Goal: Task Accomplishment & Management: Manage account settings

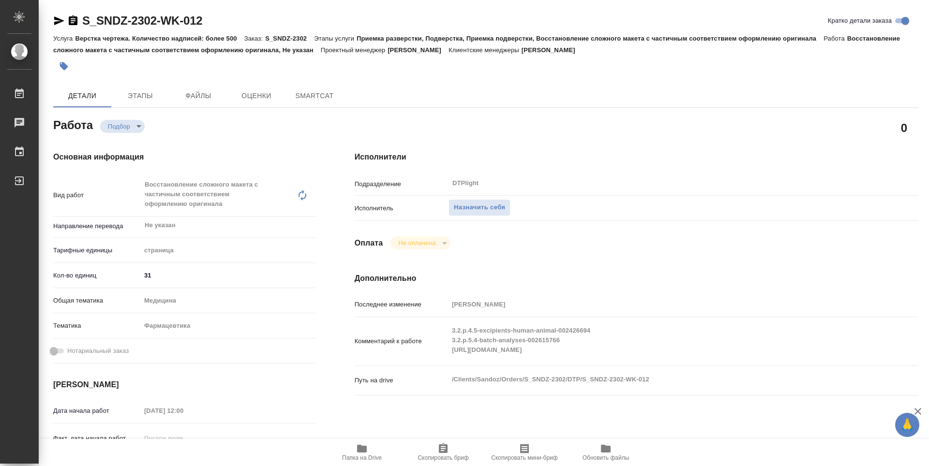
type textarea "x"
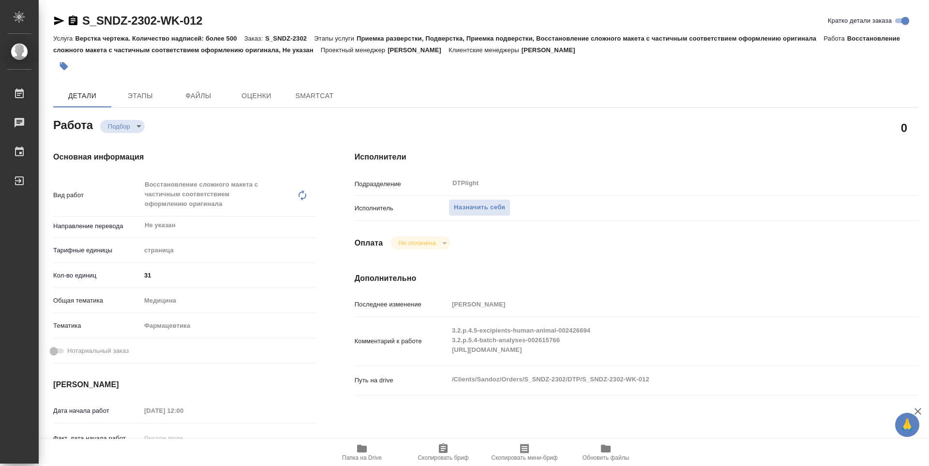
type textarea "x"
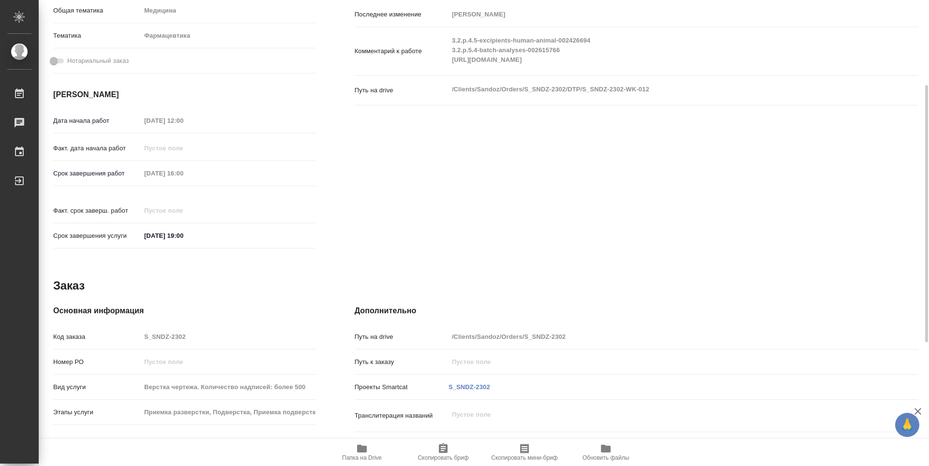
type textarea "x"
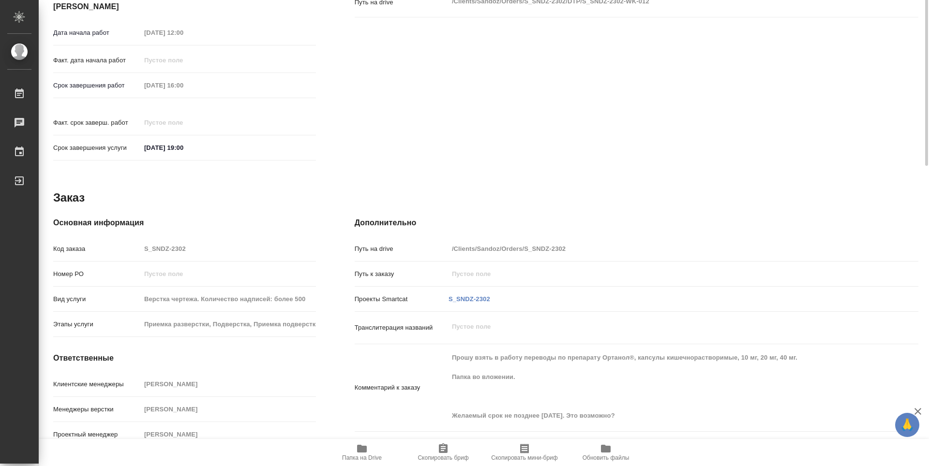
scroll to position [185, 0]
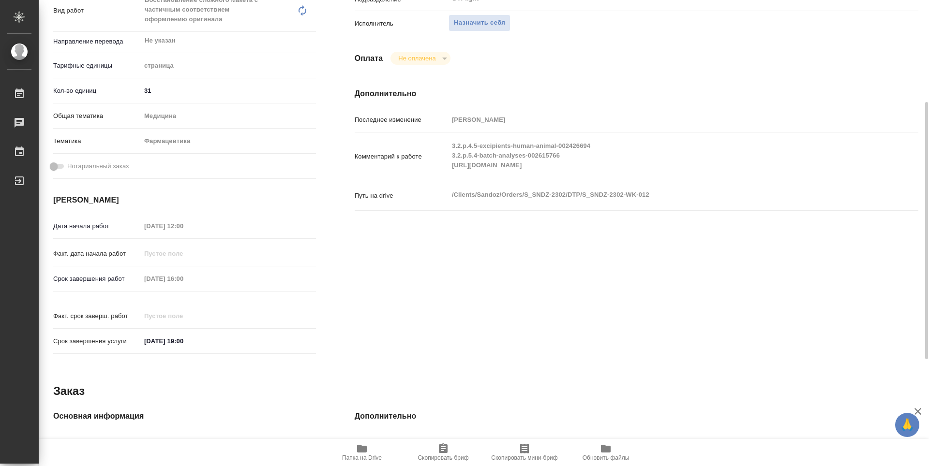
type textarea "x"
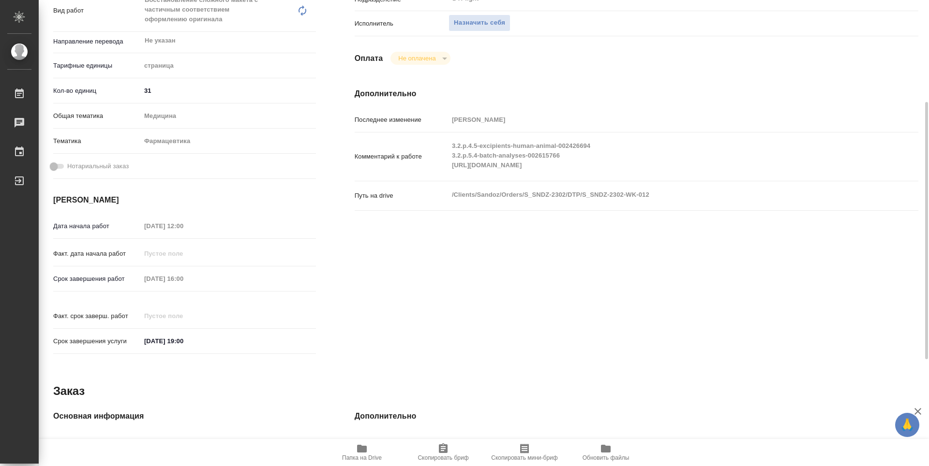
type textarea "x"
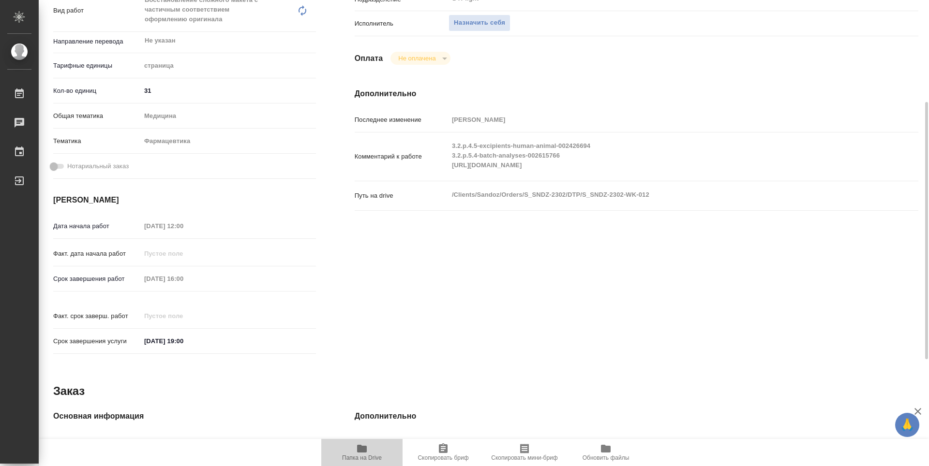
click at [354, 454] on span "Папка на Drive" at bounding box center [362, 452] width 70 height 18
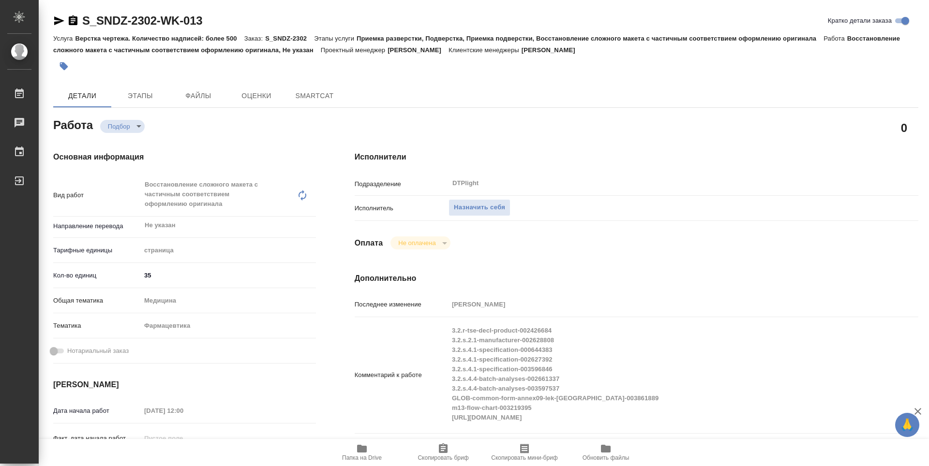
type textarea "x"
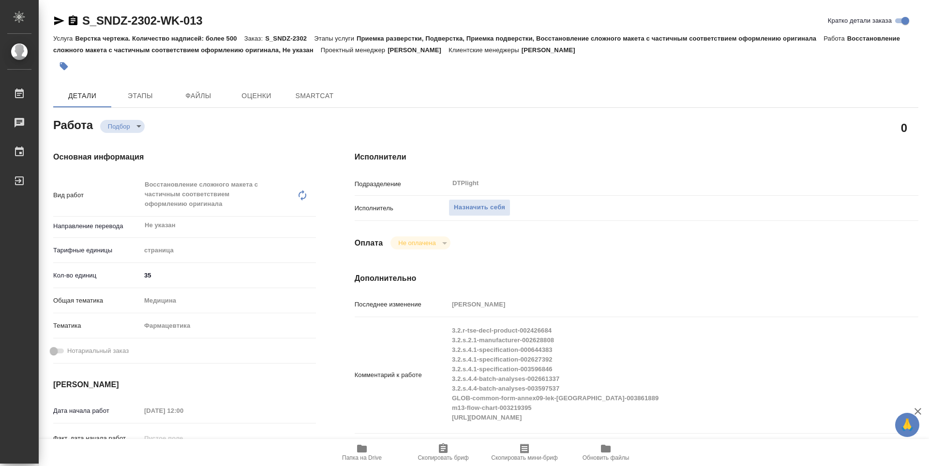
type textarea "x"
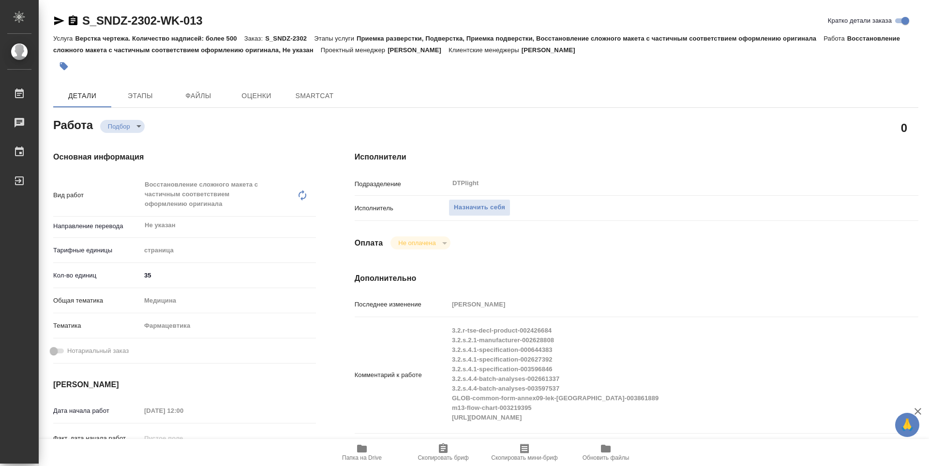
type textarea "x"
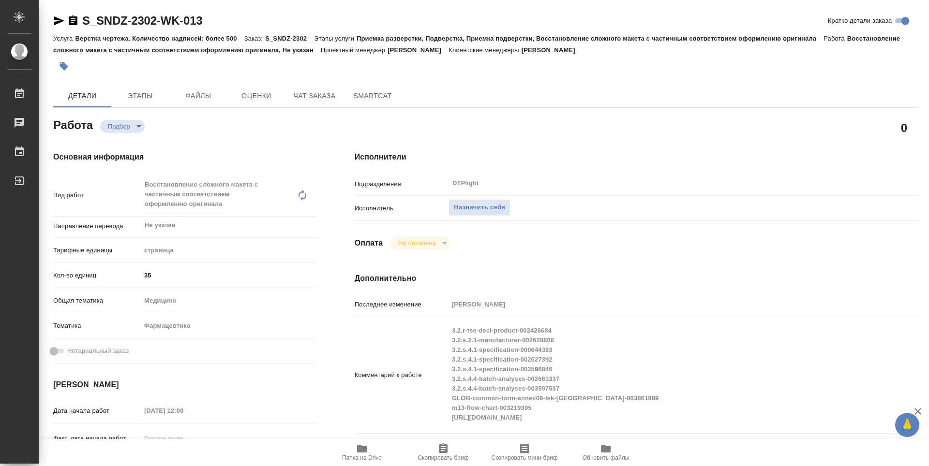
type textarea "x"
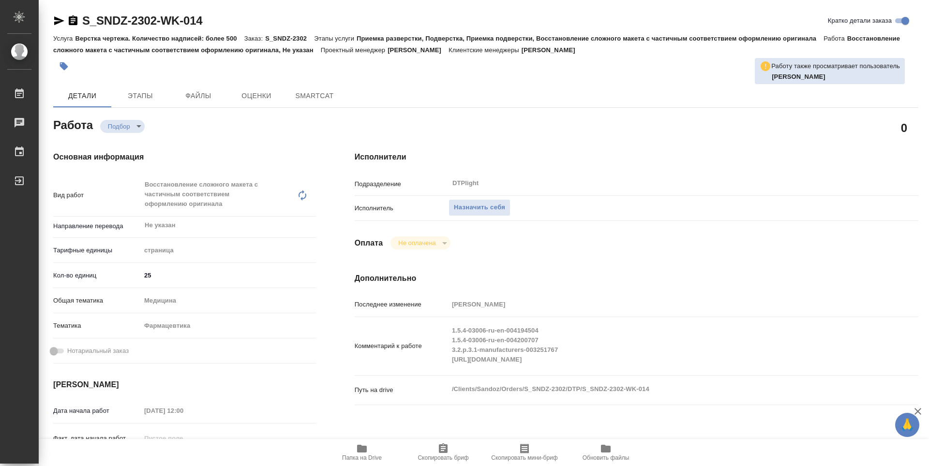
type textarea "x"
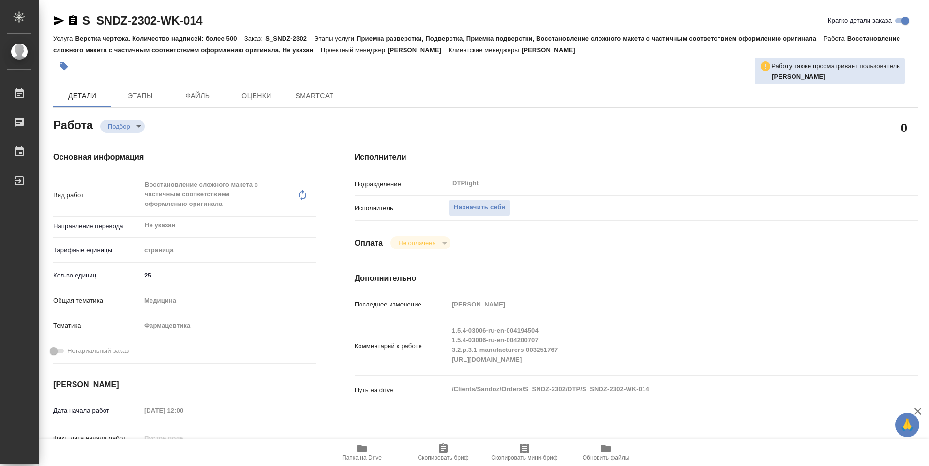
type textarea "x"
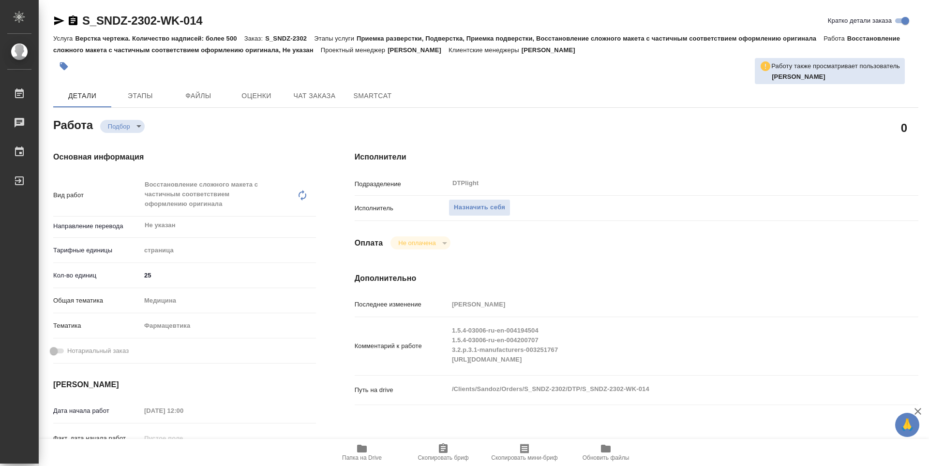
type textarea "x"
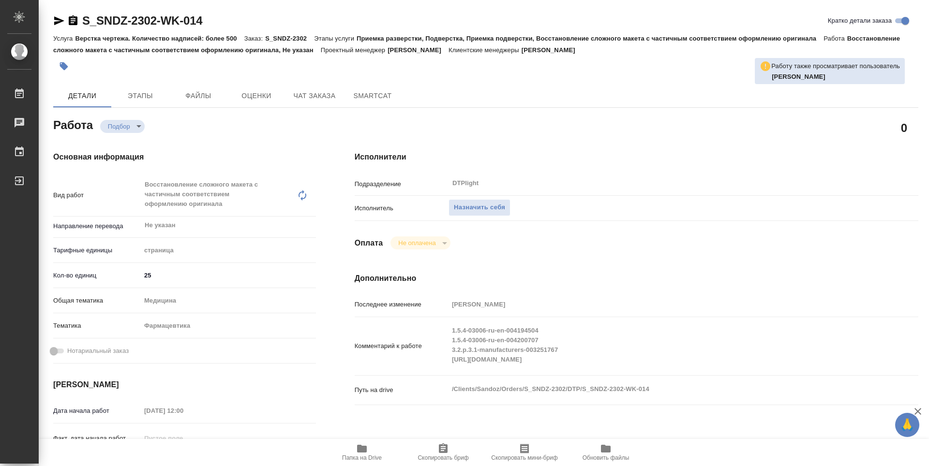
click at [356, 458] on span "Папка на Drive" at bounding box center [362, 458] width 40 height 7
type textarea "x"
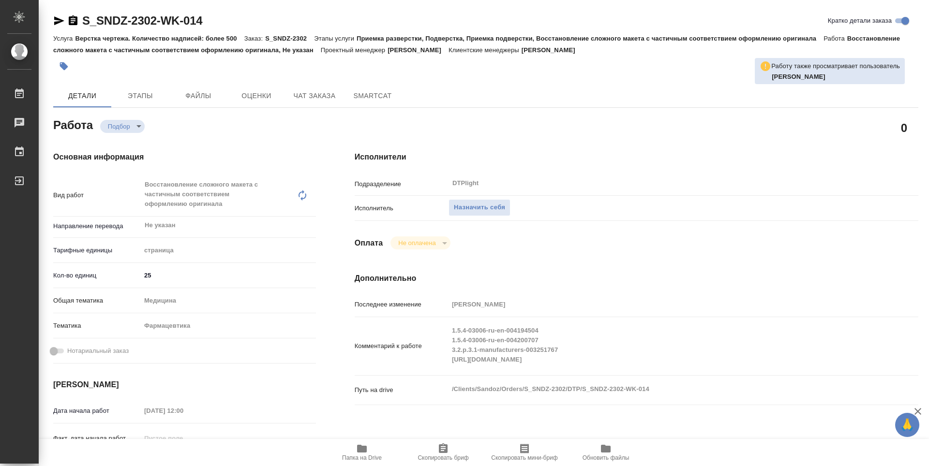
type textarea "x"
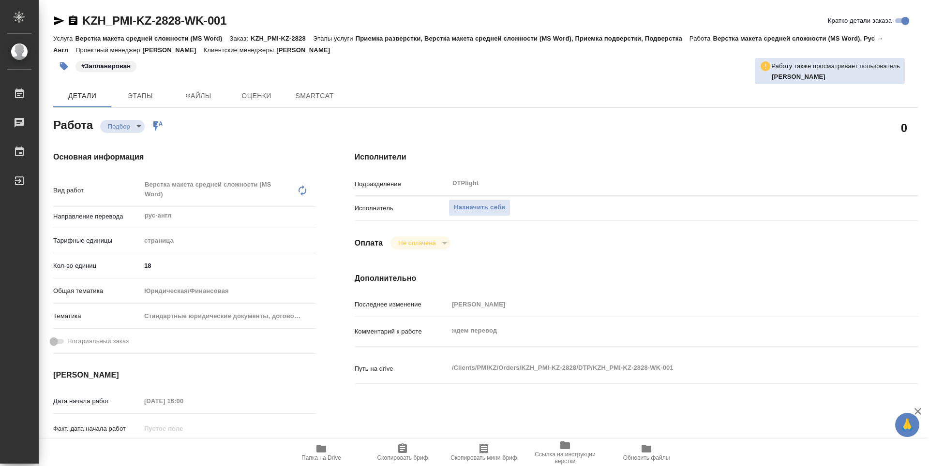
type textarea "x"
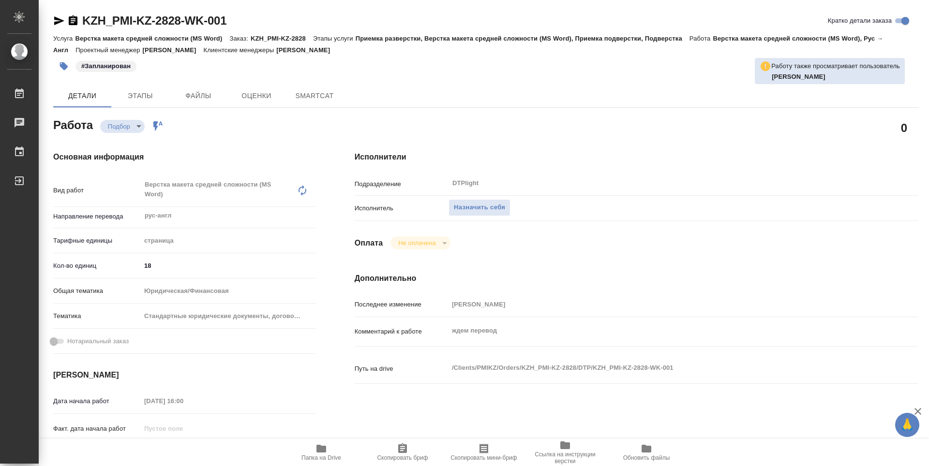
type textarea "x"
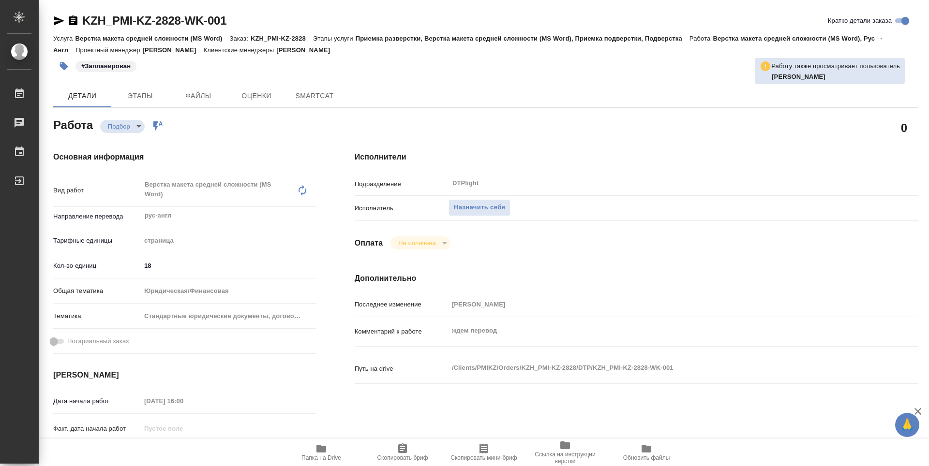
type textarea "x"
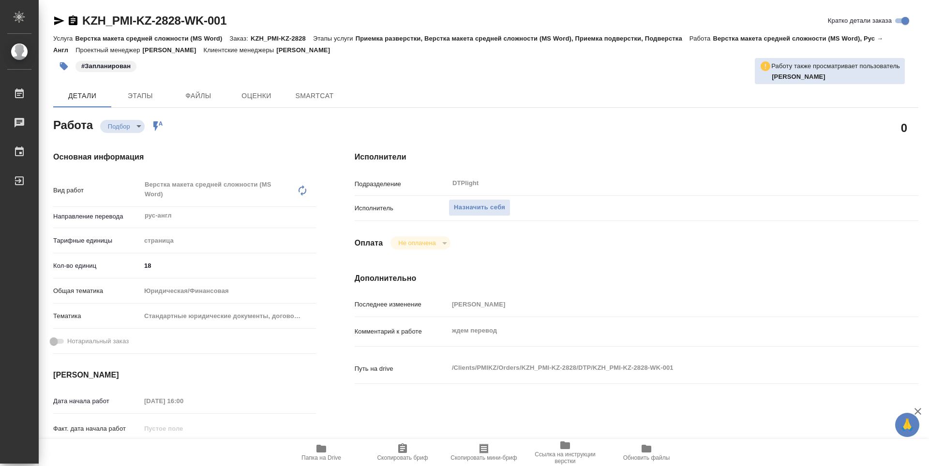
type textarea "x"
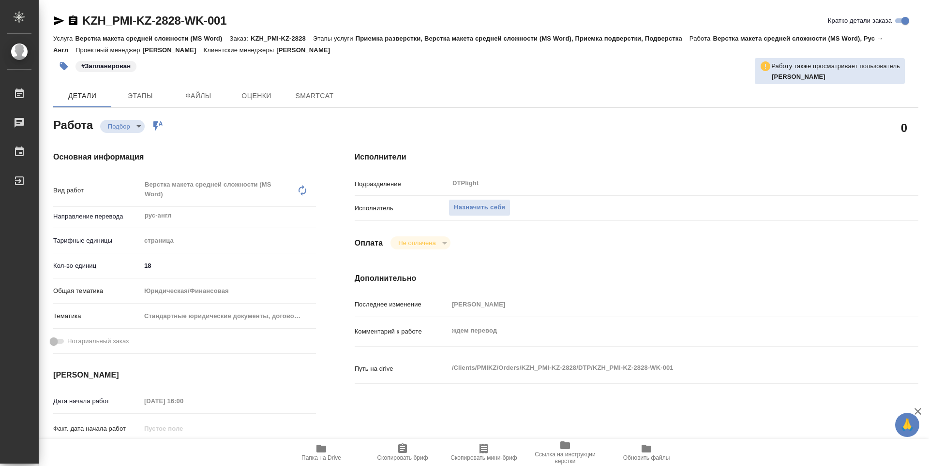
type textarea "x"
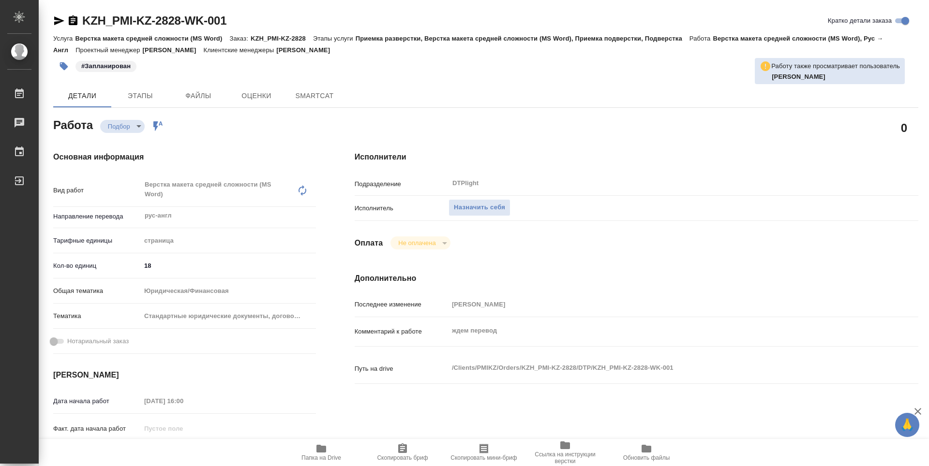
scroll to position [48, 0]
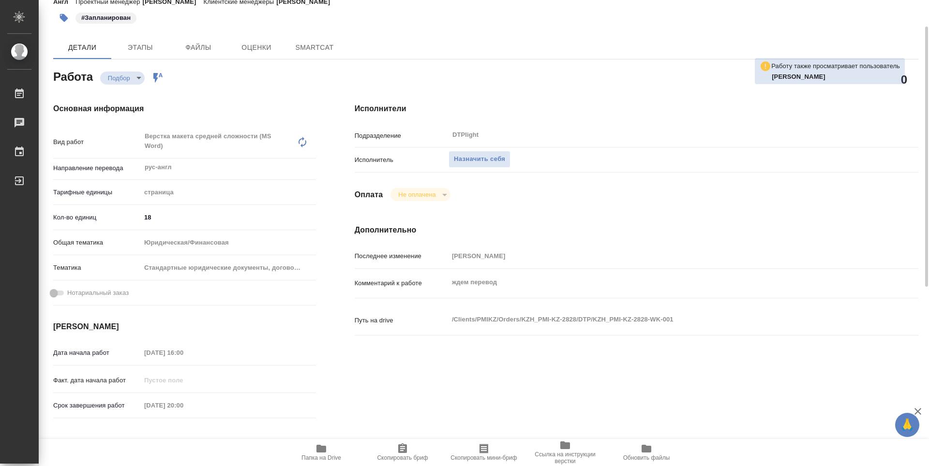
type textarea "x"
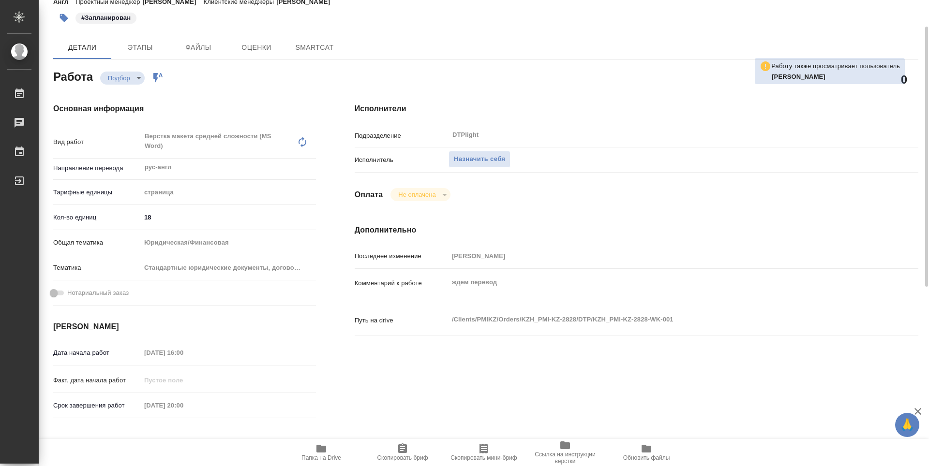
type textarea "x"
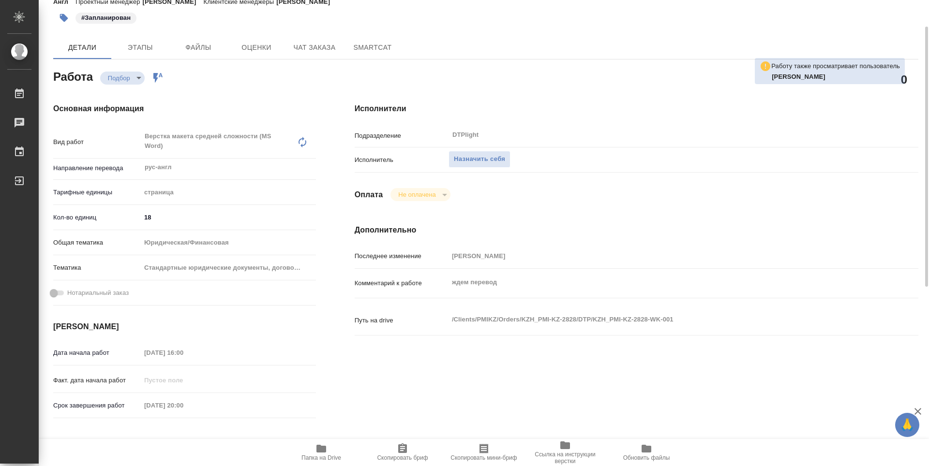
type textarea "x"
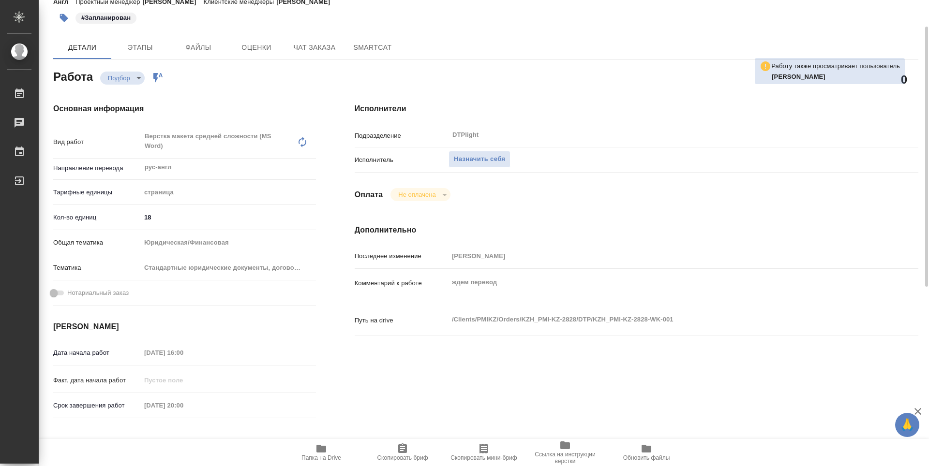
type textarea "x"
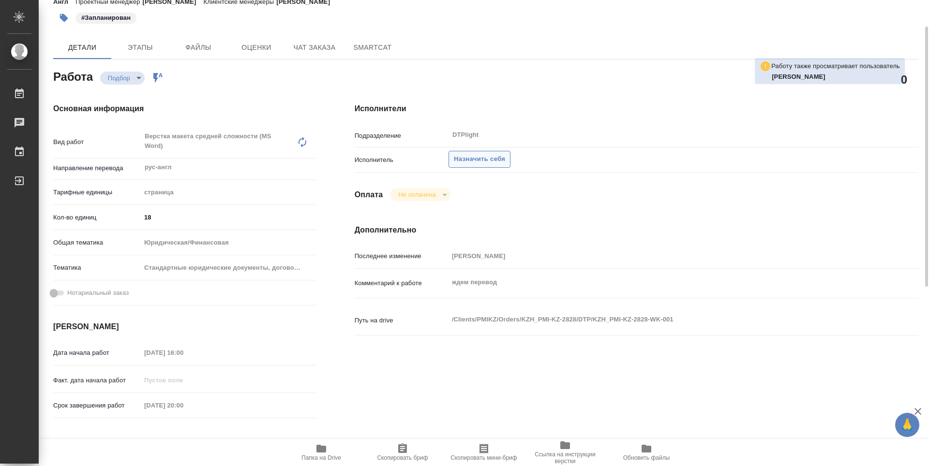
click at [479, 163] on span "Назначить себя" at bounding box center [479, 159] width 51 height 11
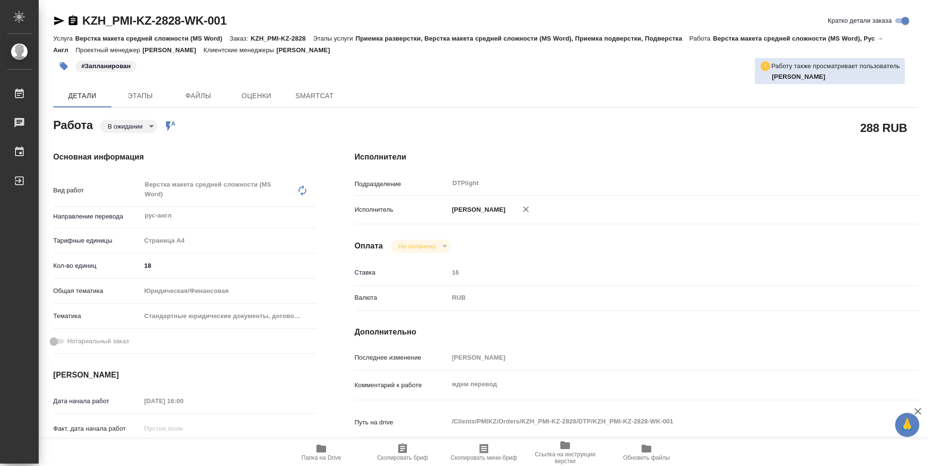
type textarea "x"
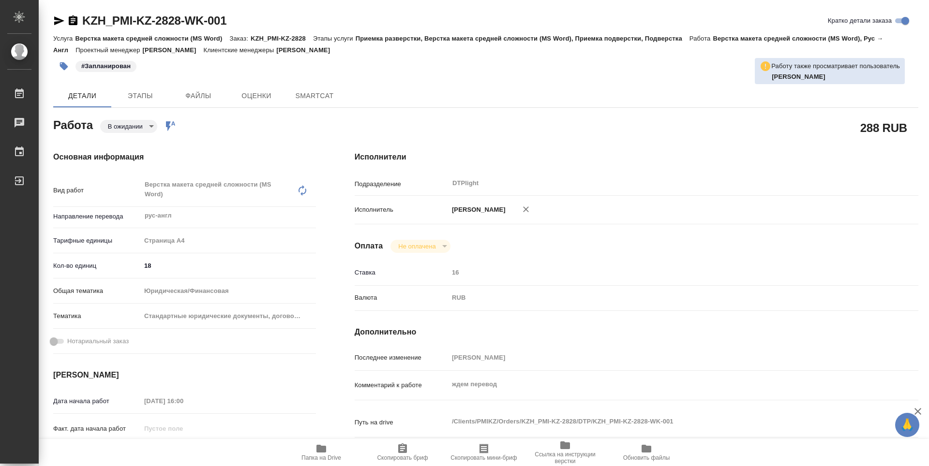
type textarea "x"
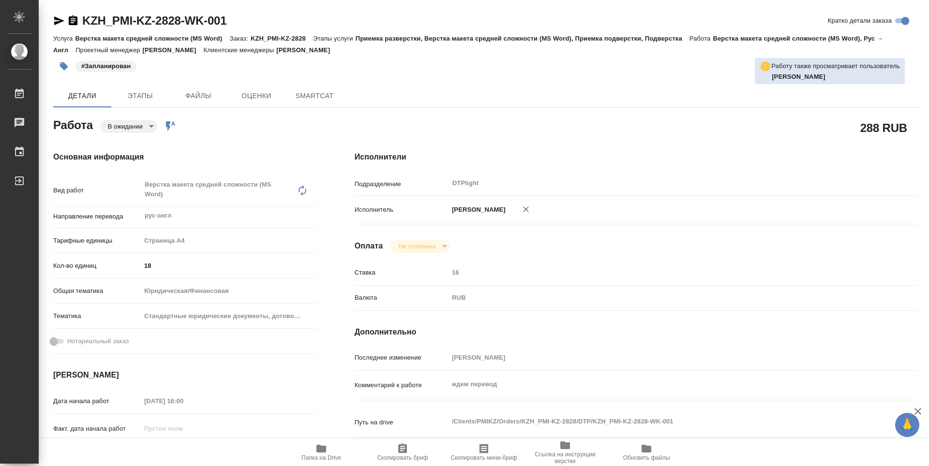
type textarea "x"
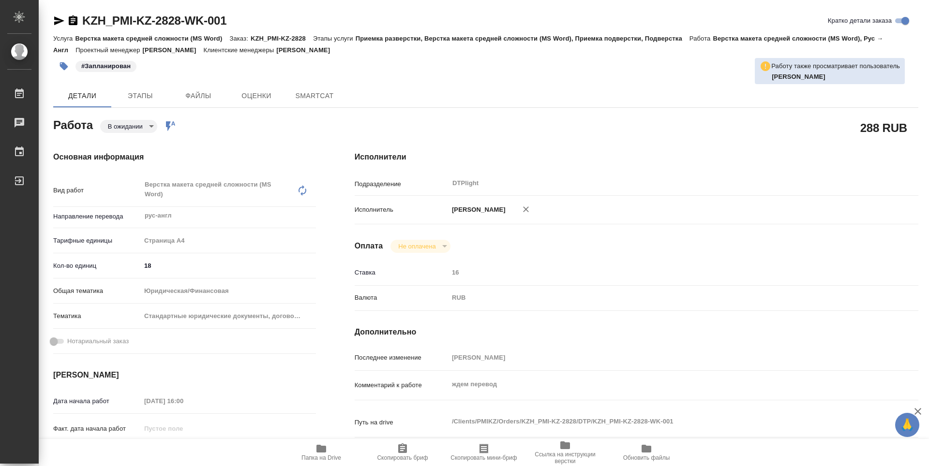
type textarea "x"
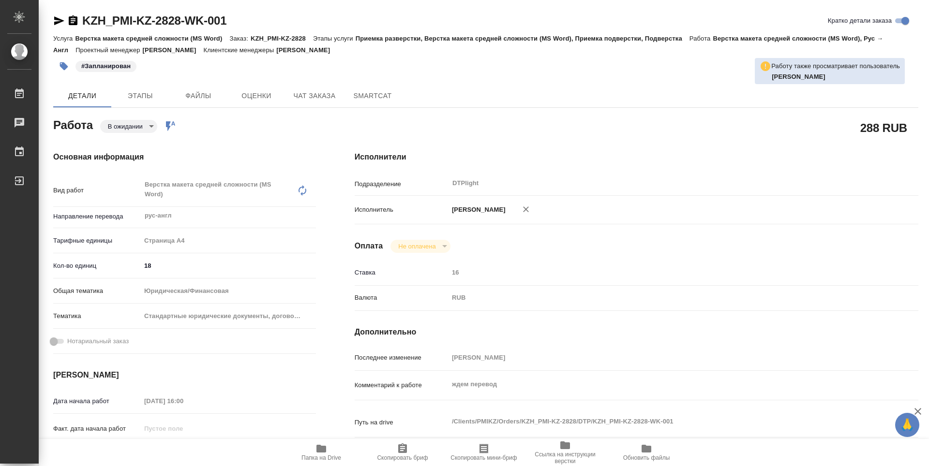
click at [316, 449] on icon "button" at bounding box center [321, 449] width 12 height 12
type textarea "x"
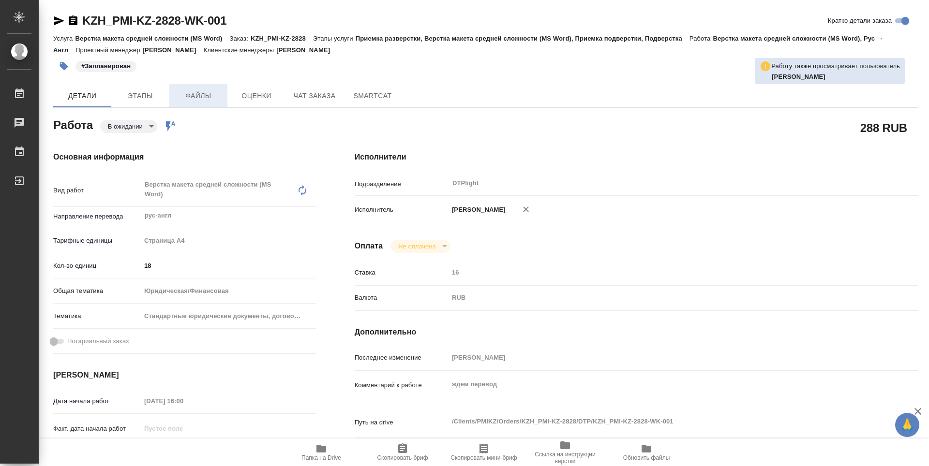
type textarea "x"
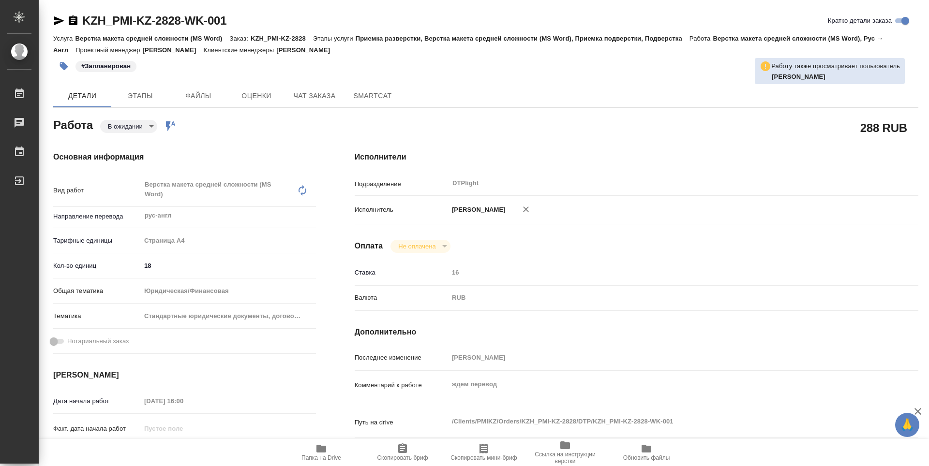
type textarea "x"
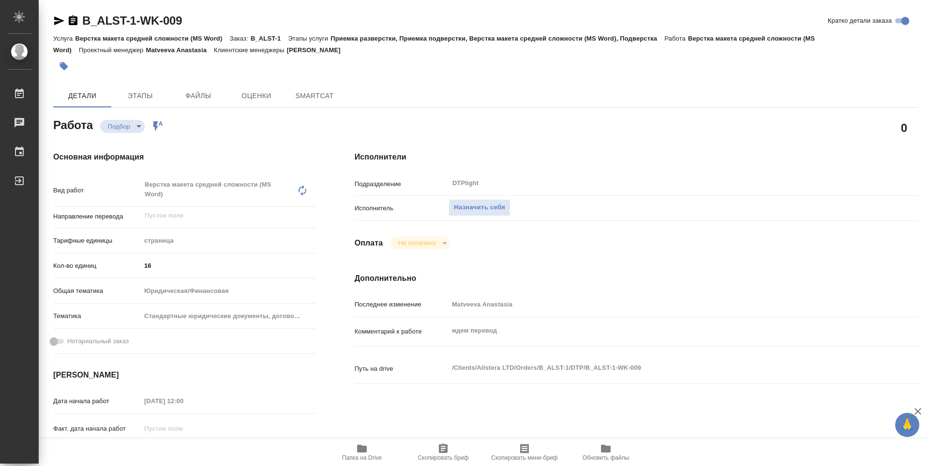
type textarea "x"
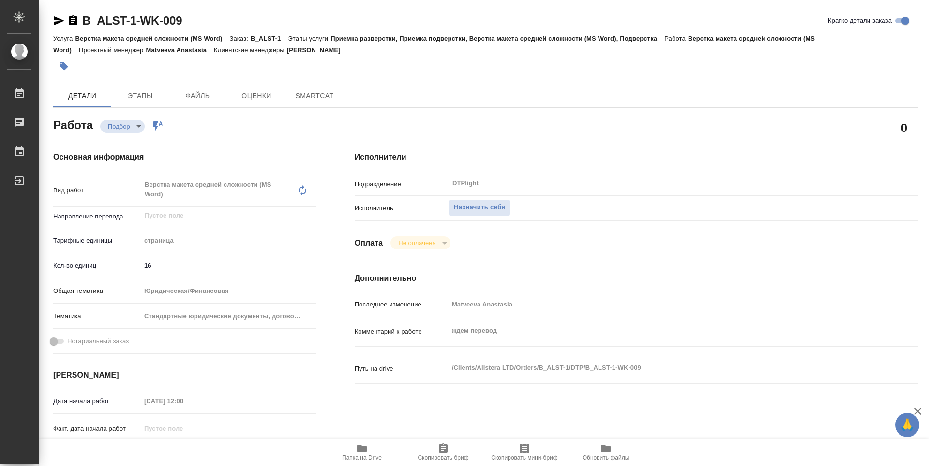
type textarea "x"
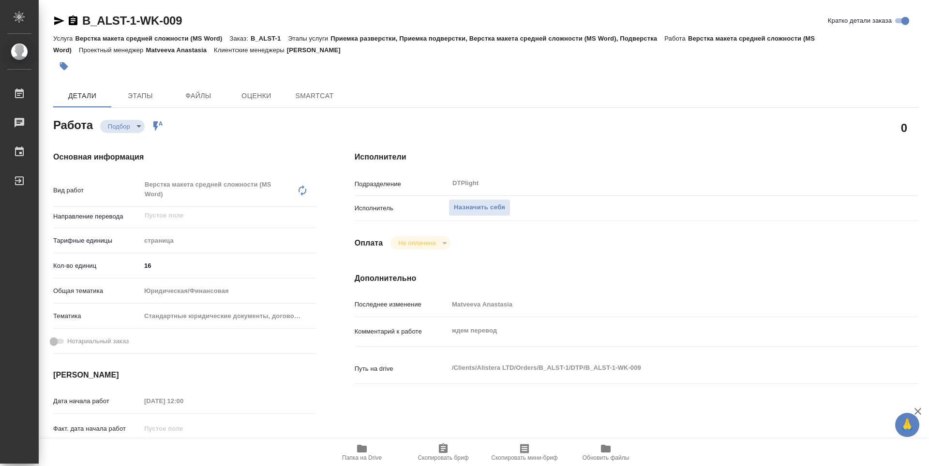
scroll to position [97, 0]
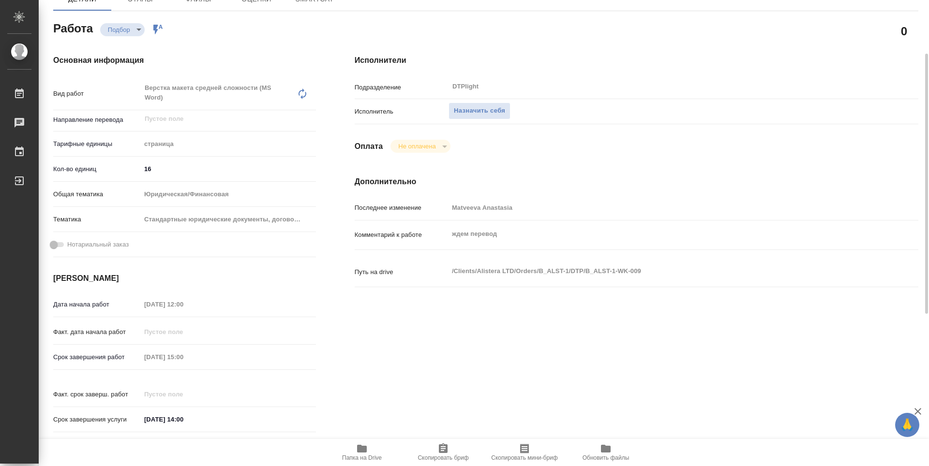
type textarea "x"
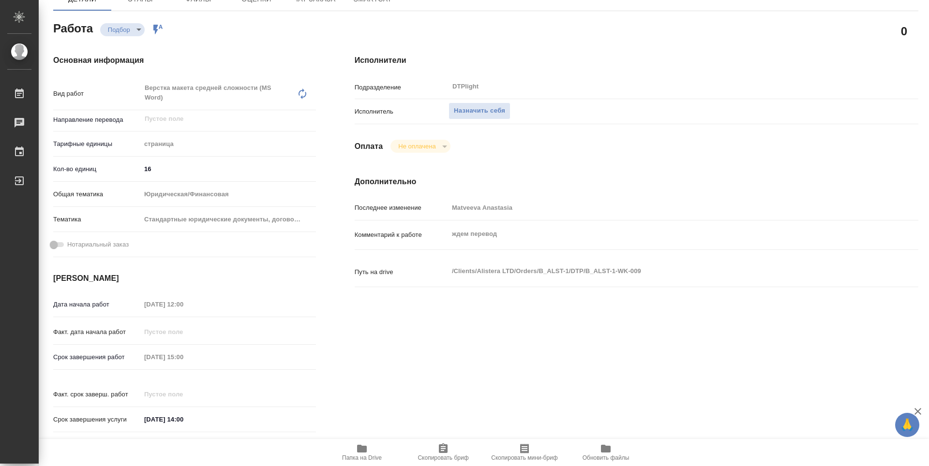
type textarea "x"
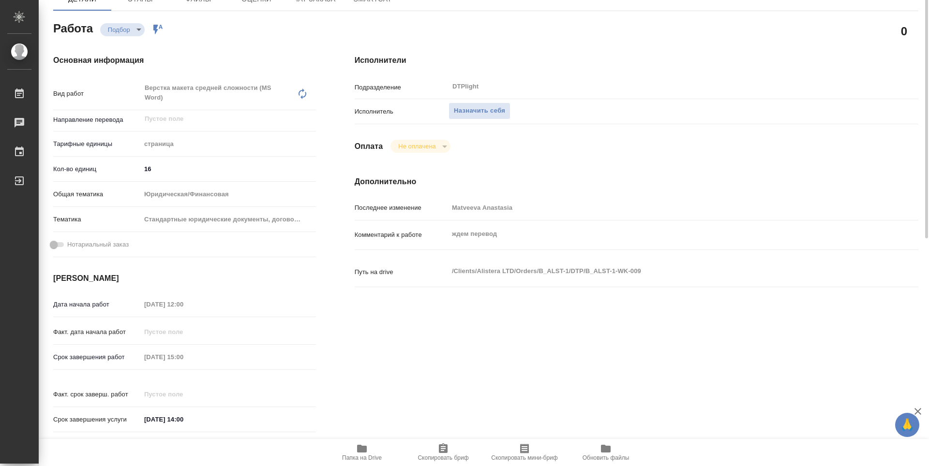
scroll to position [48, 0]
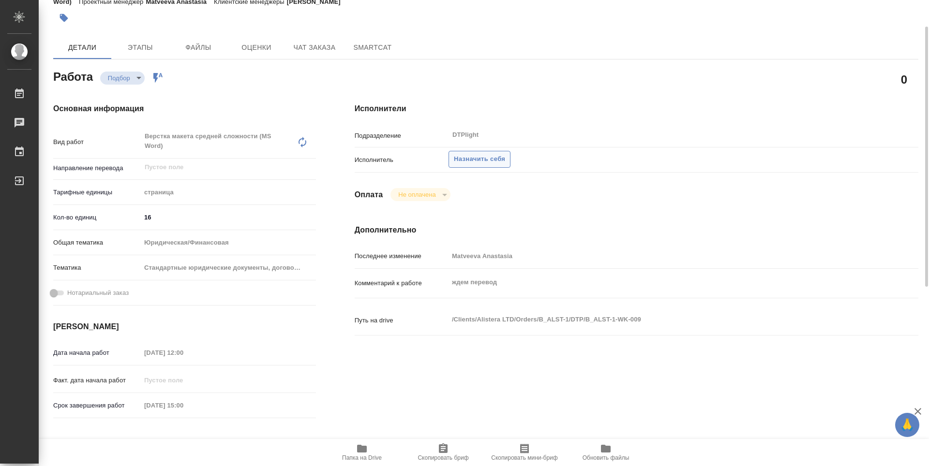
type textarea "x"
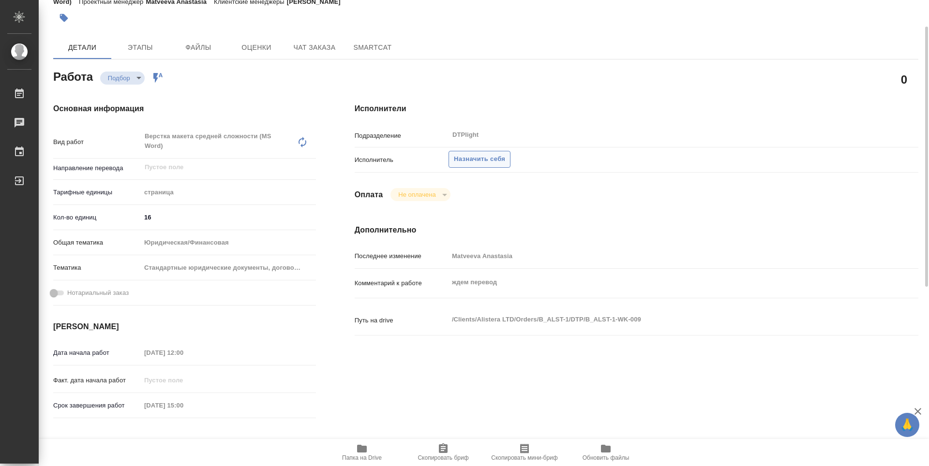
click at [498, 164] on span "Назначить себя" at bounding box center [479, 159] width 51 height 11
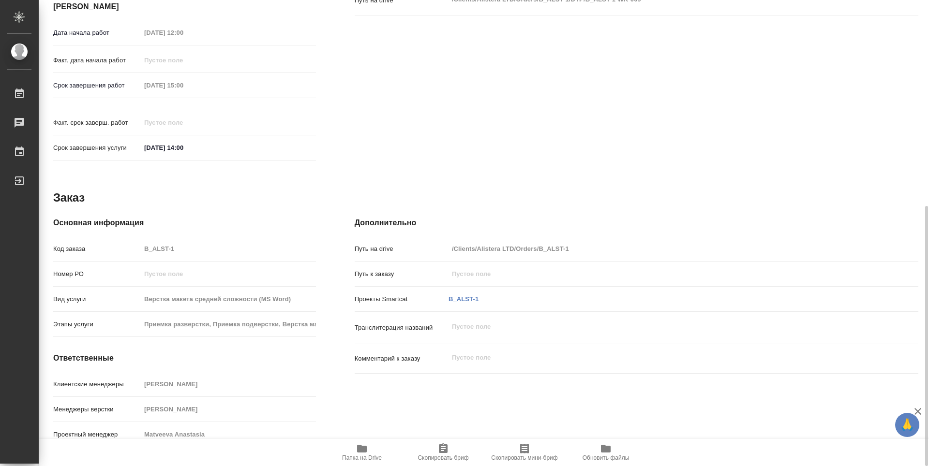
scroll to position [320, 0]
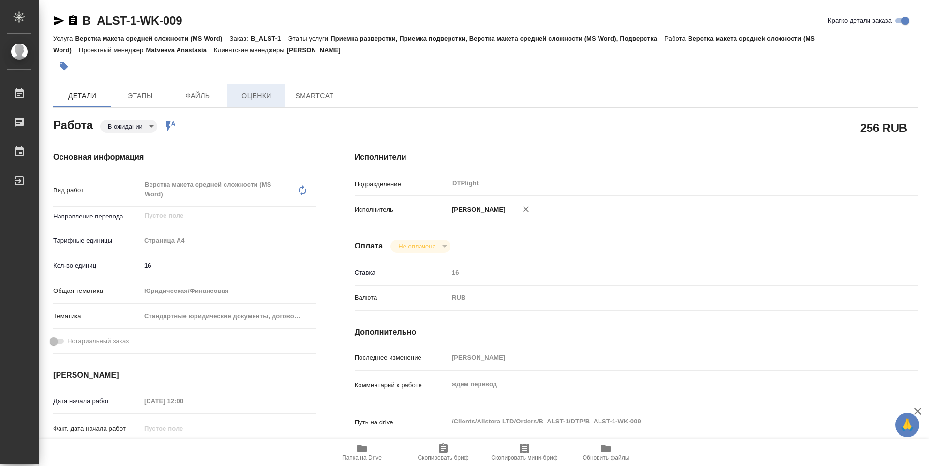
type textarea "x"
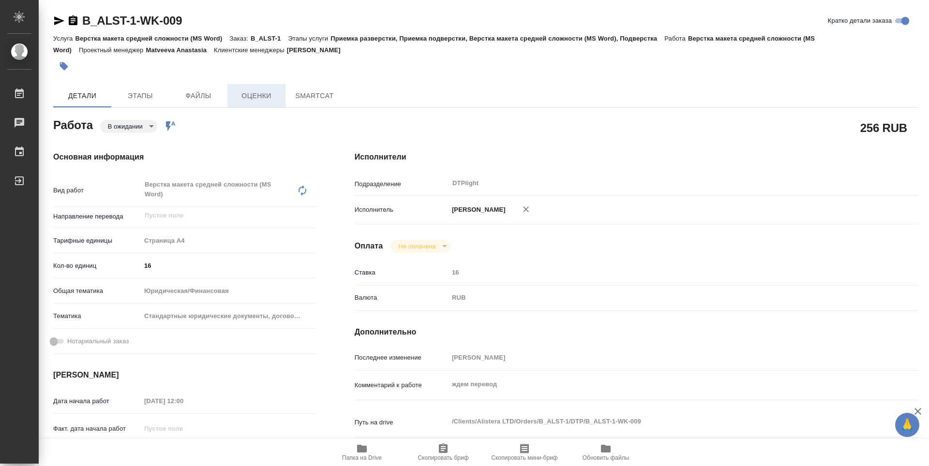
type textarea "x"
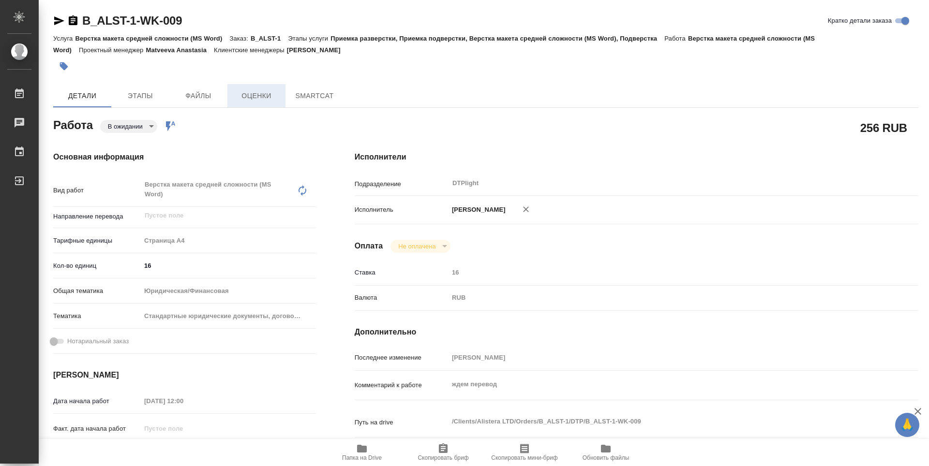
type textarea "x"
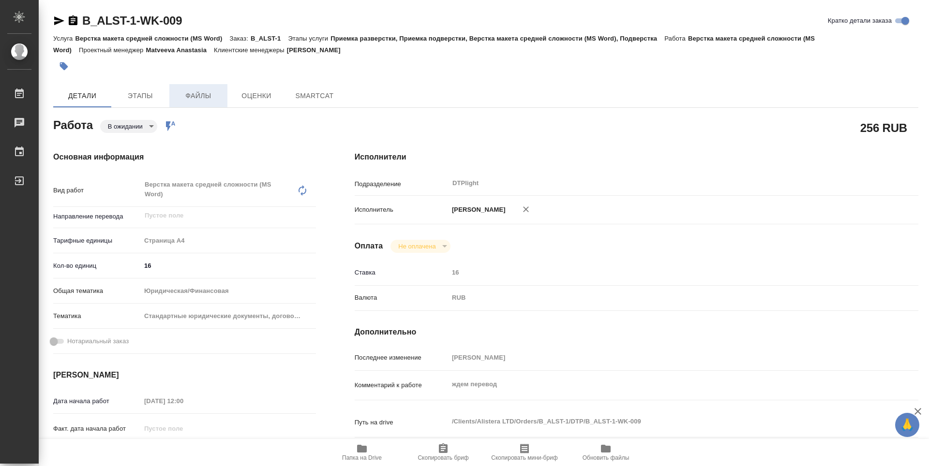
type textarea "x"
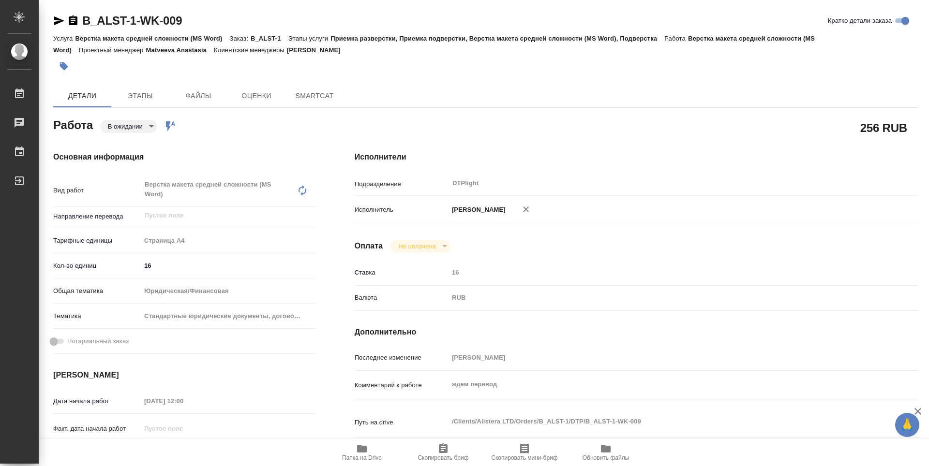
type textarea "x"
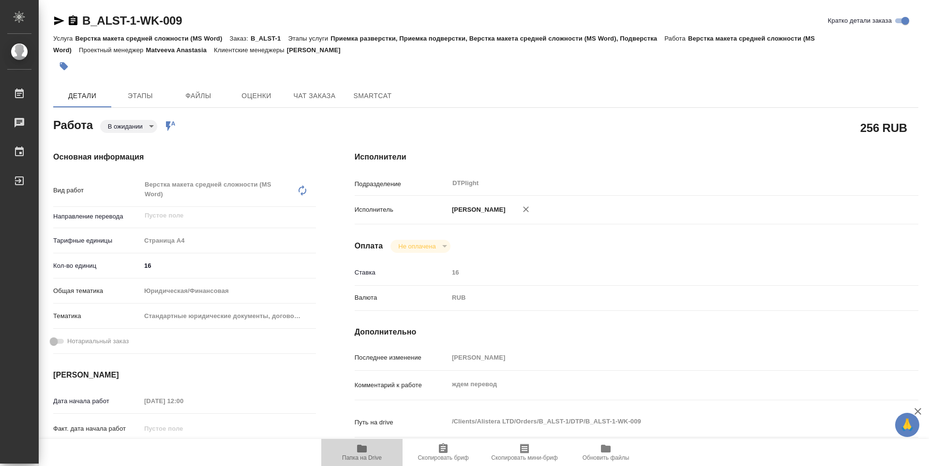
click at [362, 445] on icon "button" at bounding box center [362, 449] width 12 height 12
type textarea "x"
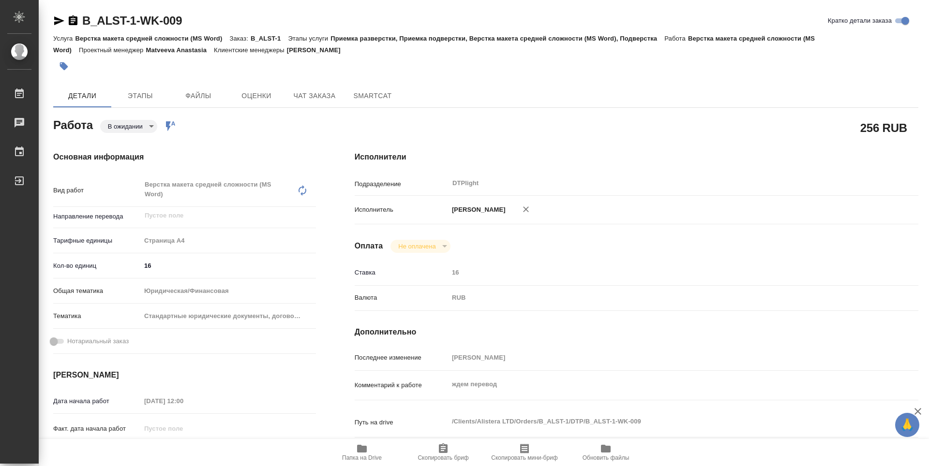
type textarea "x"
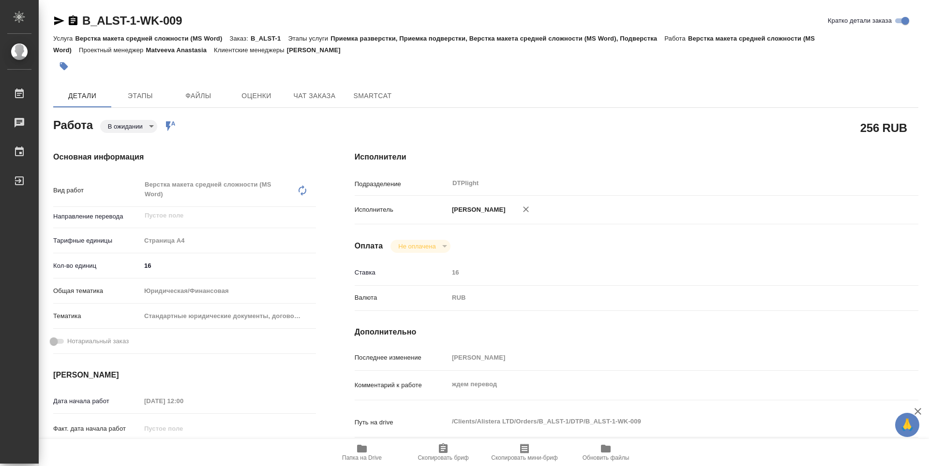
type textarea "x"
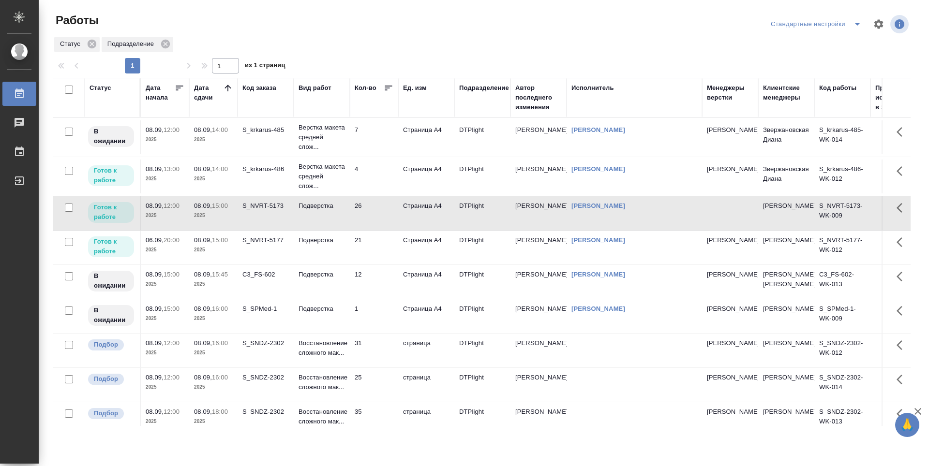
click at [381, 180] on td "4" at bounding box center [374, 177] width 48 height 34
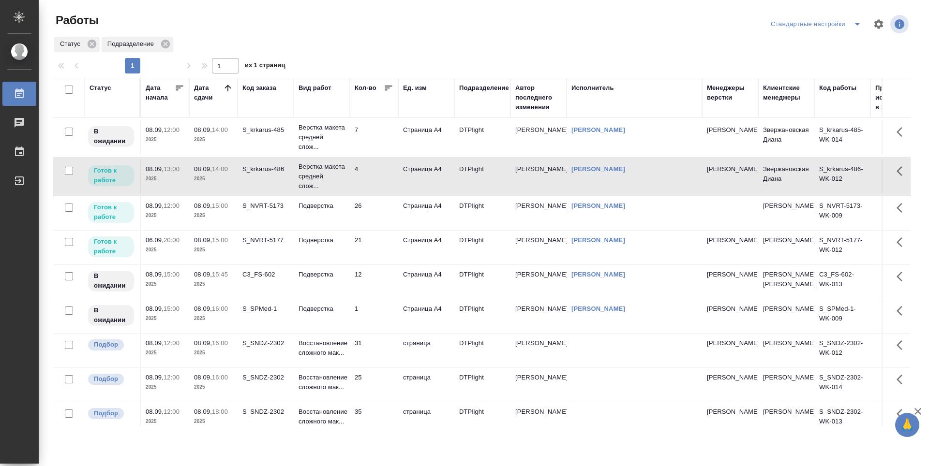
click at [381, 180] on td "4" at bounding box center [374, 177] width 48 height 34
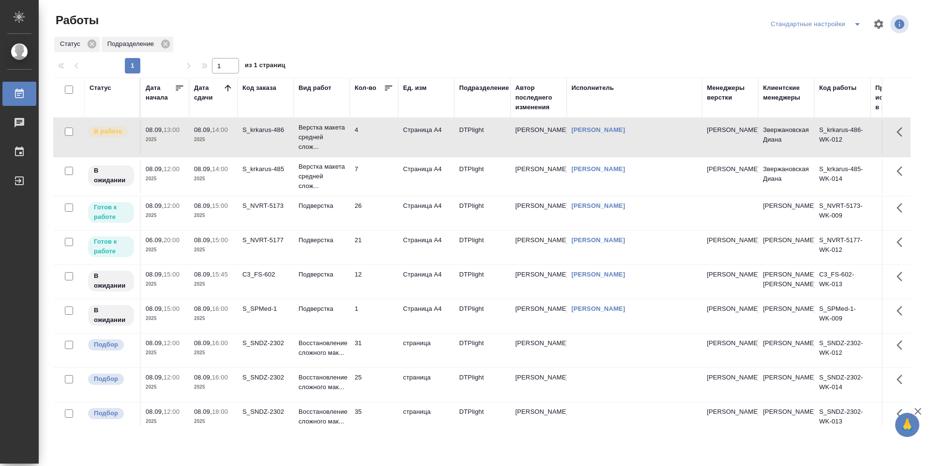
click at [385, 182] on td "7" at bounding box center [374, 177] width 48 height 34
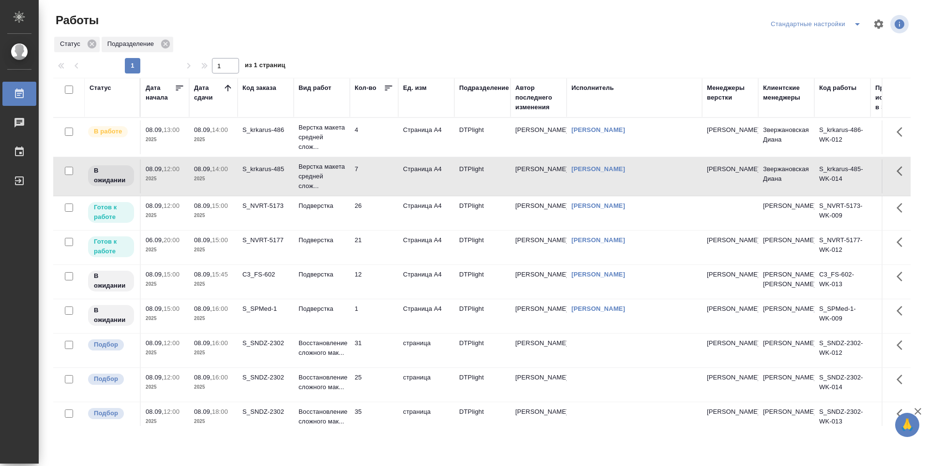
click at [384, 219] on td "26" at bounding box center [374, 213] width 48 height 34
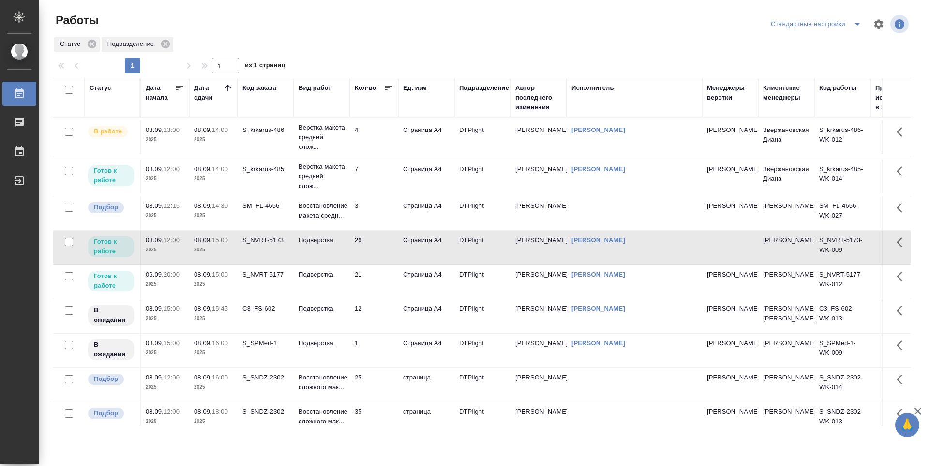
drag, startPoint x: 375, startPoint y: 177, endPoint x: 379, endPoint y: 240, distance: 63.0
click at [375, 177] on td "7" at bounding box center [374, 177] width 48 height 34
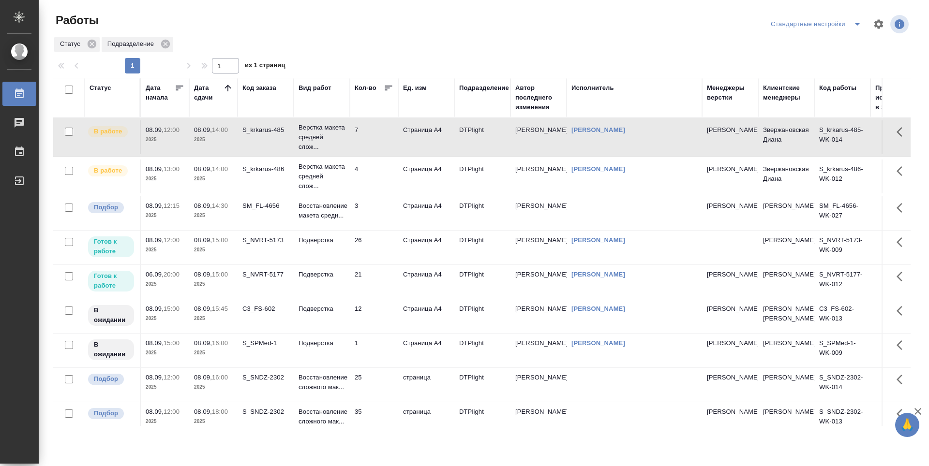
click at [379, 283] on td "21" at bounding box center [374, 282] width 48 height 34
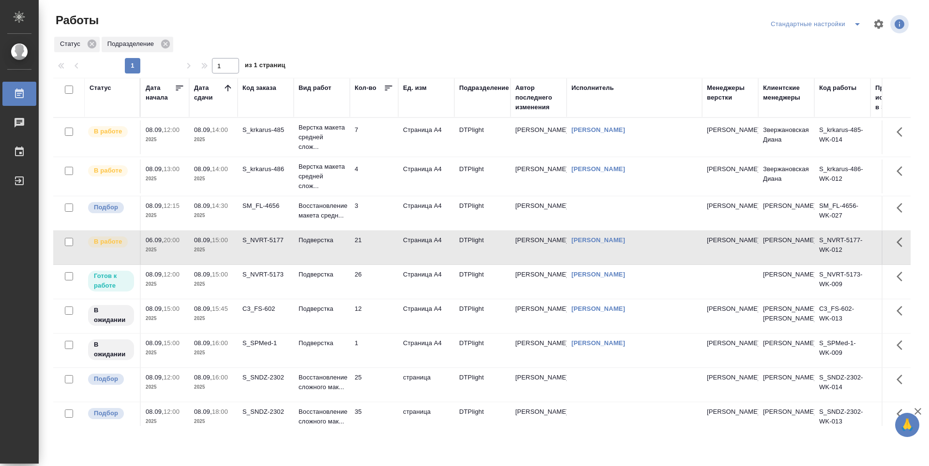
click at [379, 282] on td "26" at bounding box center [374, 282] width 48 height 34
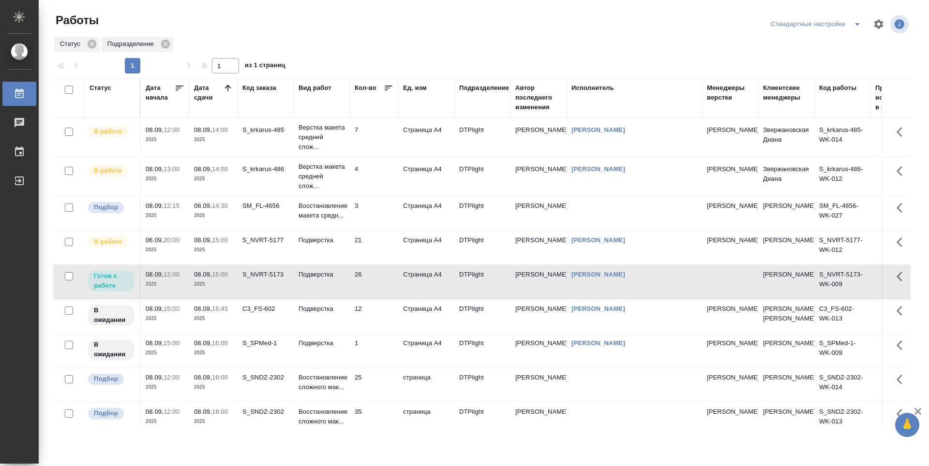
click at [381, 282] on td "26" at bounding box center [374, 282] width 48 height 34
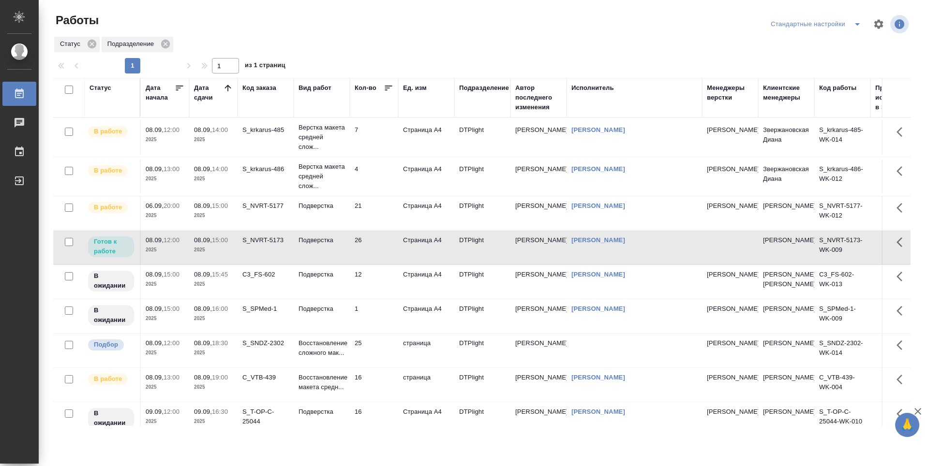
click at [379, 238] on td "26" at bounding box center [374, 248] width 48 height 34
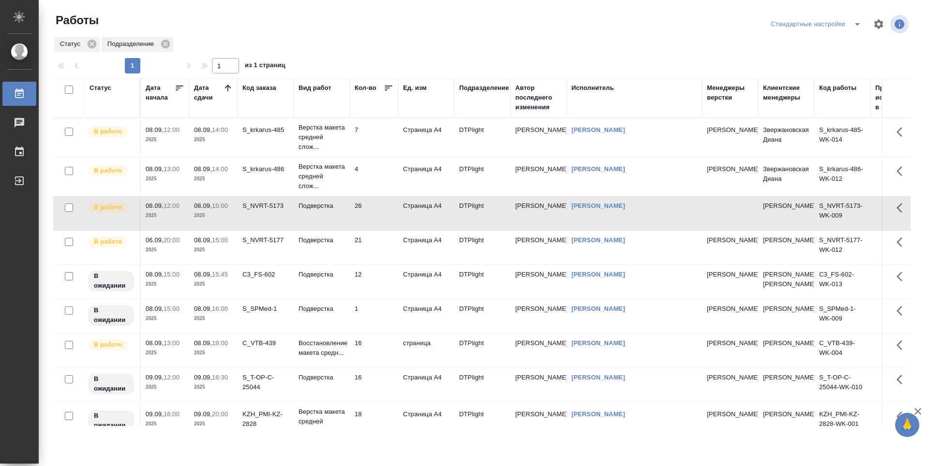
click at [380, 133] on td "7" at bounding box center [374, 137] width 48 height 34
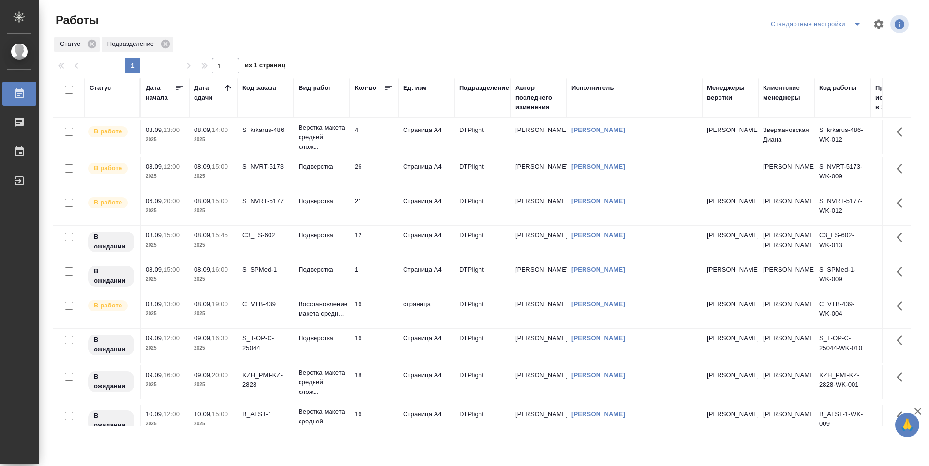
click at [372, 143] on td "4" at bounding box center [374, 137] width 48 height 34
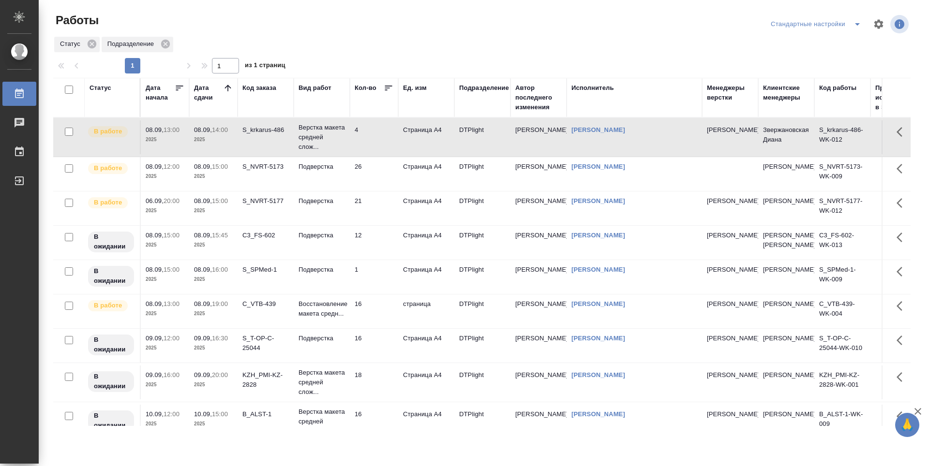
click at [372, 143] on td "4" at bounding box center [374, 137] width 48 height 34
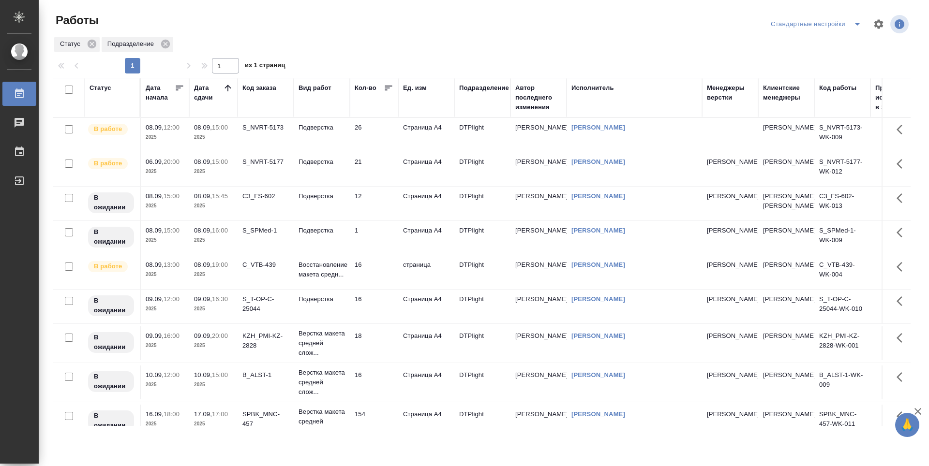
drag, startPoint x: 377, startPoint y: 137, endPoint x: 377, endPoint y: 146, distance: 8.2
click at [377, 137] on td "26" at bounding box center [374, 135] width 48 height 34
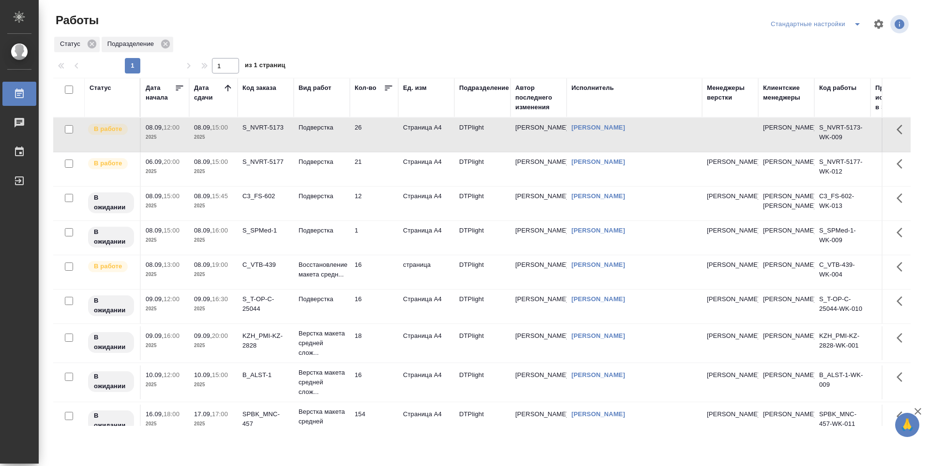
click at [378, 164] on td "21" at bounding box center [374, 169] width 48 height 34
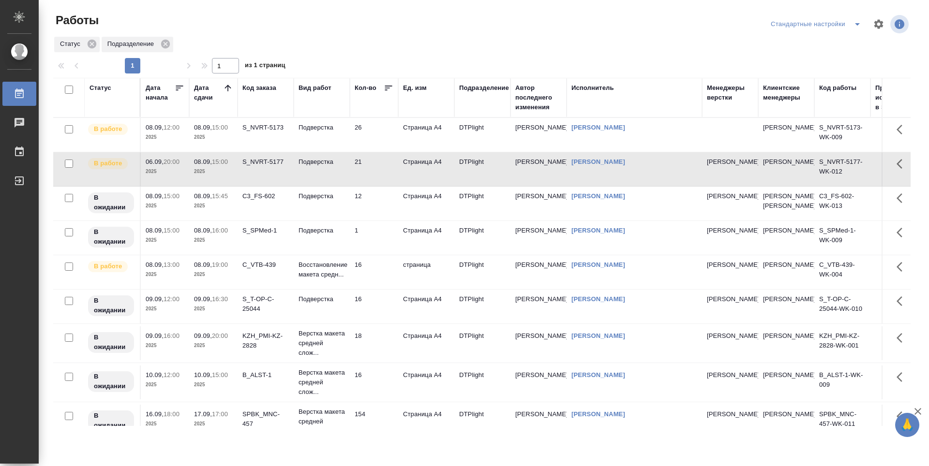
click at [377, 204] on td "12" at bounding box center [374, 204] width 48 height 34
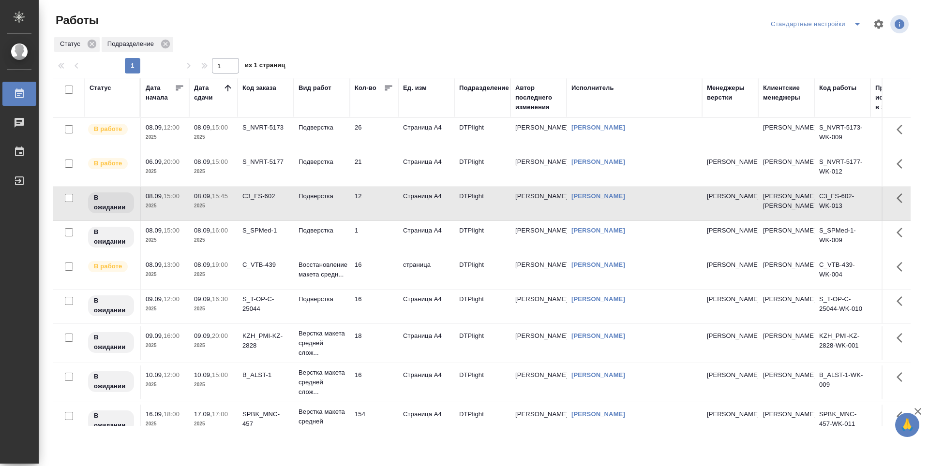
click at [378, 246] on td "1" at bounding box center [374, 238] width 48 height 34
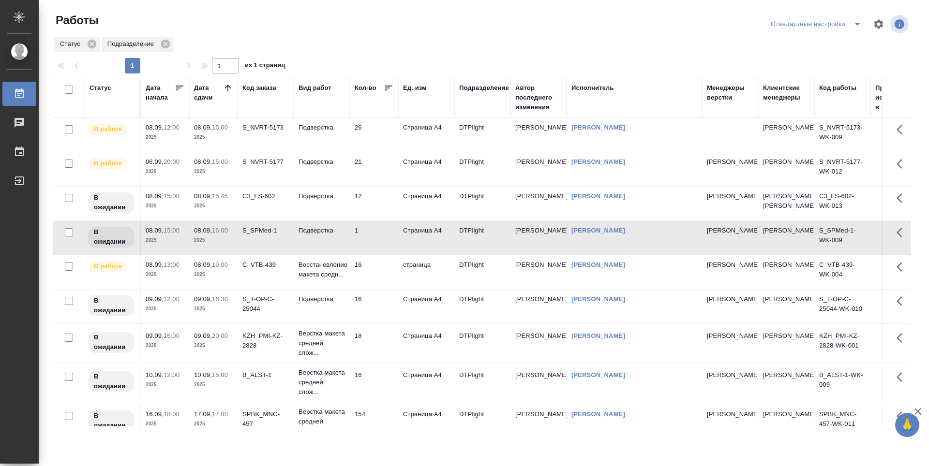
click at [385, 289] on td "16" at bounding box center [374, 272] width 48 height 34
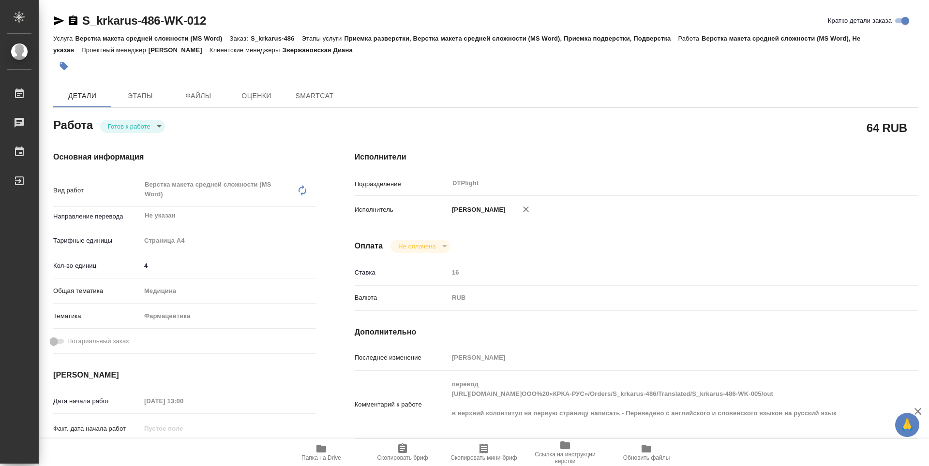
type textarea "x"
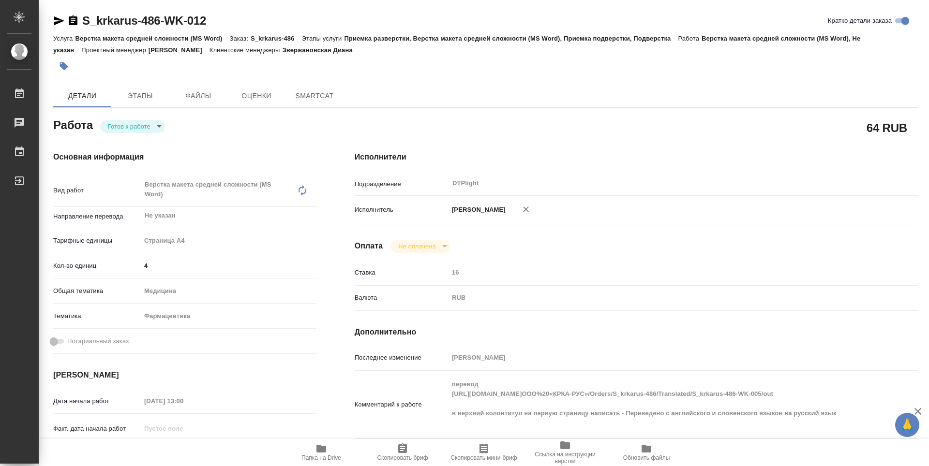
type textarea "x"
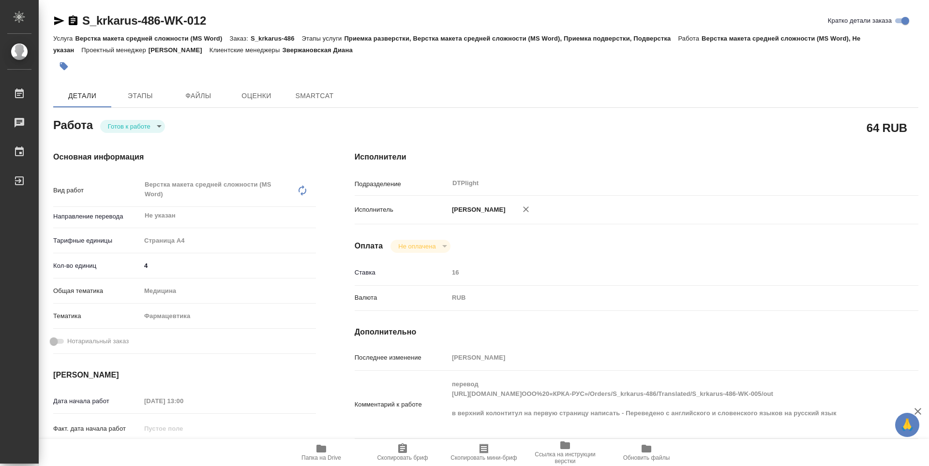
type textarea "x"
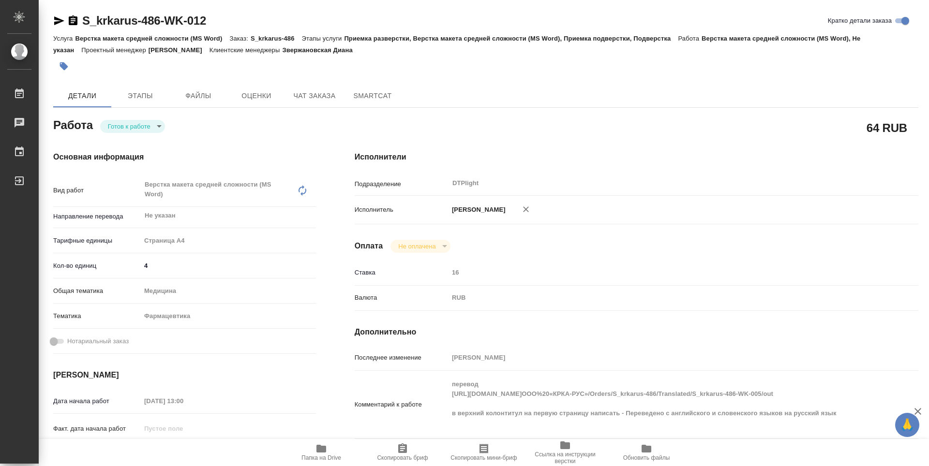
type textarea "x"
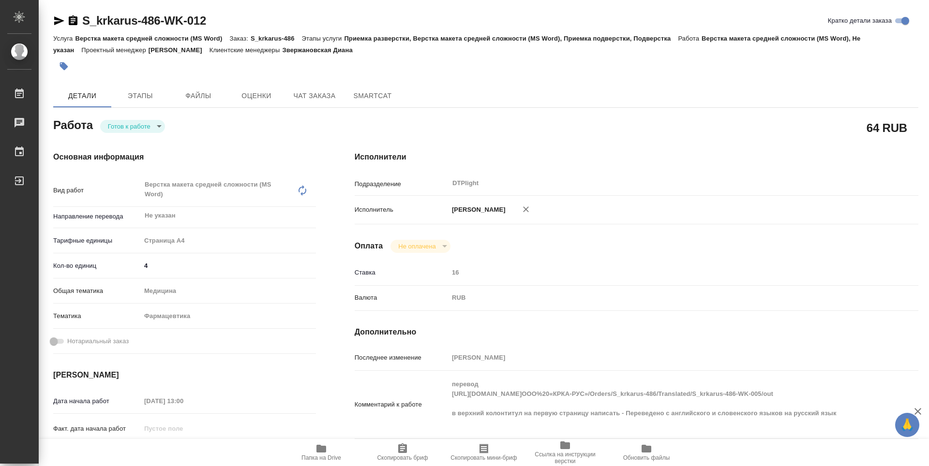
type textarea "x"
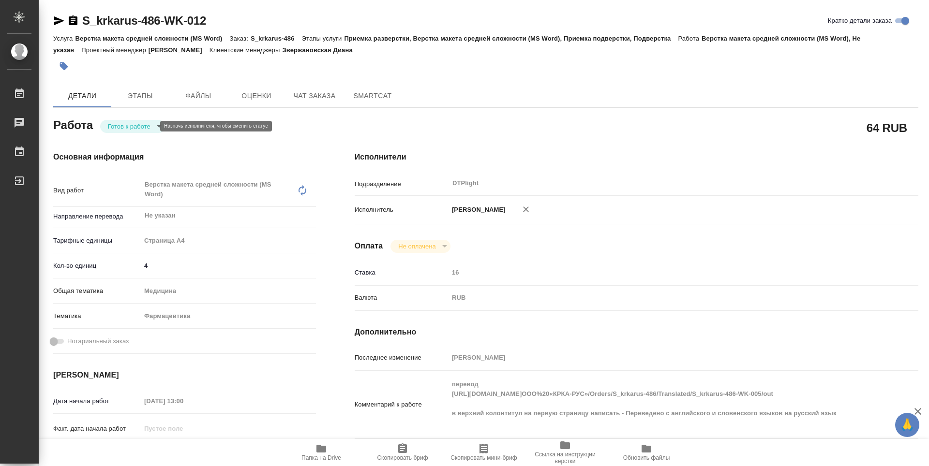
click at [132, 123] on body "🙏 .cls-1 fill:#fff; AWATERA Guselnikov Roman Работы 0 Чаты График Выйти S_krkar…" at bounding box center [464, 233] width 929 height 466
click at [115, 129] on button "В работе" at bounding box center [124, 126] width 32 height 11
type textarea "x"
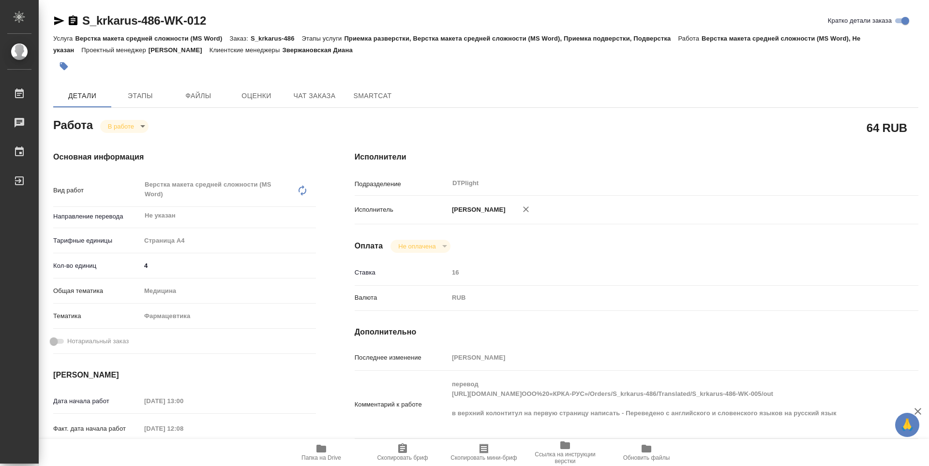
type textarea "x"
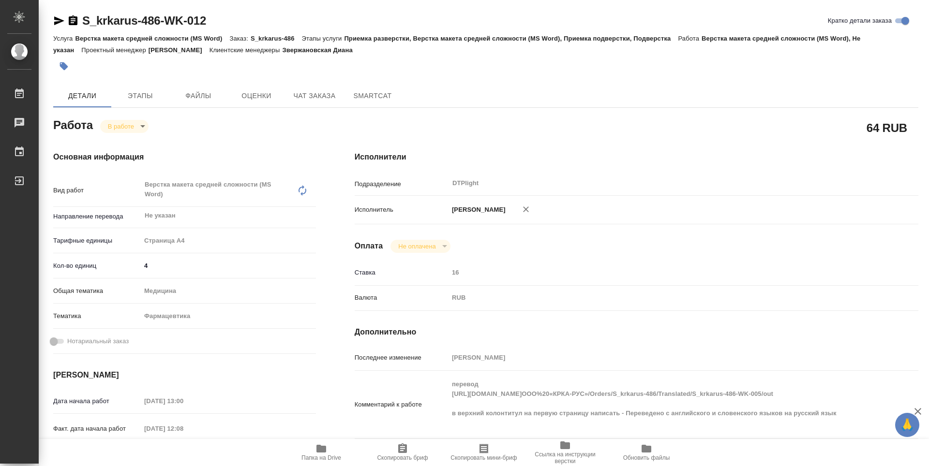
type textarea "x"
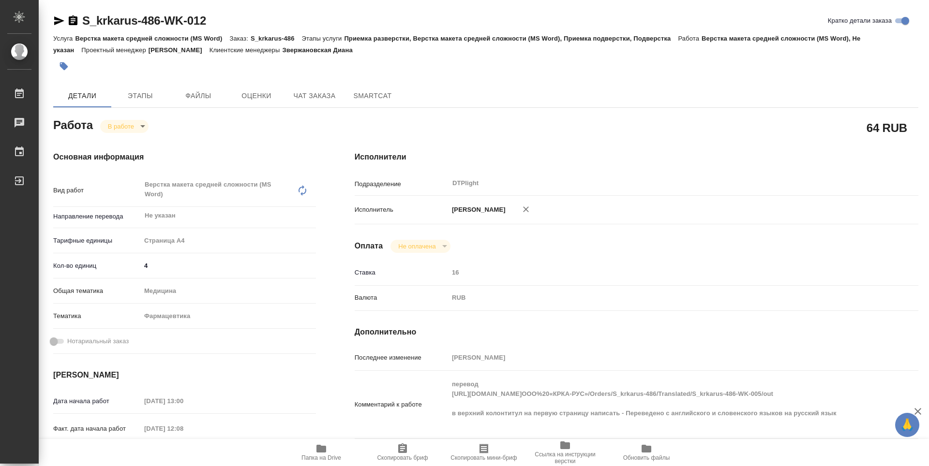
type textarea "x"
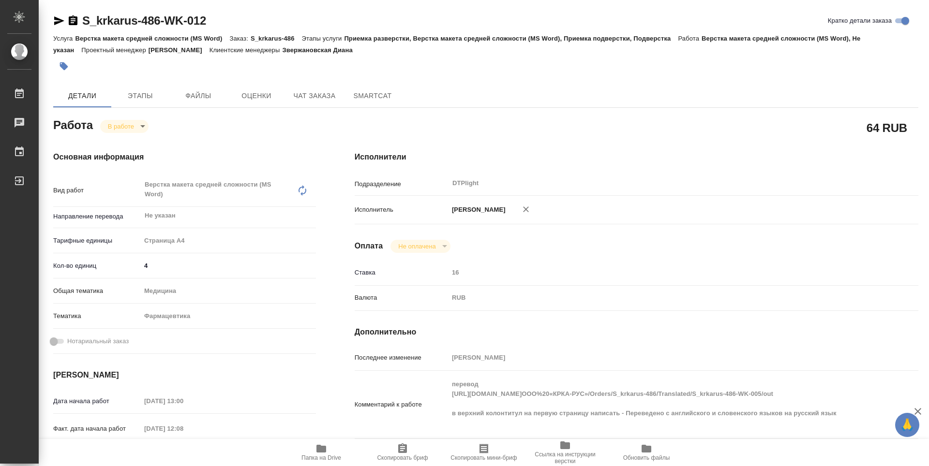
type textarea "x"
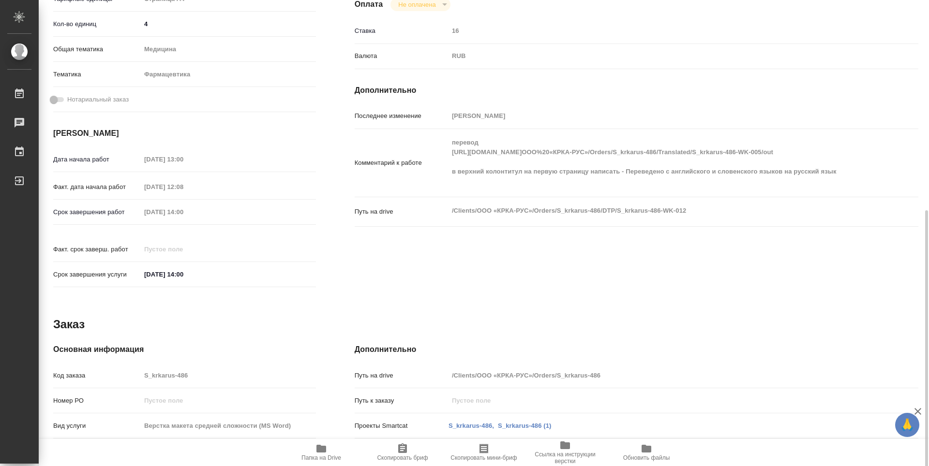
scroll to position [290, 0]
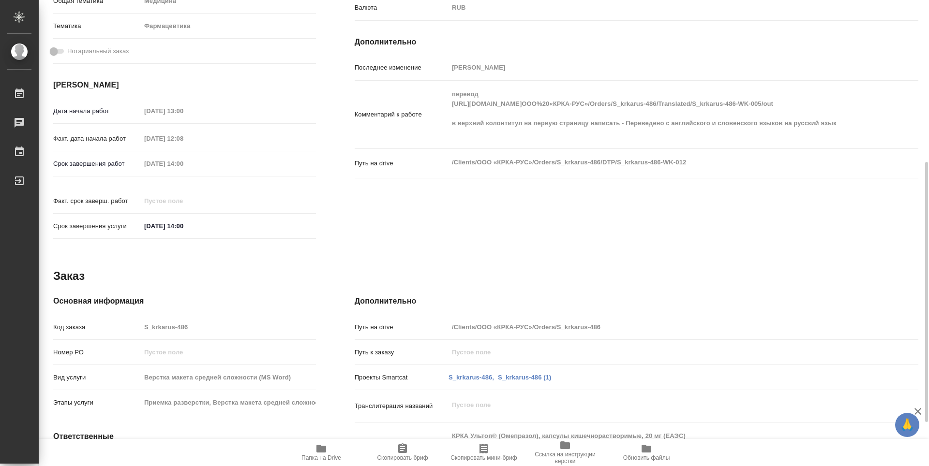
click at [324, 452] on icon "button" at bounding box center [321, 449] width 10 height 8
click at [429, 214] on div "Исполнители Подразделение DTPlight ​ Исполнитель Гусельников Роман Оплата Не оп…" at bounding box center [636, 53] width 602 height 423
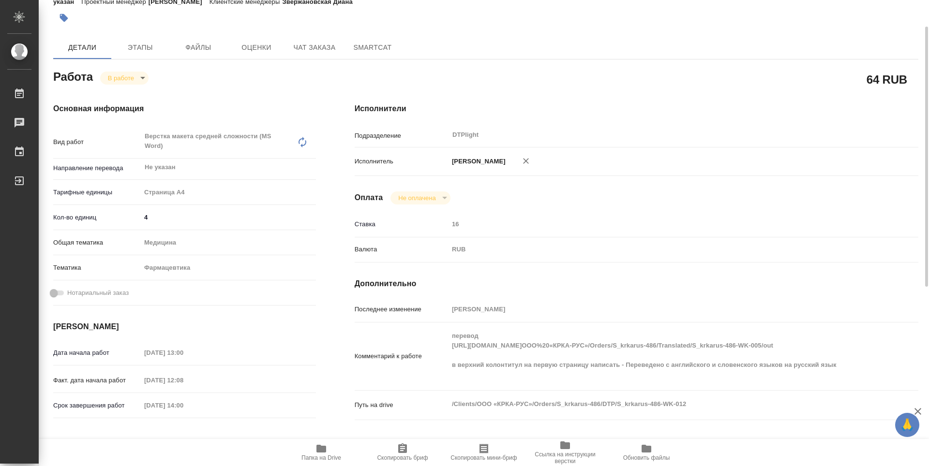
scroll to position [0, 0]
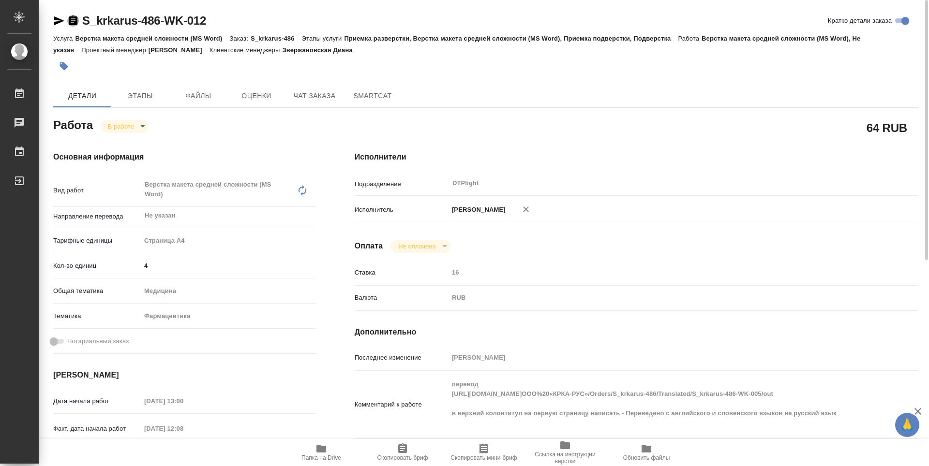
click at [74, 23] on icon "button" at bounding box center [73, 20] width 9 height 10
click at [333, 122] on div "Работа В работе inProgress" at bounding box center [184, 127] width 301 height 63
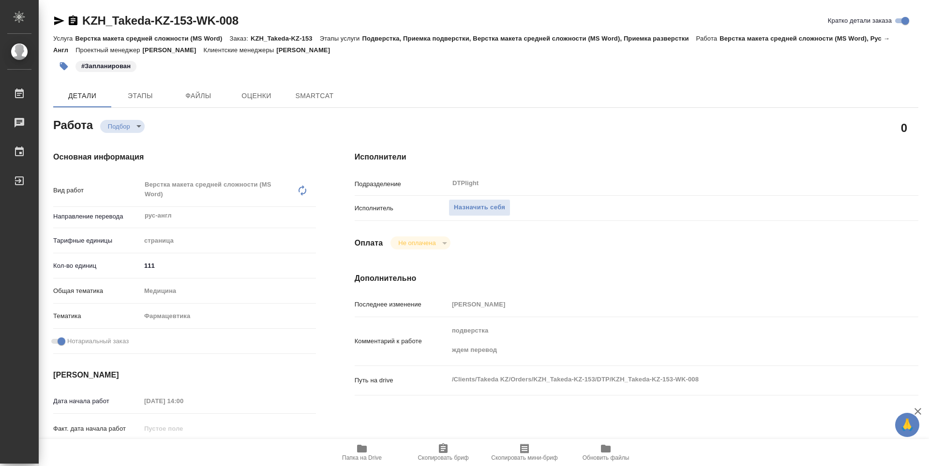
type textarea "x"
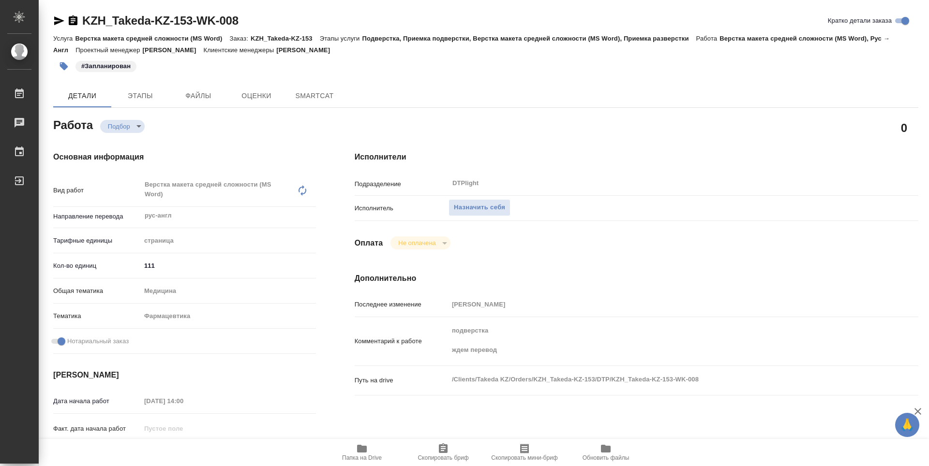
type textarea "x"
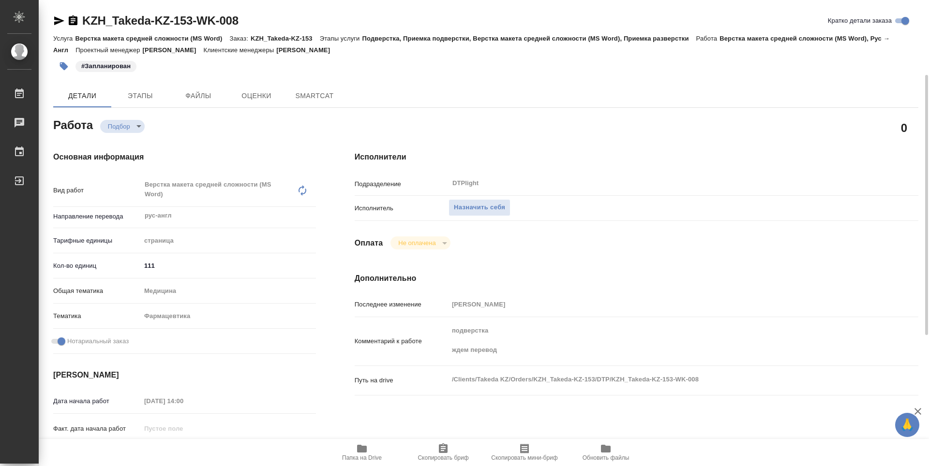
scroll to position [48, 0]
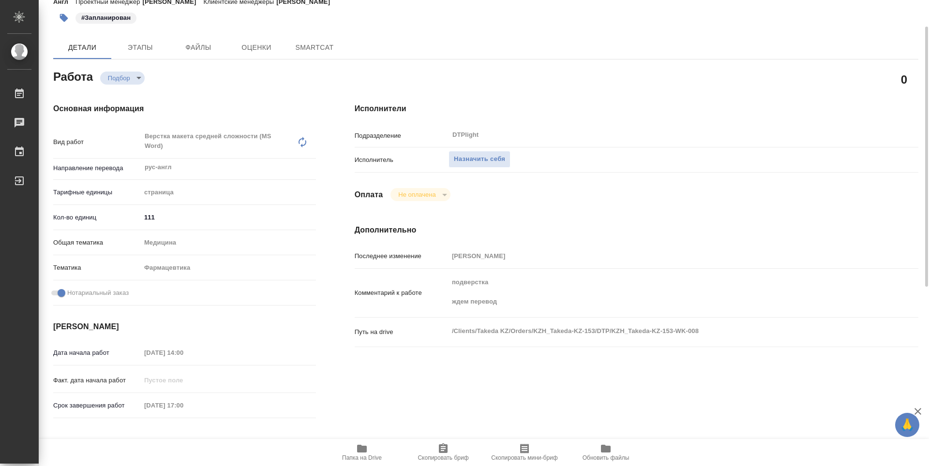
type textarea "x"
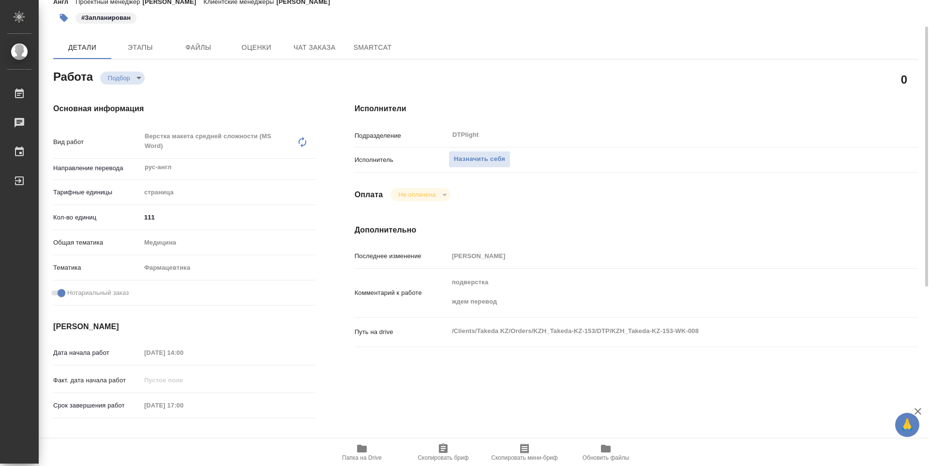
type textarea "x"
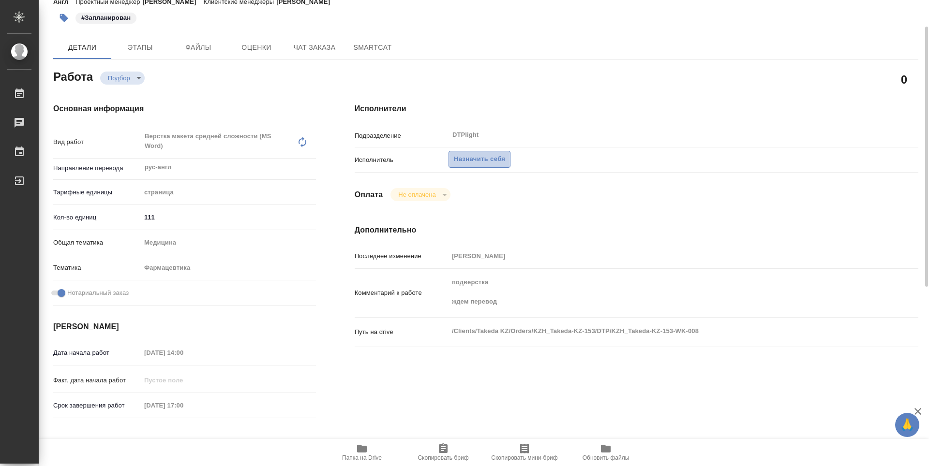
click at [468, 160] on span "Назначить себя" at bounding box center [479, 159] width 51 height 11
type textarea "x"
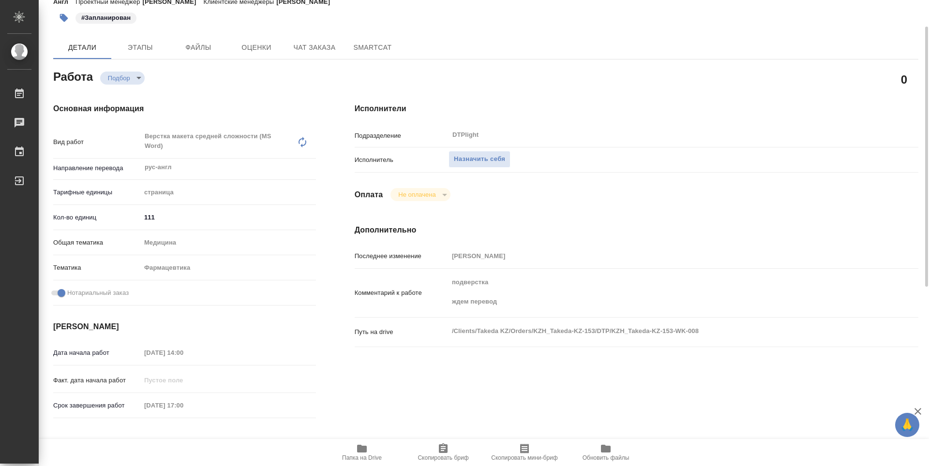
type textarea "x"
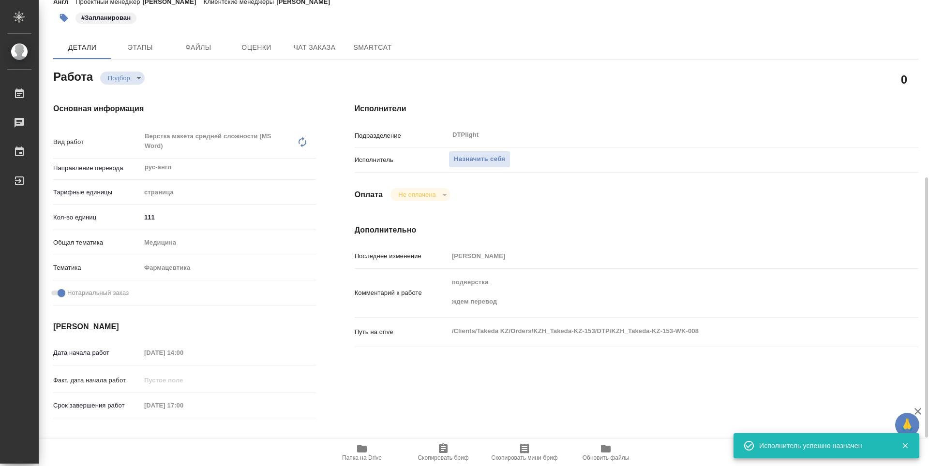
scroll to position [145, 0]
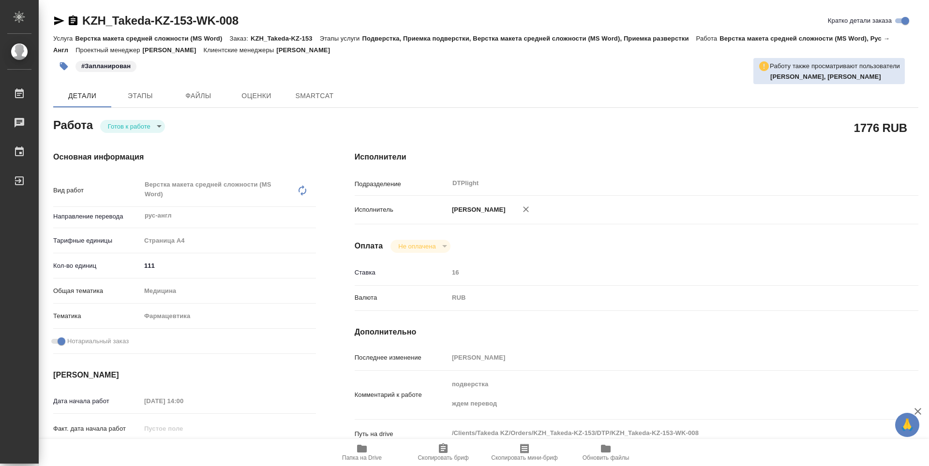
type textarea "x"
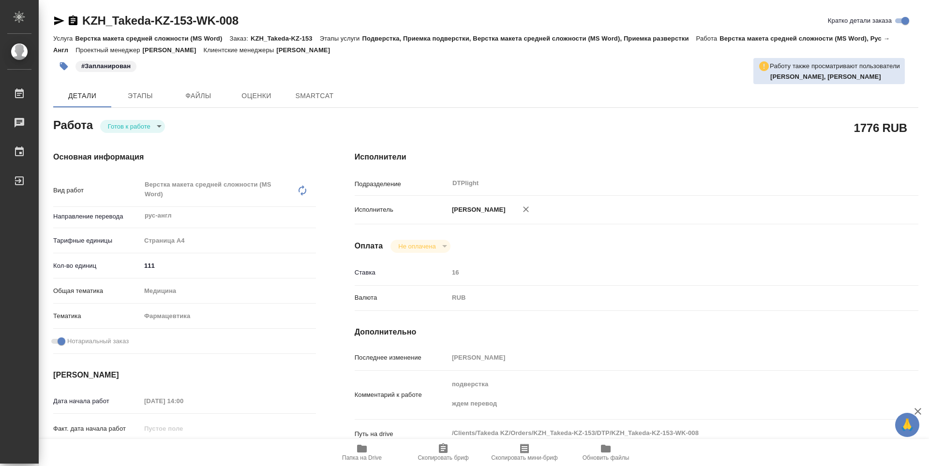
type textarea "x"
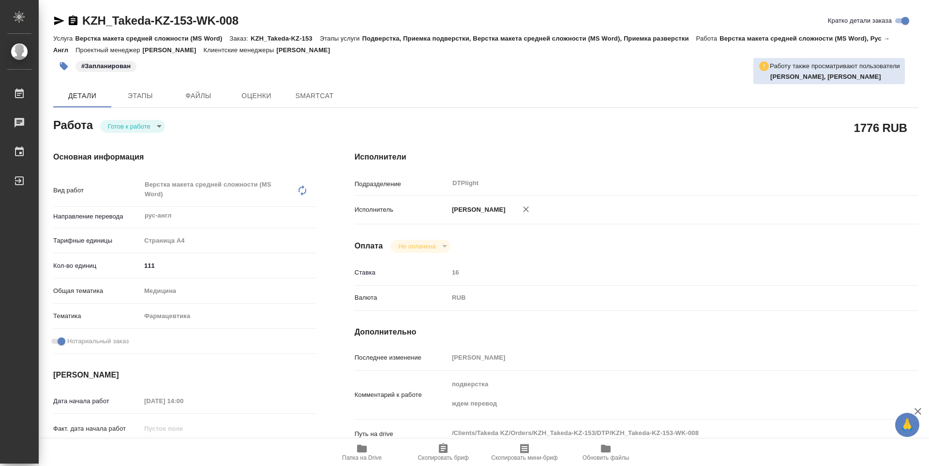
scroll to position [145, 0]
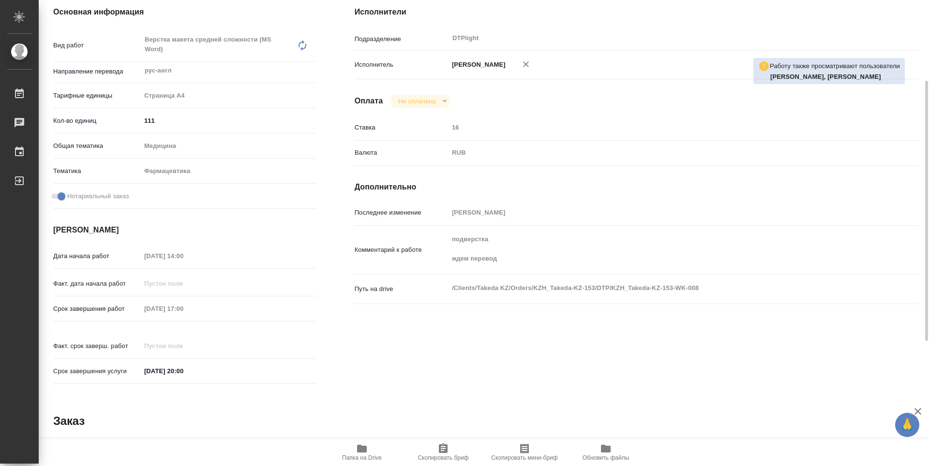
type textarea "x"
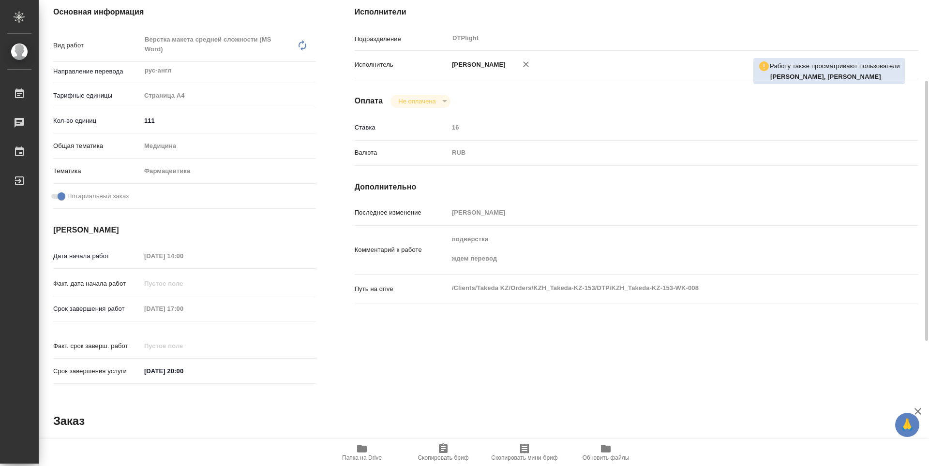
scroll to position [0, 0]
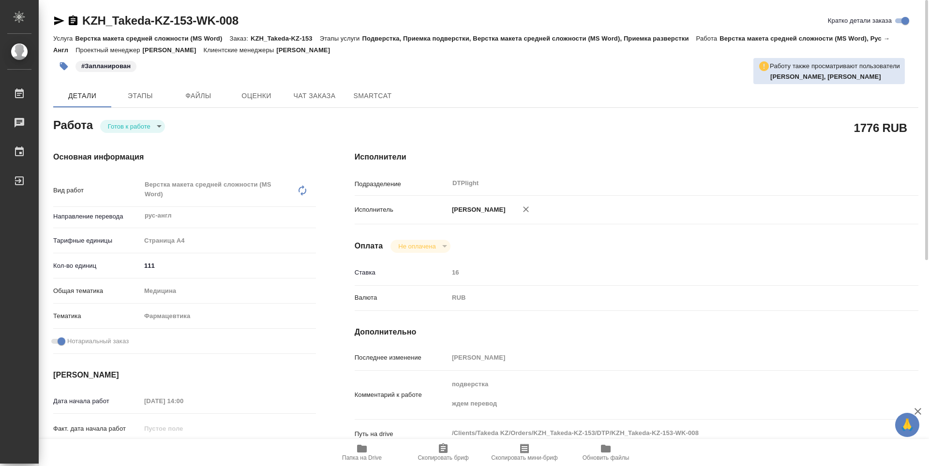
type textarea "x"
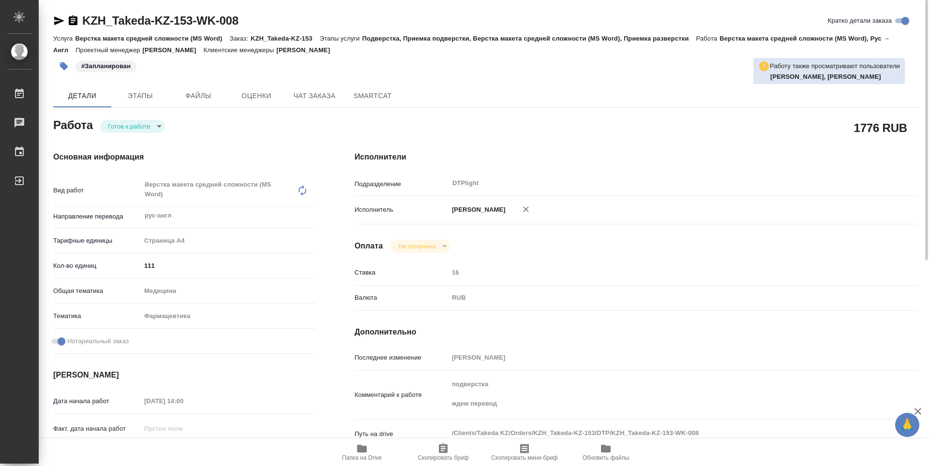
type textarea "x"
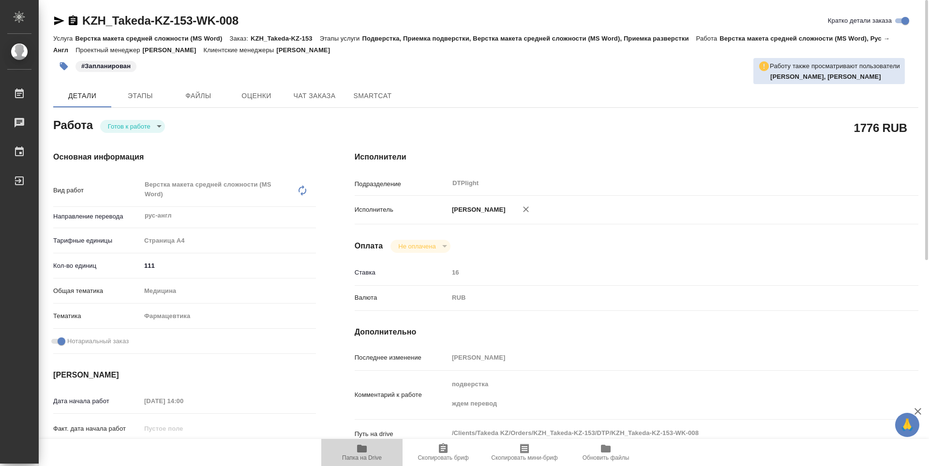
click at [374, 454] on span "Папка на Drive" at bounding box center [362, 452] width 70 height 18
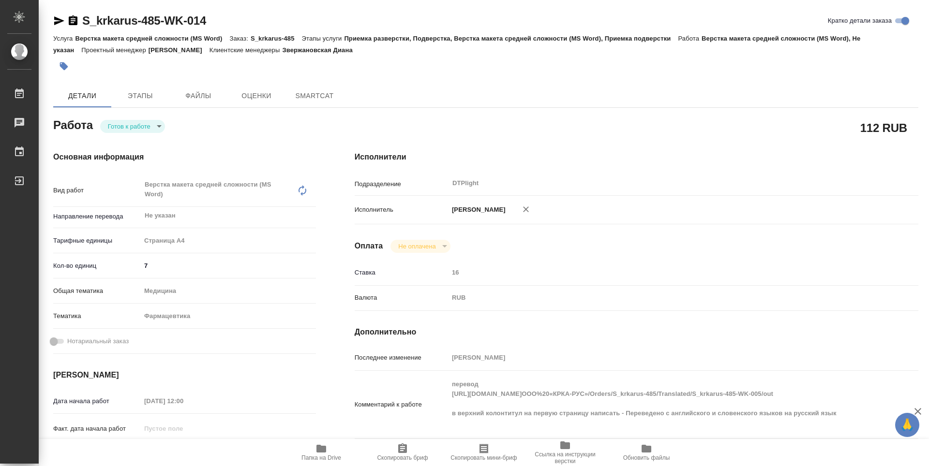
type textarea "x"
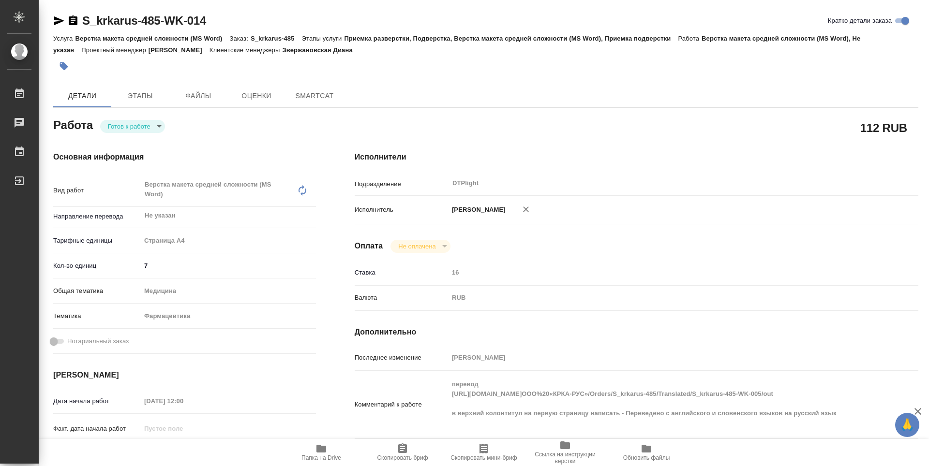
type textarea "x"
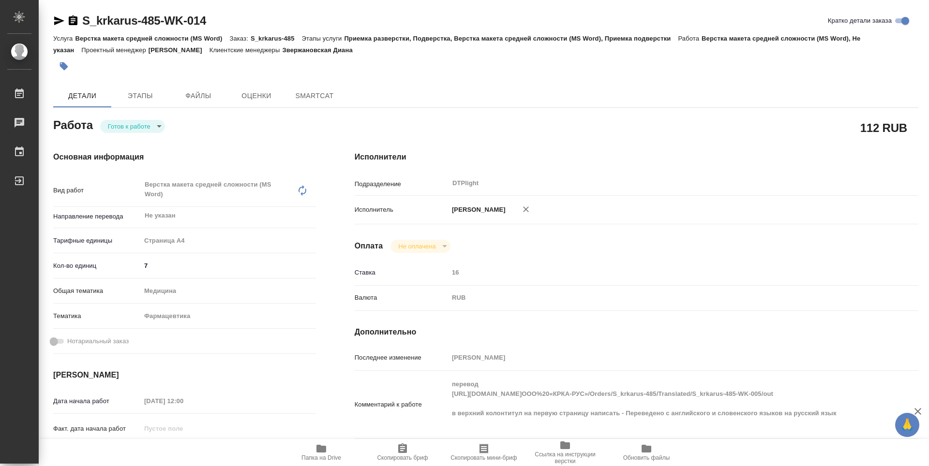
type textarea "x"
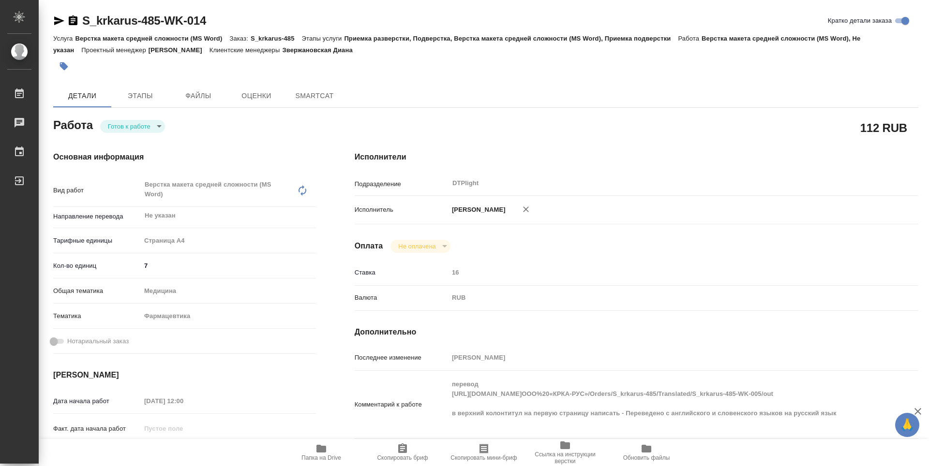
type textarea "x"
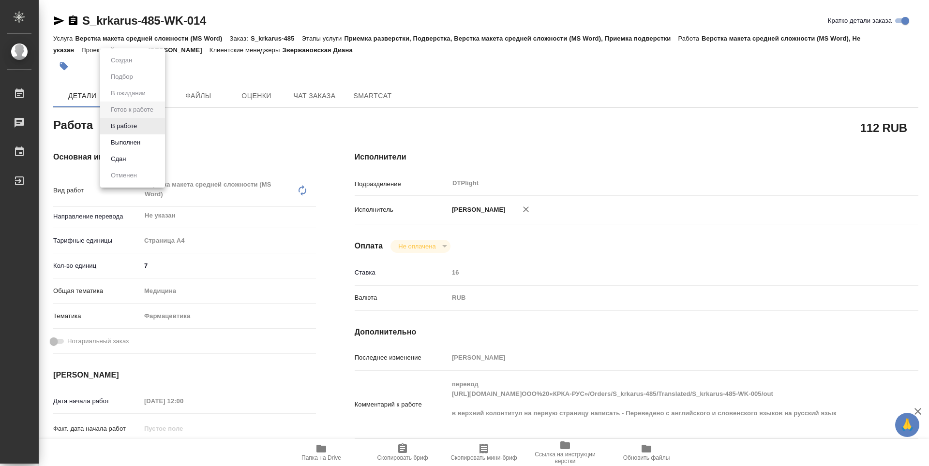
click at [158, 120] on body "🙏 .cls-1 fill:#fff; AWATERA Guselnikov Roman Работы Чаты График Выйти S_krkarus…" at bounding box center [464, 233] width 929 height 466
type textarea "x"
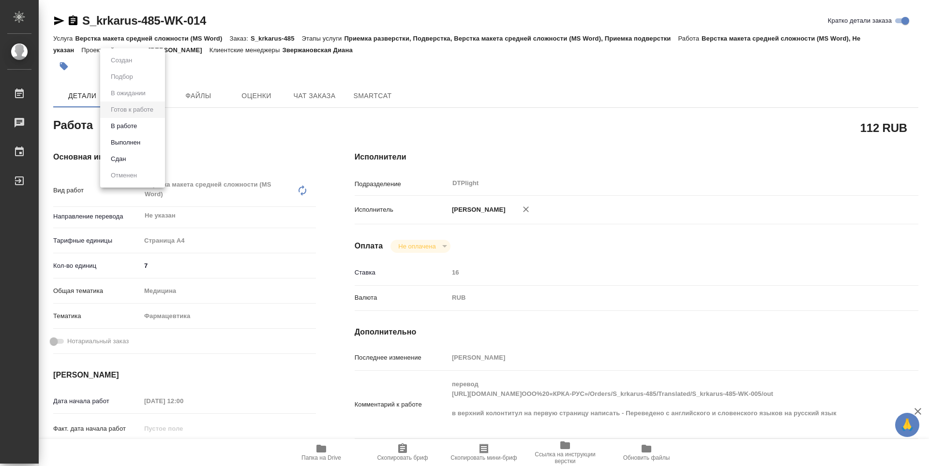
type textarea "x"
click at [132, 123] on button "В работе" at bounding box center [124, 126] width 32 height 11
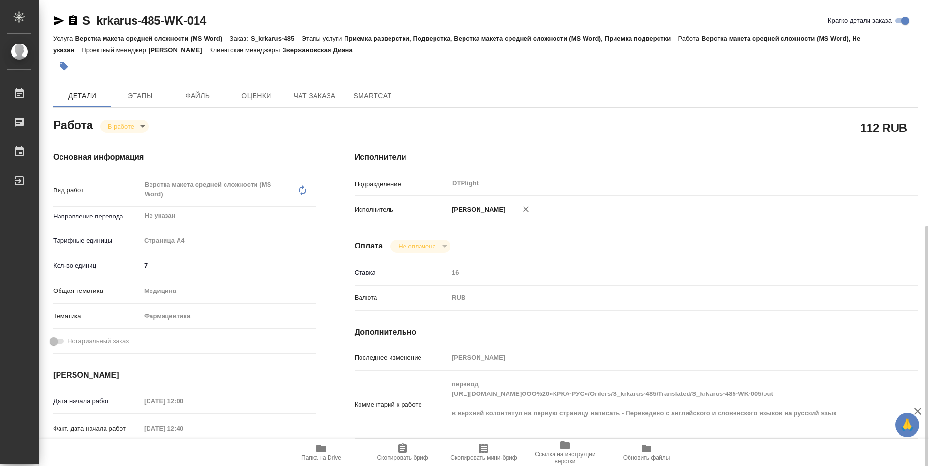
type textarea "x"
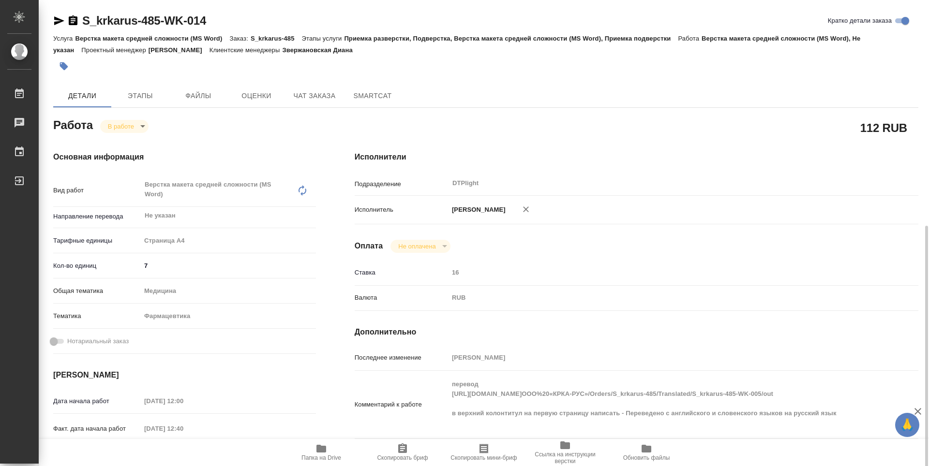
scroll to position [242, 0]
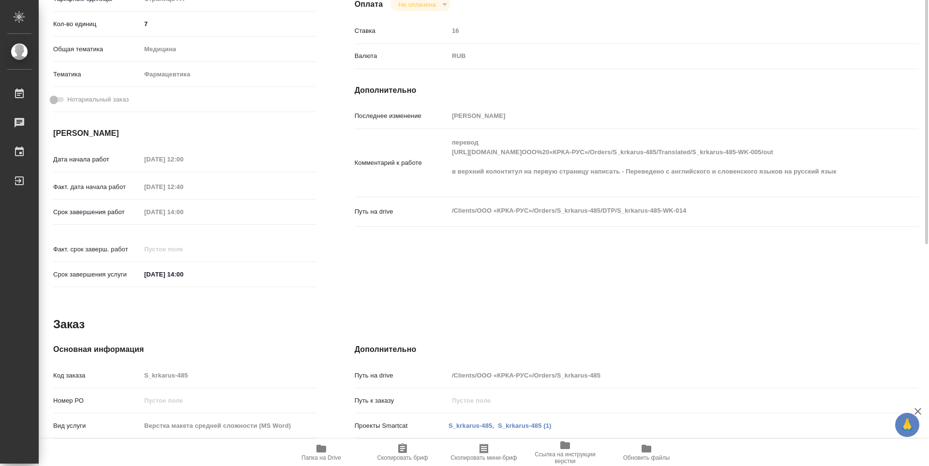
type textarea "x"
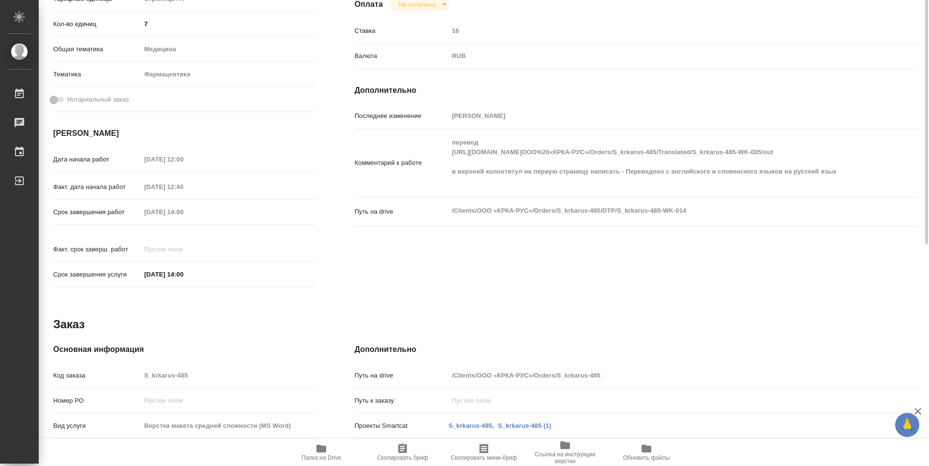
type textarea "x"
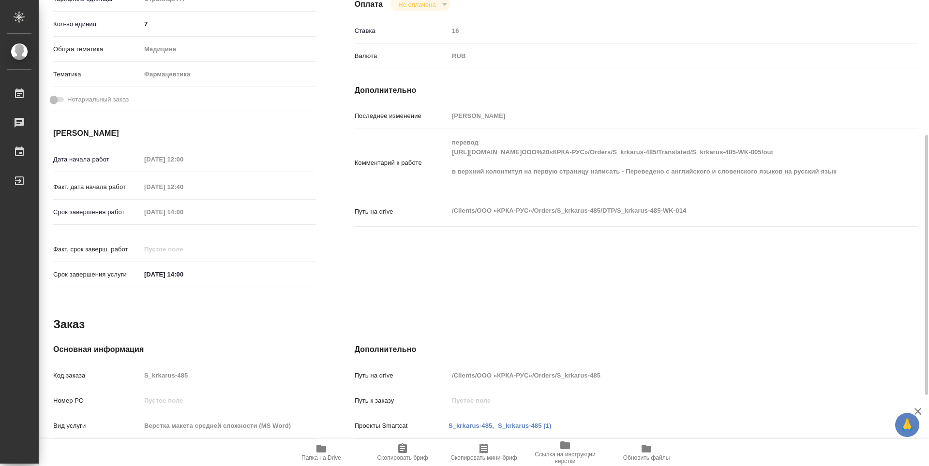
type textarea "x"
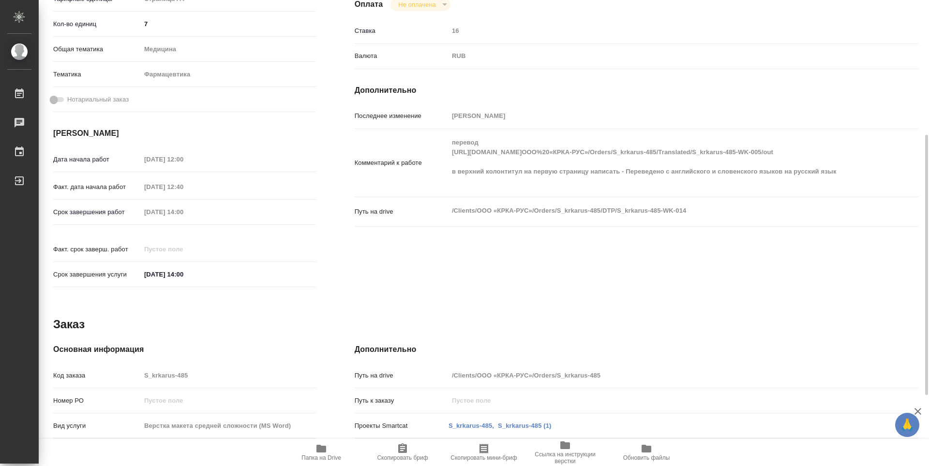
scroll to position [0, 0]
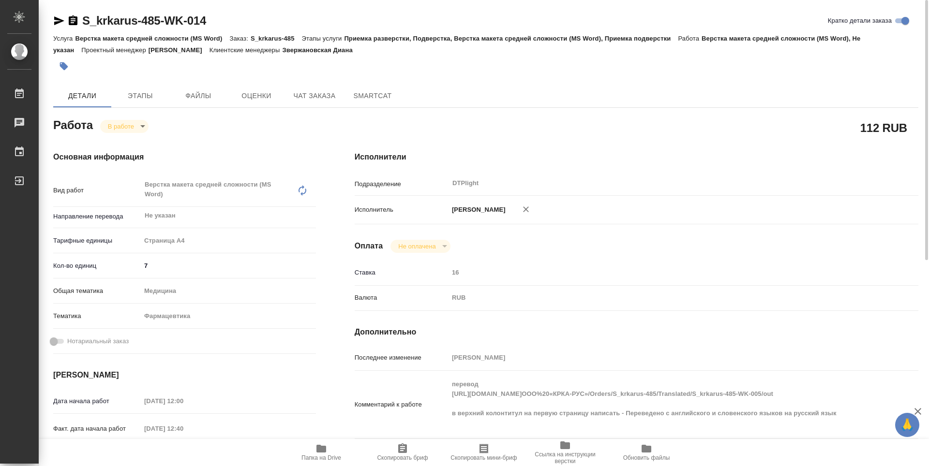
click at [74, 22] on icon "button" at bounding box center [73, 20] width 9 height 10
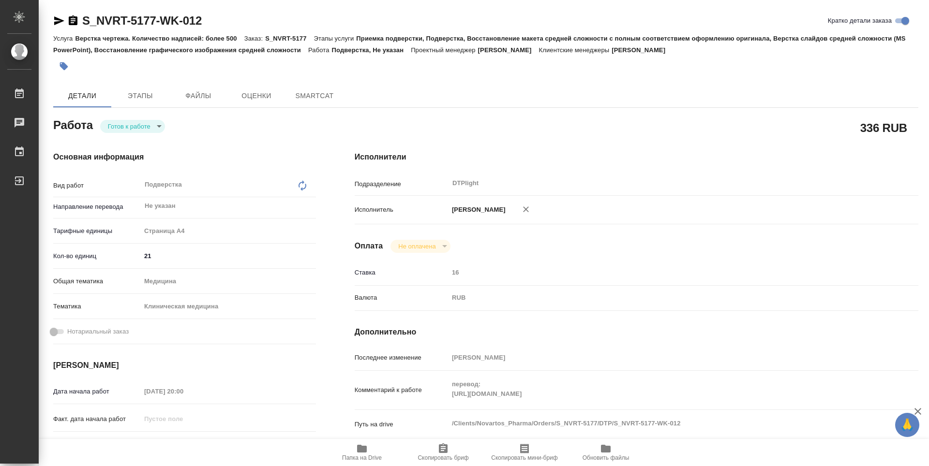
type textarea "x"
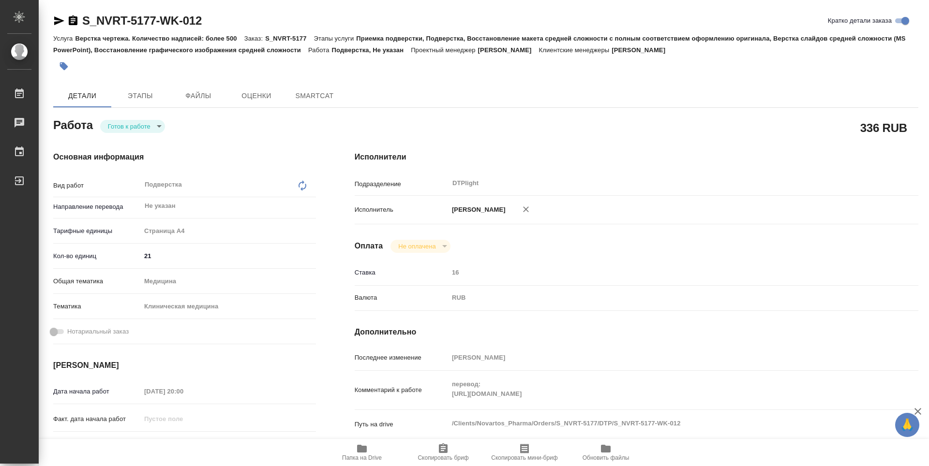
type textarea "x"
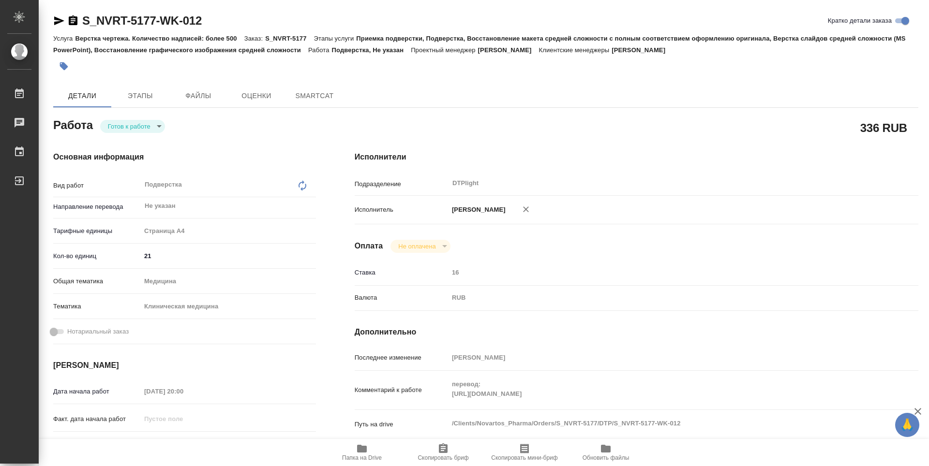
type textarea "x"
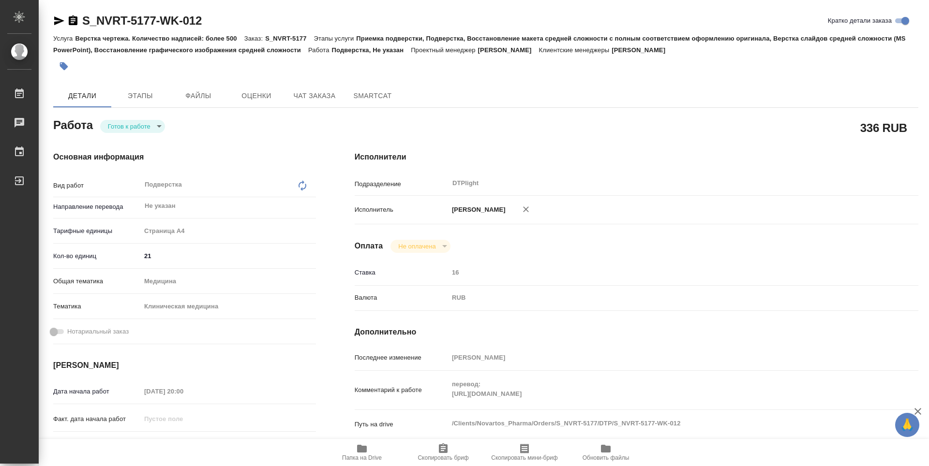
type textarea "x"
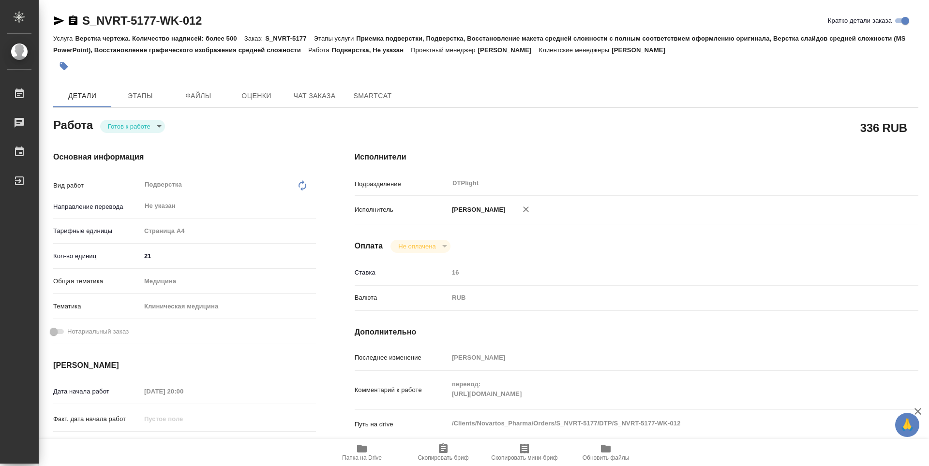
scroll to position [97, 0]
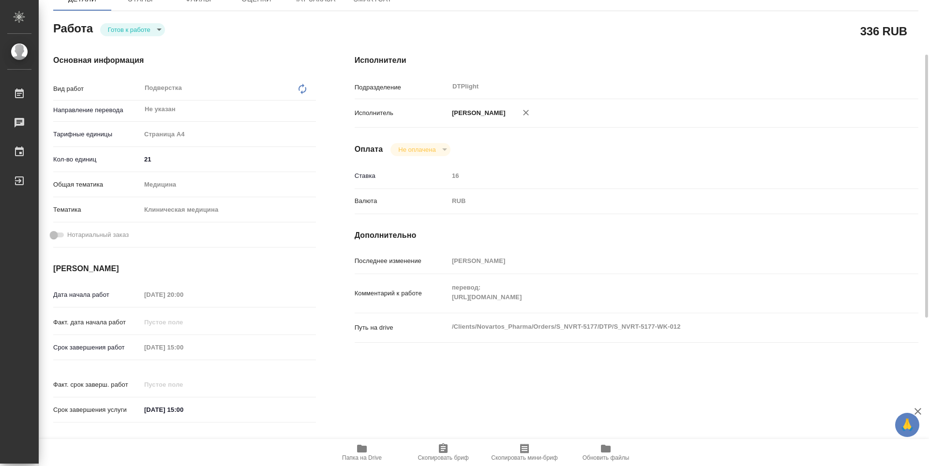
type textarea "x"
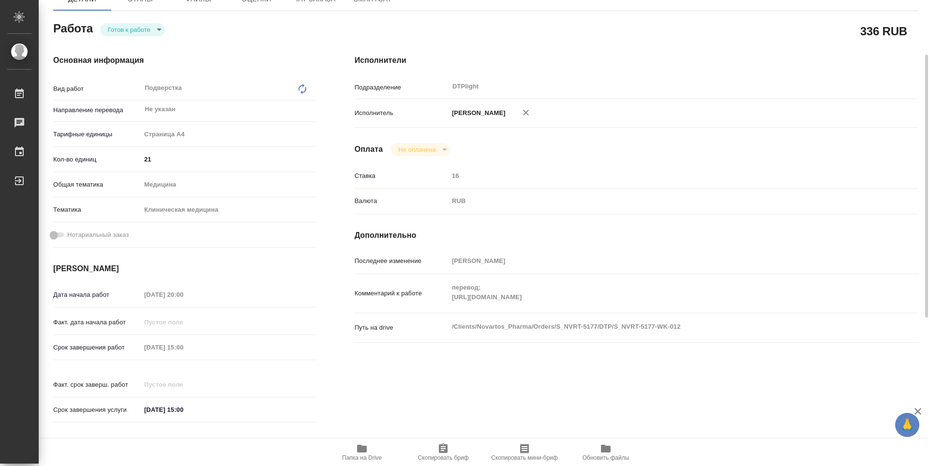
scroll to position [0, 0]
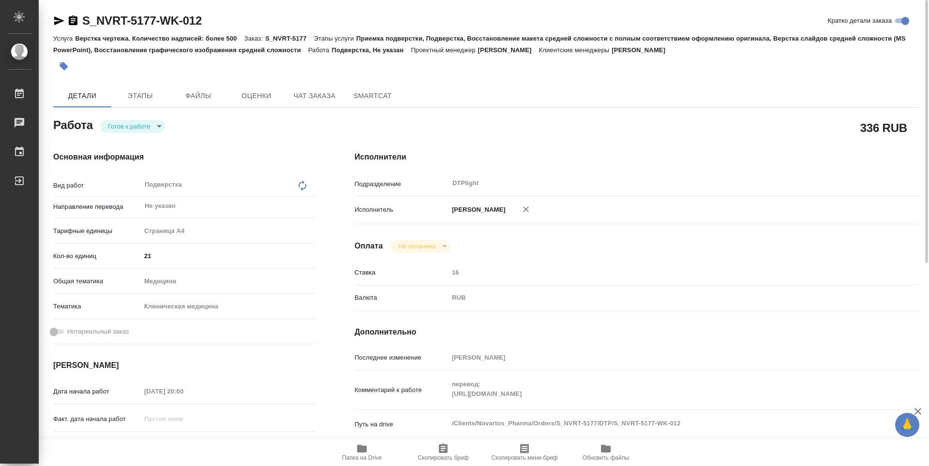
click at [451, 403] on div "перевод: https://drive.awatera.com/apps/files/?dir=/Shares/Novartos_Pharma/Orde…" at bounding box center [659, 390] width 423 height 31
click at [161, 128] on body "🙏 .cls-1 fill:#fff; AWATERA Guselnikov Roman Работы 0 Чаты График Выйти S_NVRT-…" at bounding box center [464, 233] width 929 height 466
drag, startPoint x: 129, startPoint y: 129, endPoint x: 131, endPoint y: 135, distance: 7.0
click at [129, 129] on button "В работе" at bounding box center [124, 126] width 32 height 11
type textarea "x"
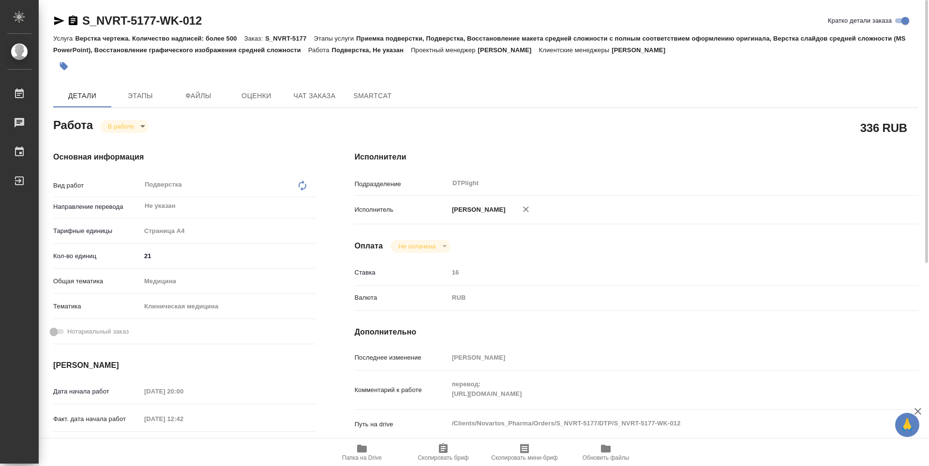
type textarea "x"
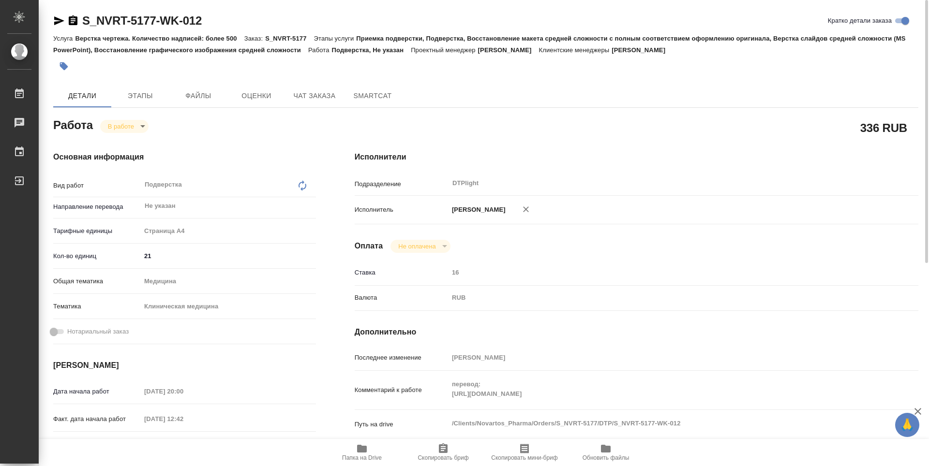
type textarea "x"
click at [357, 447] on icon "button" at bounding box center [362, 449] width 10 height 8
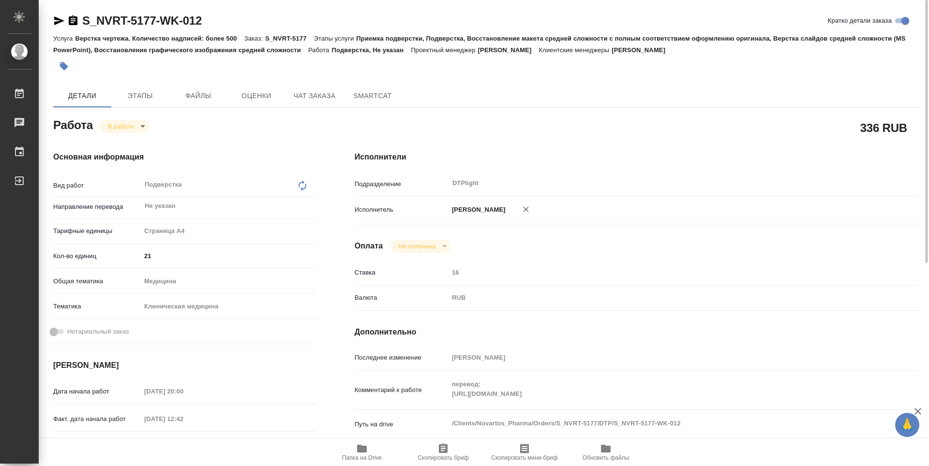
type textarea "x"
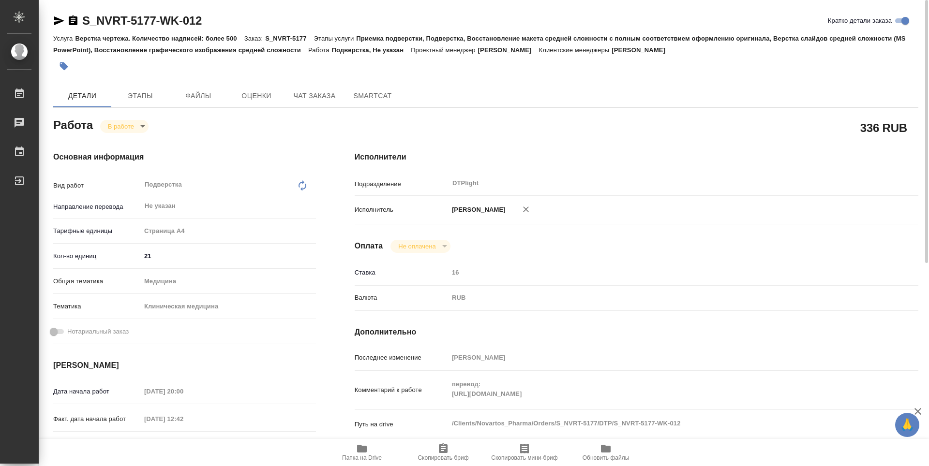
click at [74, 22] on icon "button" at bounding box center [73, 20] width 9 height 10
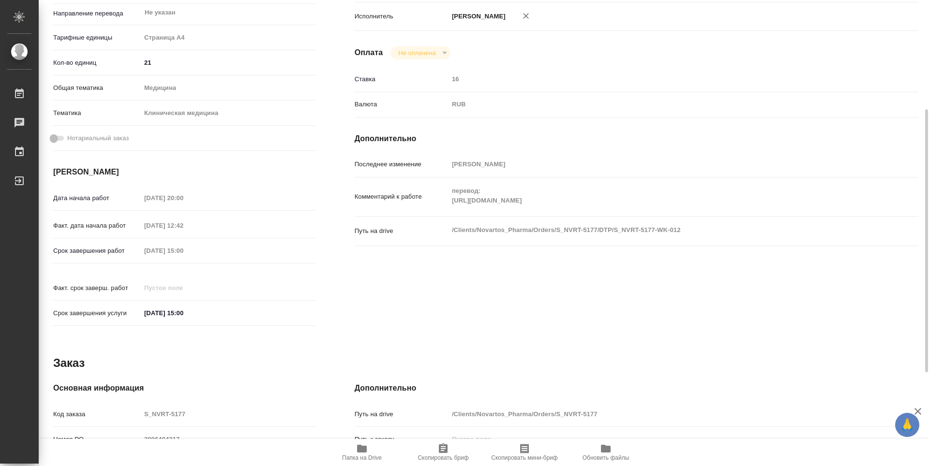
scroll to position [242, 0]
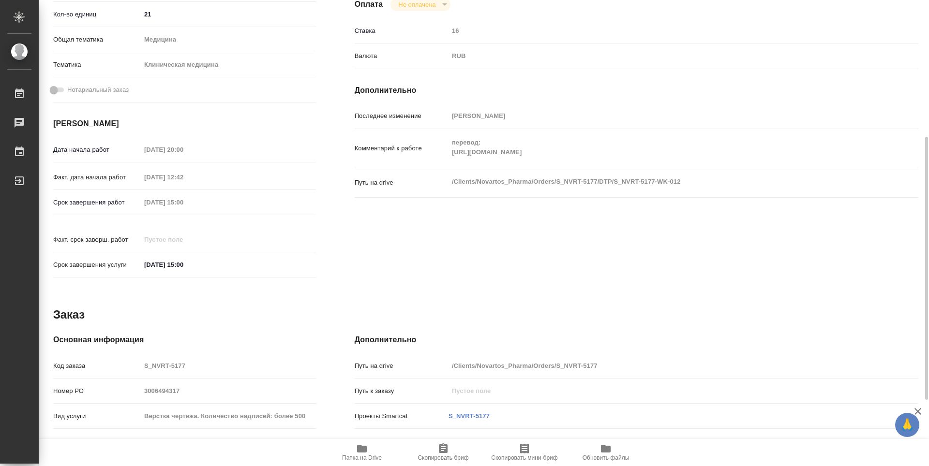
click at [482, 163] on div "перевод: https://drive.awatera.com/apps/files/?dir=/Shares/Novartos_Pharma/Orde…" at bounding box center [659, 148] width 423 height 31
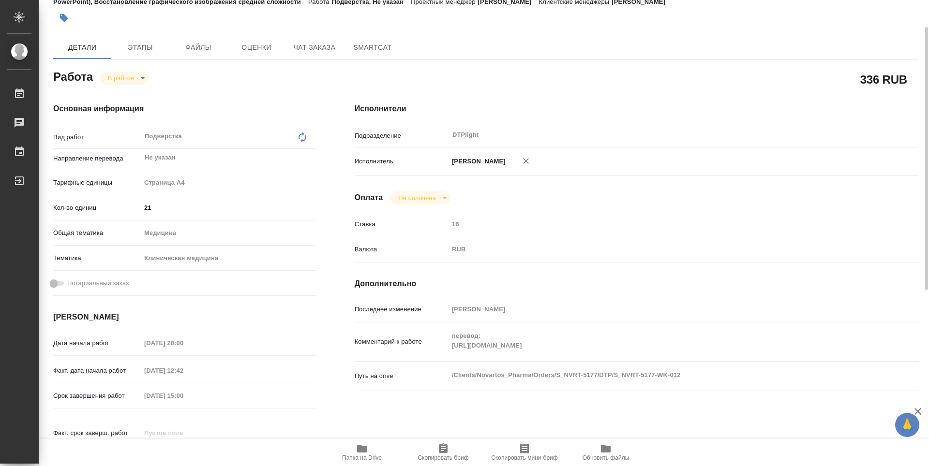
scroll to position [0, 0]
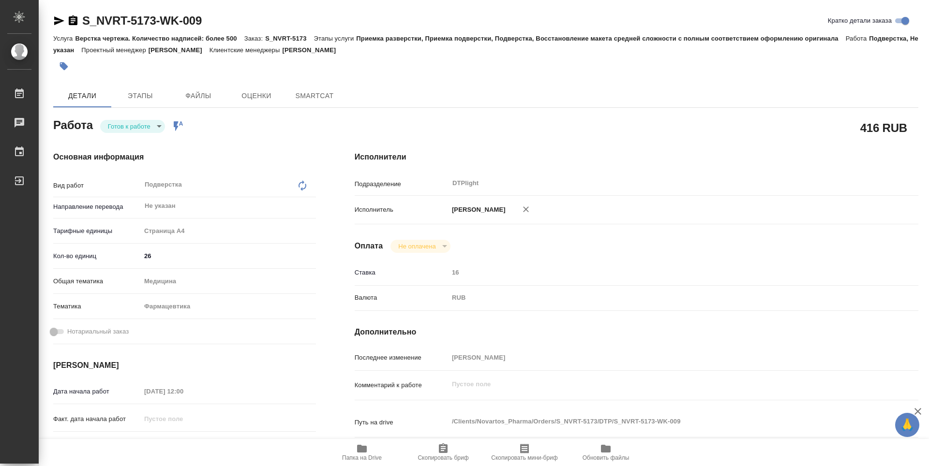
type textarea "x"
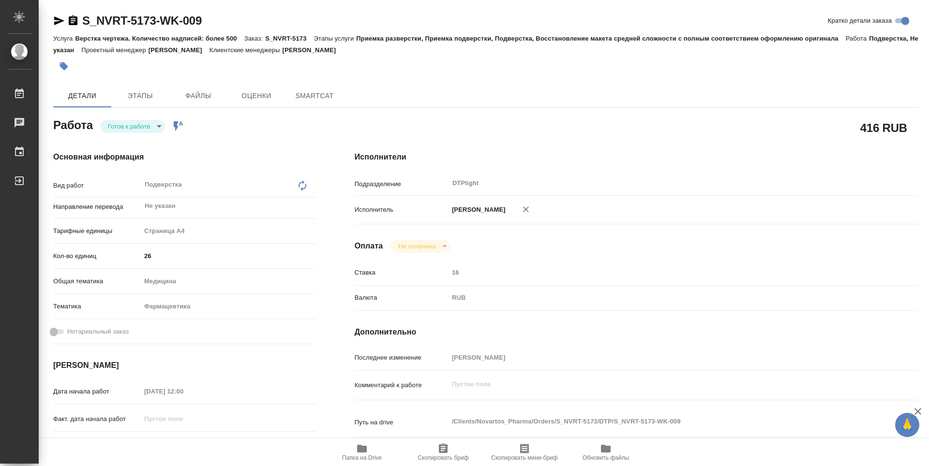
type textarea "x"
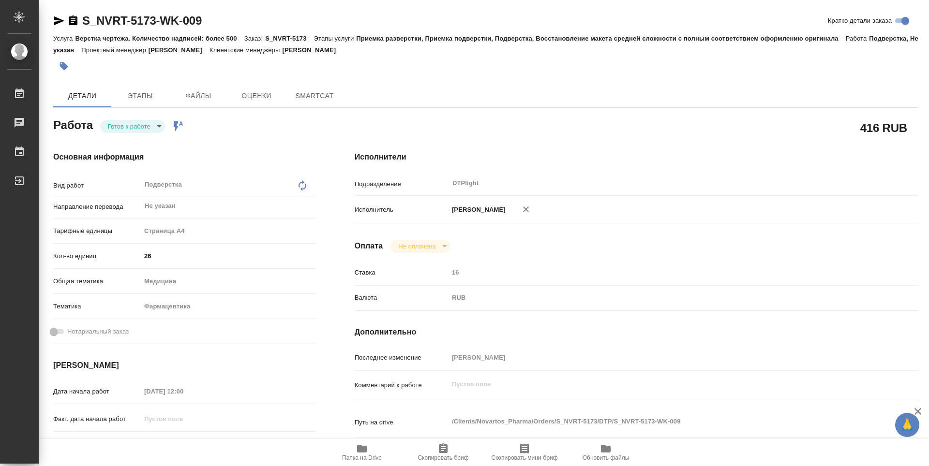
type textarea "x"
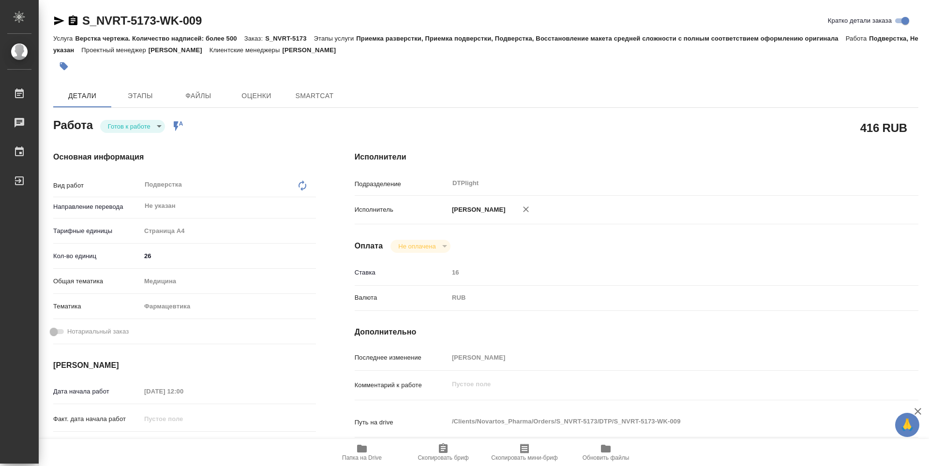
type textarea "x"
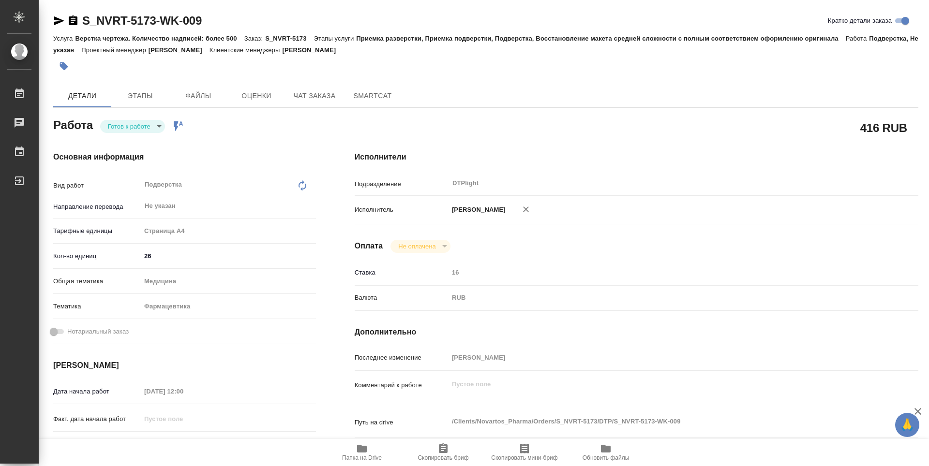
type textarea "x"
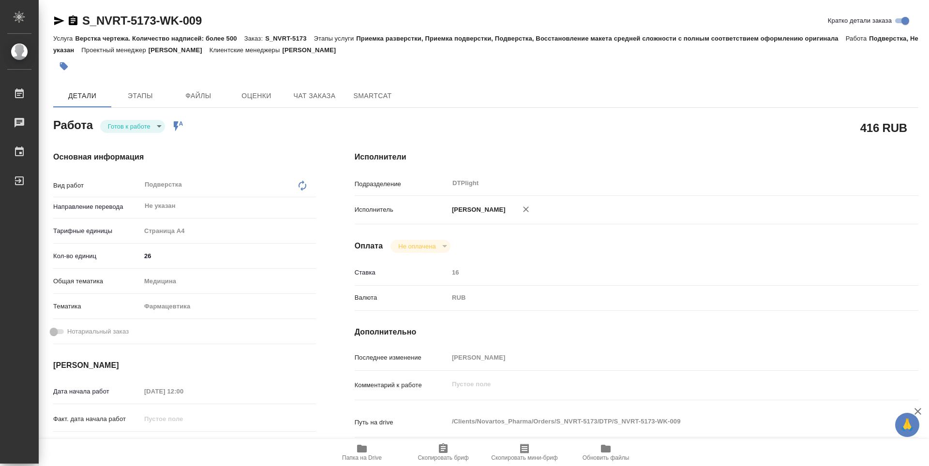
type textarea "x"
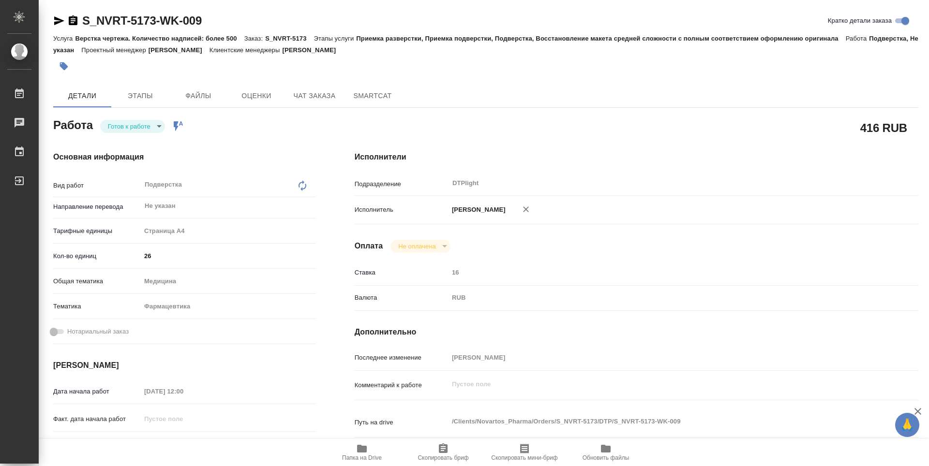
type textarea "x"
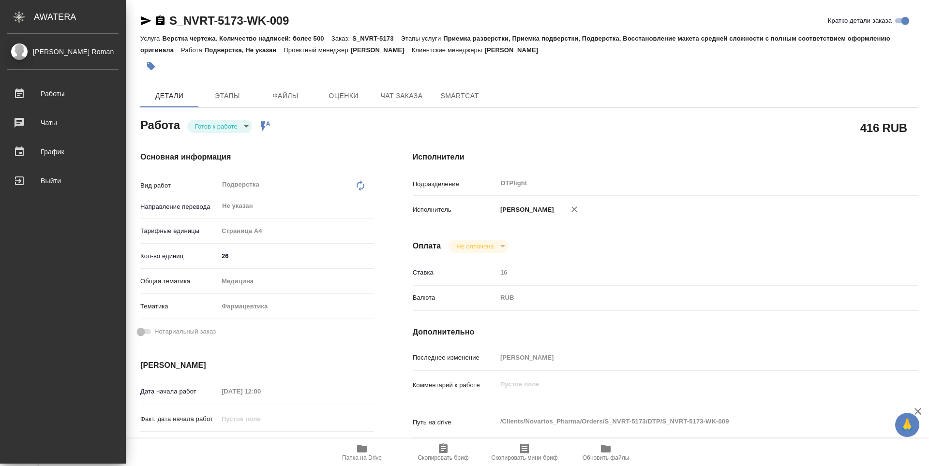
type textarea "x"
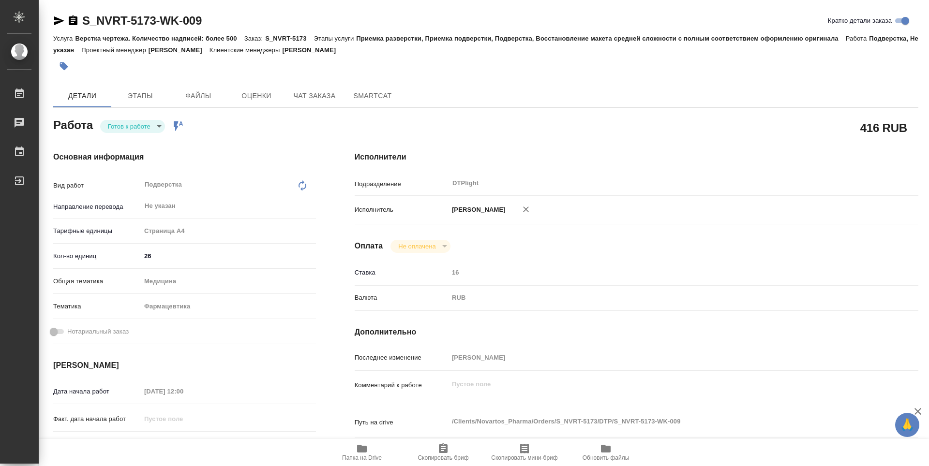
click at [260, 136] on div "Основная информация Вид работ Подверстка x ​ Направление перевода Не указан ​ Т…" at bounding box center [184, 338] width 301 height 413
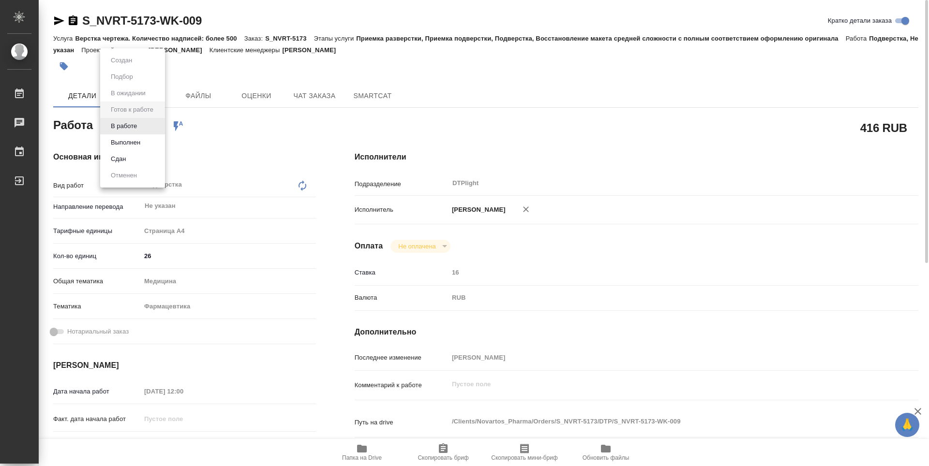
click at [156, 131] on body "🙏 .cls-1 fill:#fff; AWATERA Guselnikov Roman Работы 0 Чаты График Выйти S_NVRT-…" at bounding box center [464, 233] width 929 height 466
click at [121, 124] on button "В работе" at bounding box center [124, 126] width 32 height 11
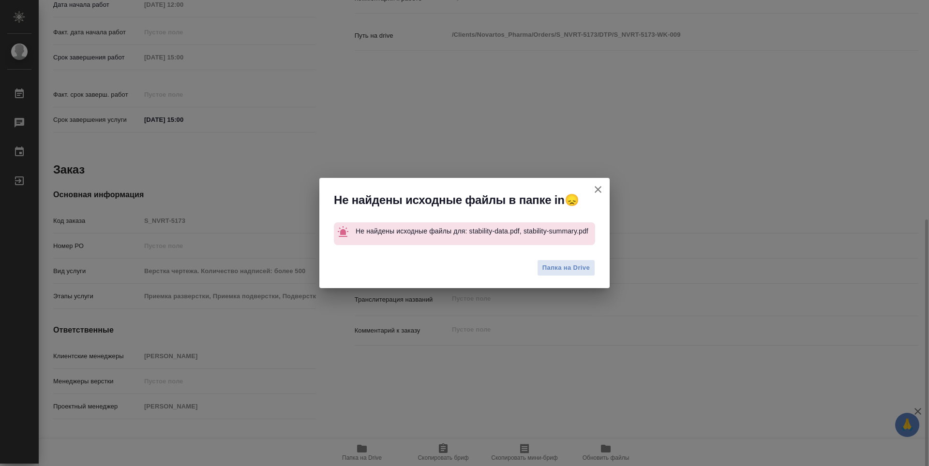
type textarea "x"
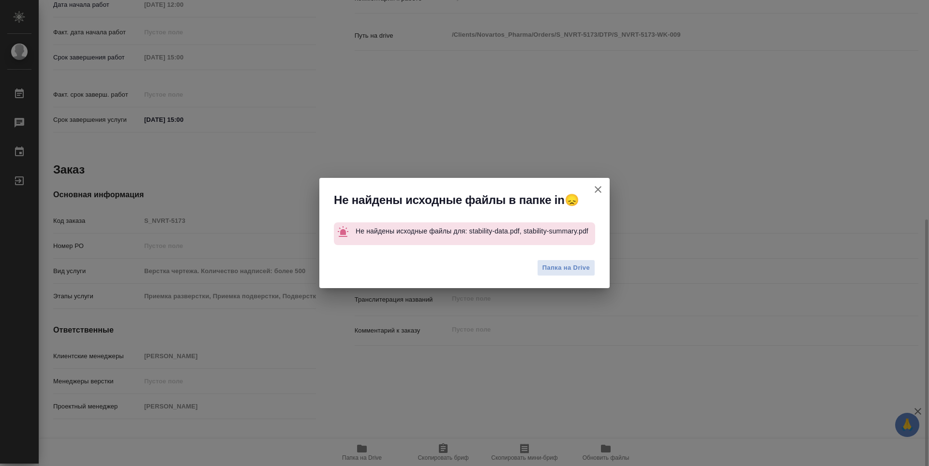
scroll to position [395, 0]
type textarea "x"
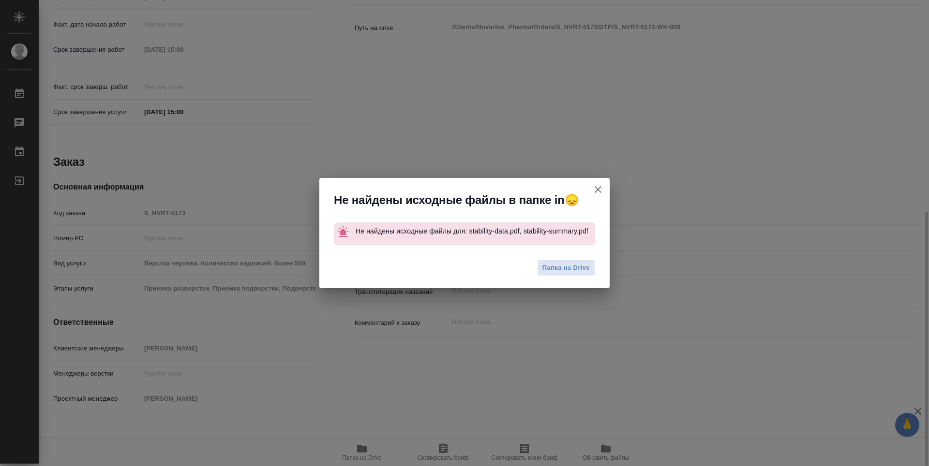
type textarea "x"
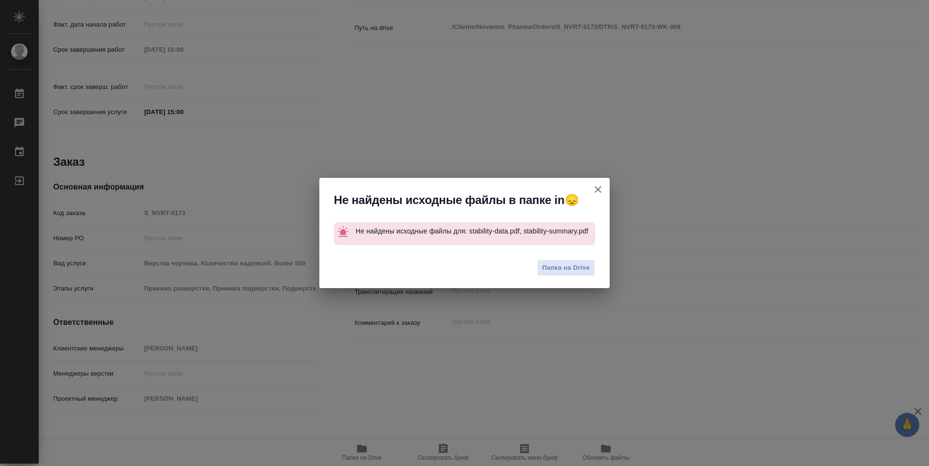
type textarea "x"
click at [600, 191] on icon "button" at bounding box center [598, 190] width 12 height 12
type textarea "x"
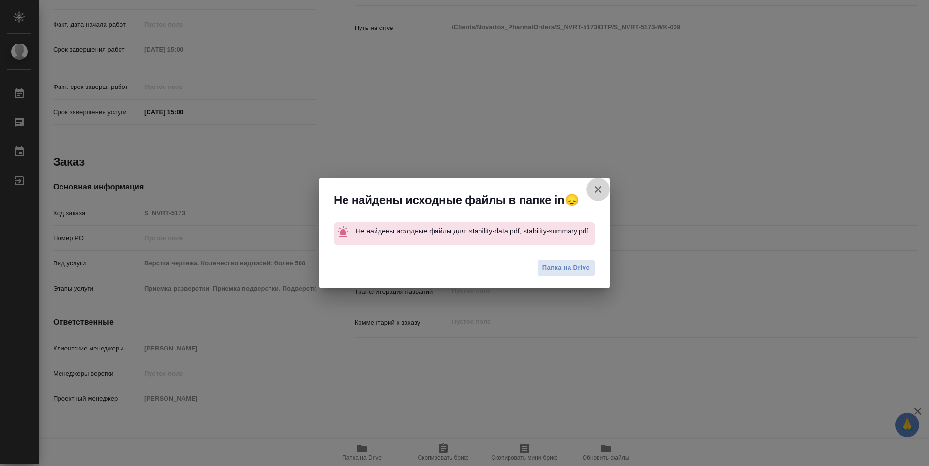
type textarea "x"
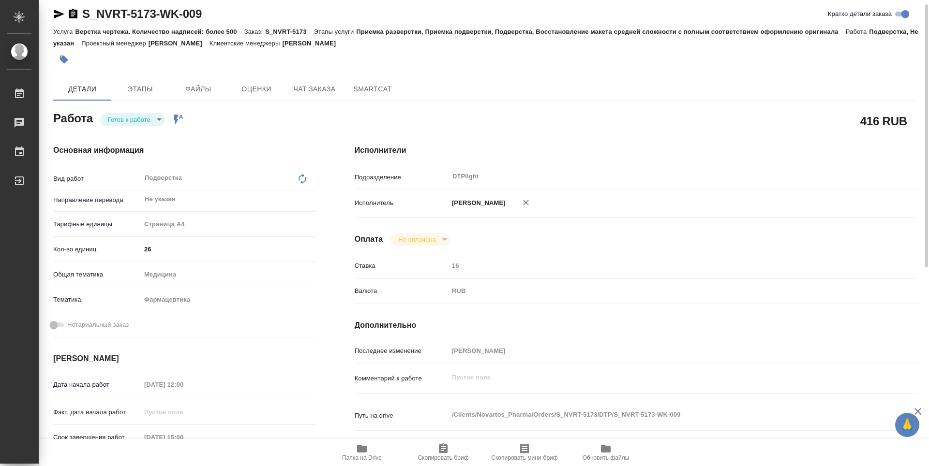
scroll to position [0, 0]
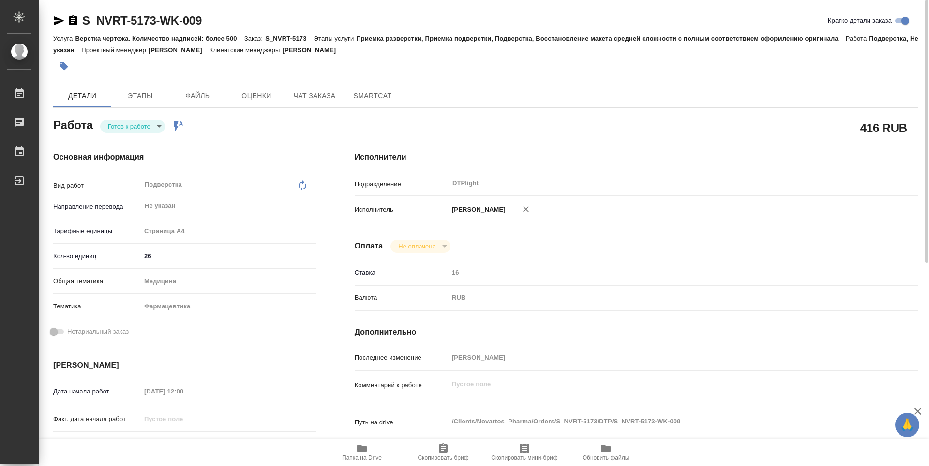
click at [349, 460] on span "Папка на Drive" at bounding box center [362, 458] width 40 height 7
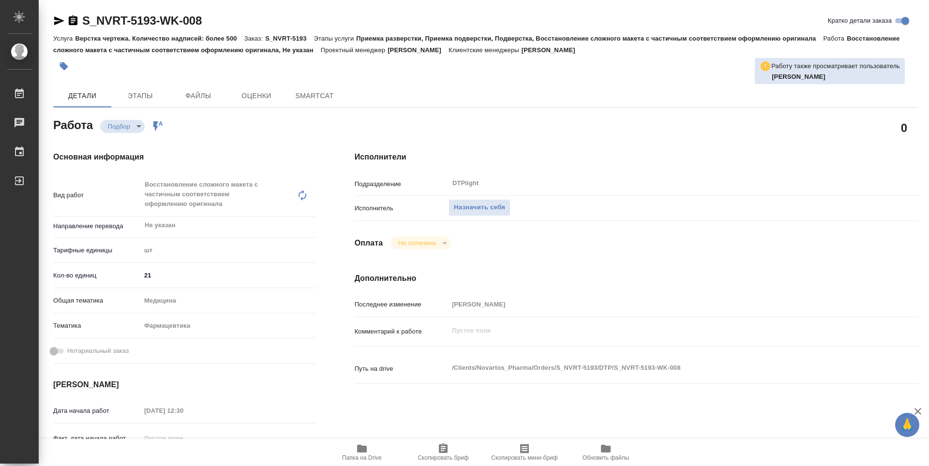
type textarea "x"
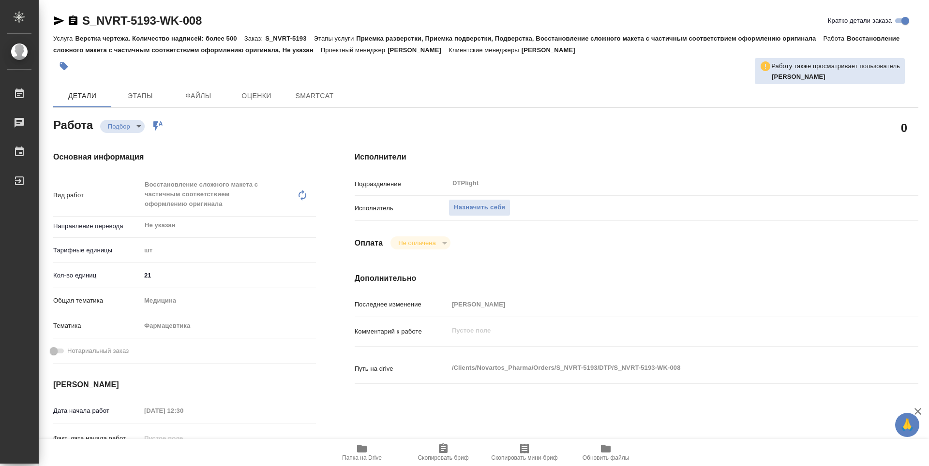
type textarea "x"
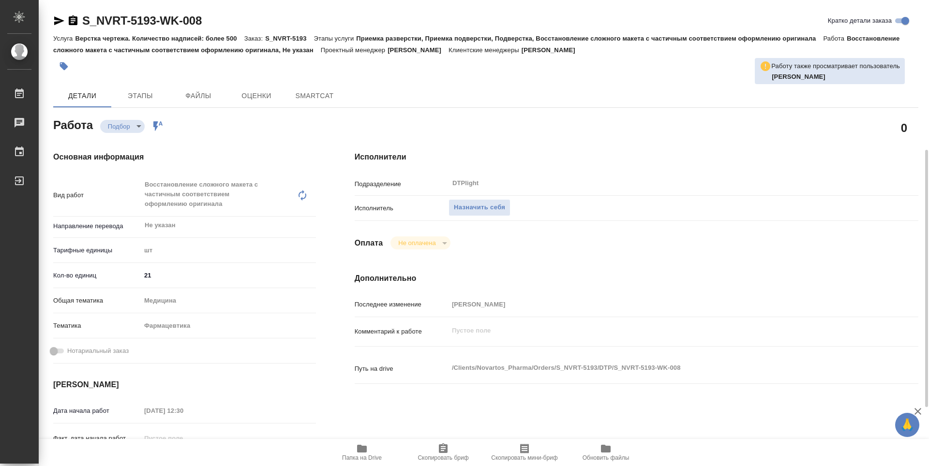
scroll to position [97, 0]
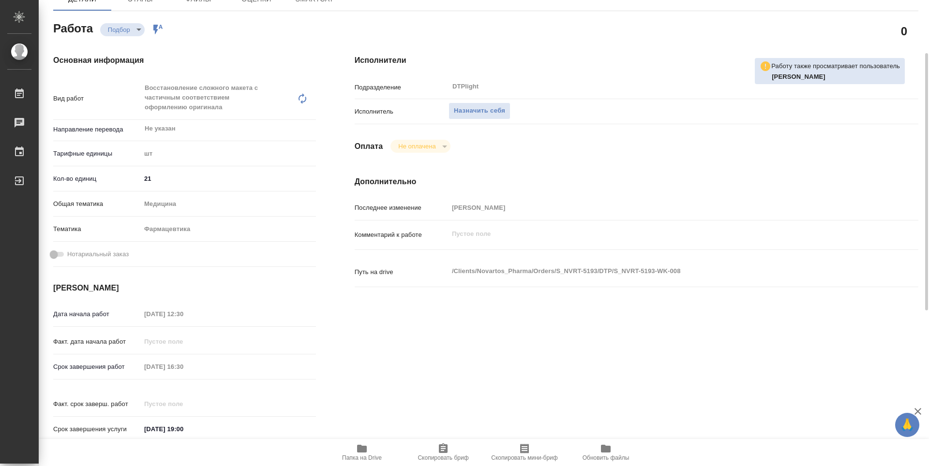
type textarea "x"
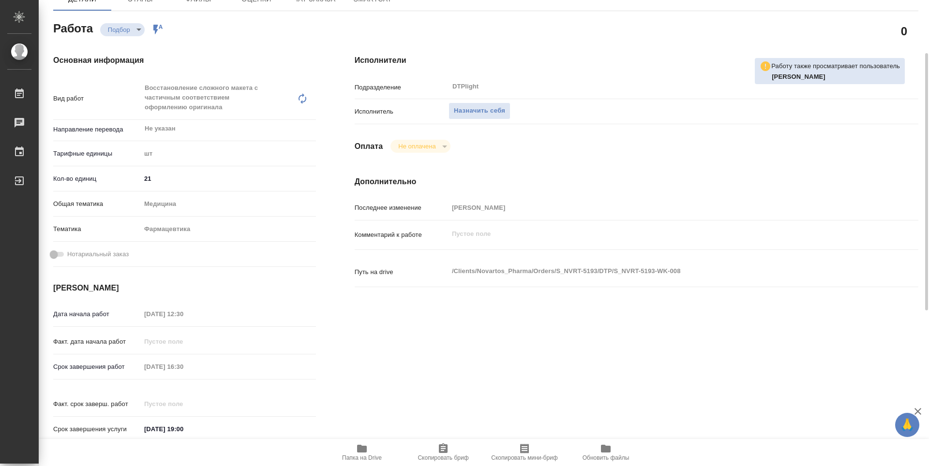
click at [354, 454] on span "Папка на Drive" at bounding box center [362, 452] width 70 height 18
type textarea "x"
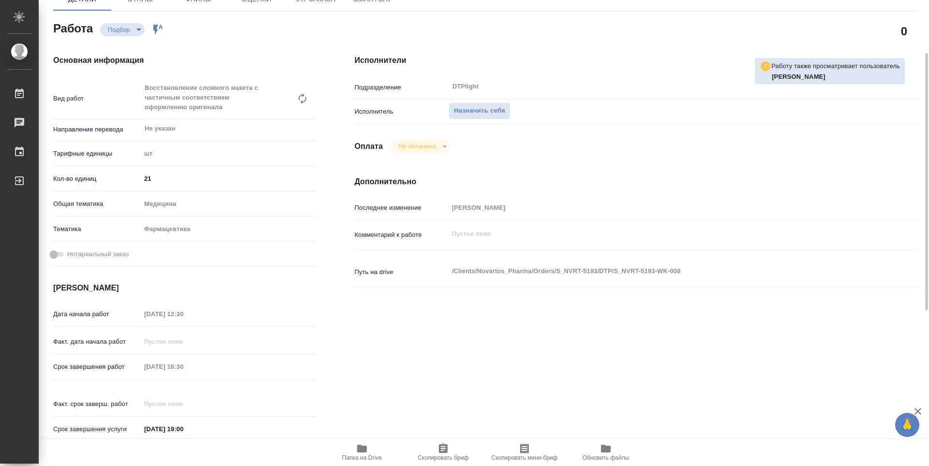
type textarea "x"
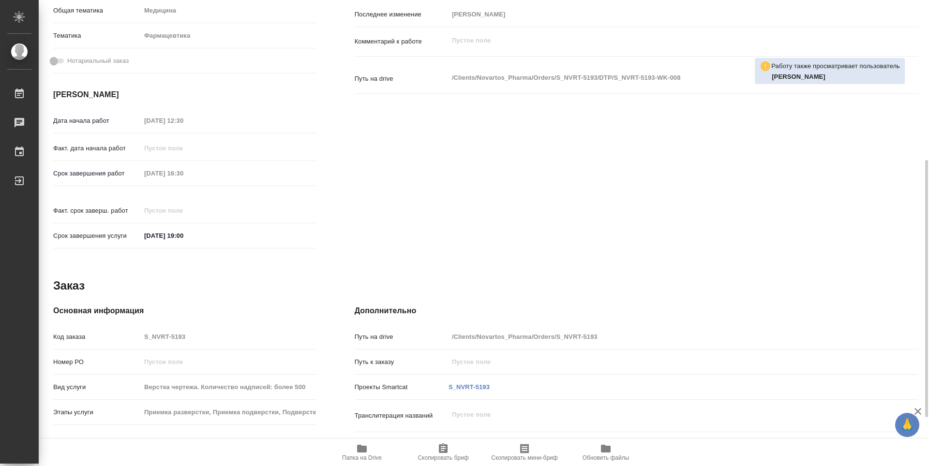
type textarea "x"
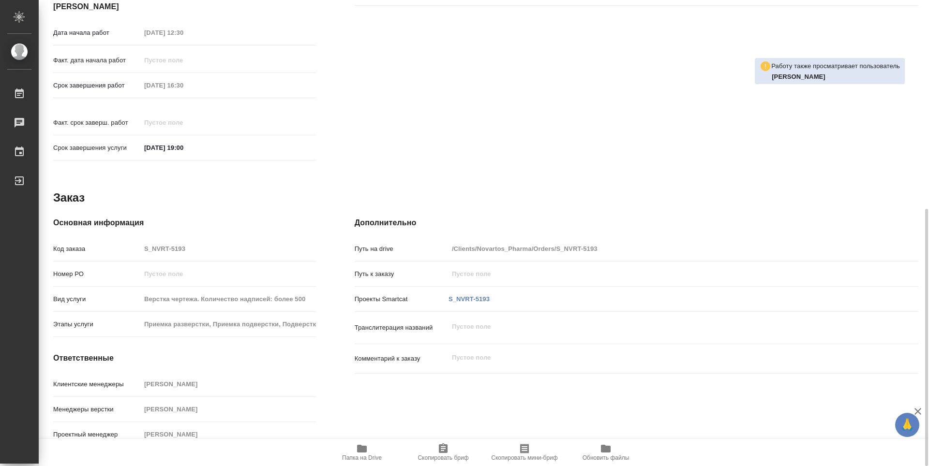
scroll to position [185, 0]
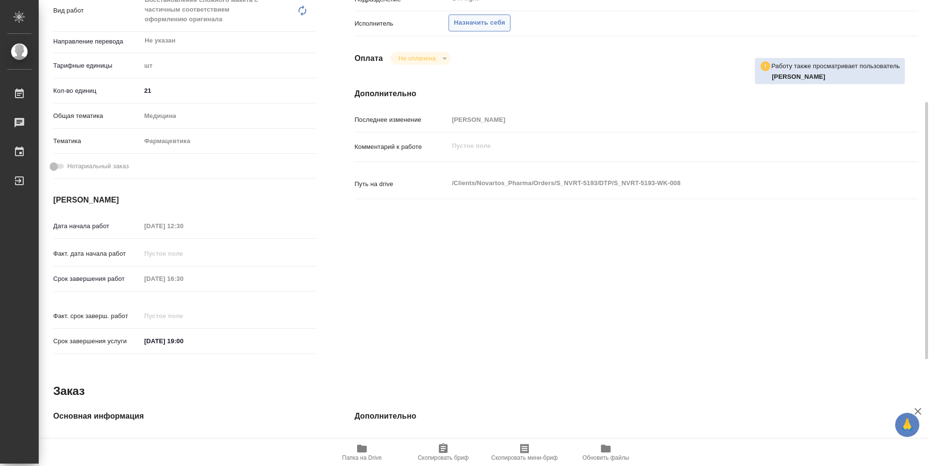
click at [474, 25] on span "Назначить себя" at bounding box center [479, 22] width 51 height 11
type textarea "x"
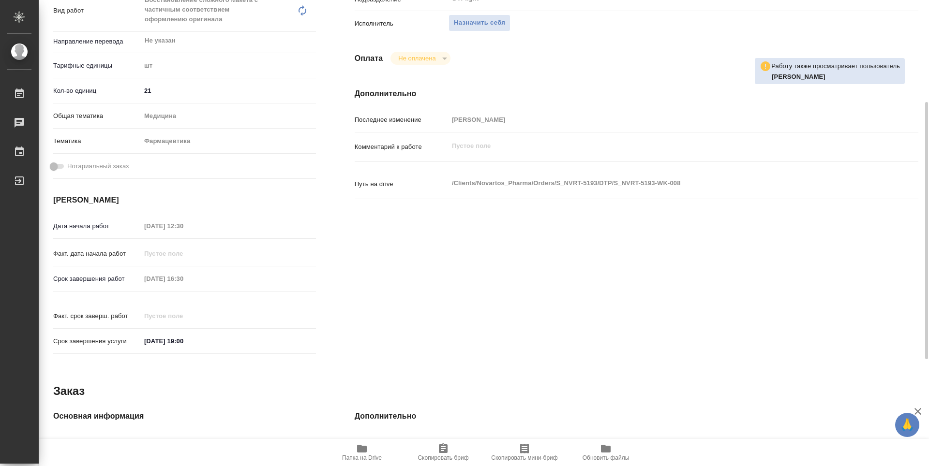
type textarea "x"
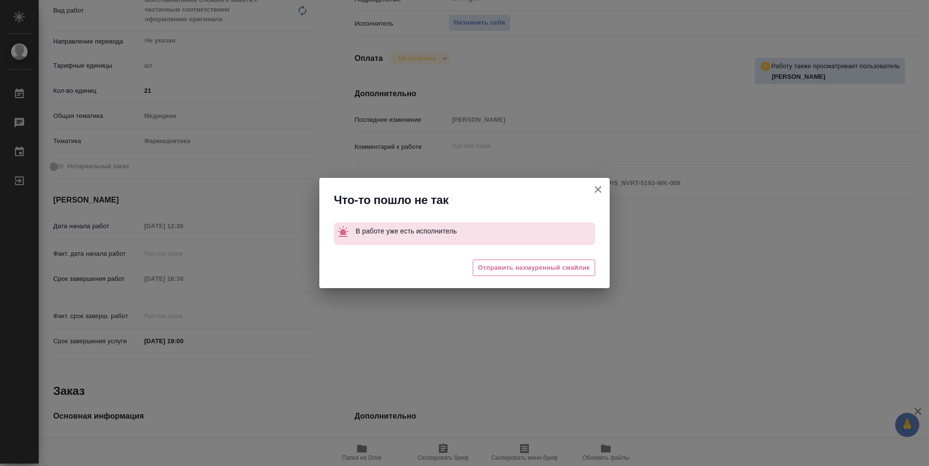
click at [602, 186] on icon "button" at bounding box center [598, 190] width 12 height 12
type textarea "x"
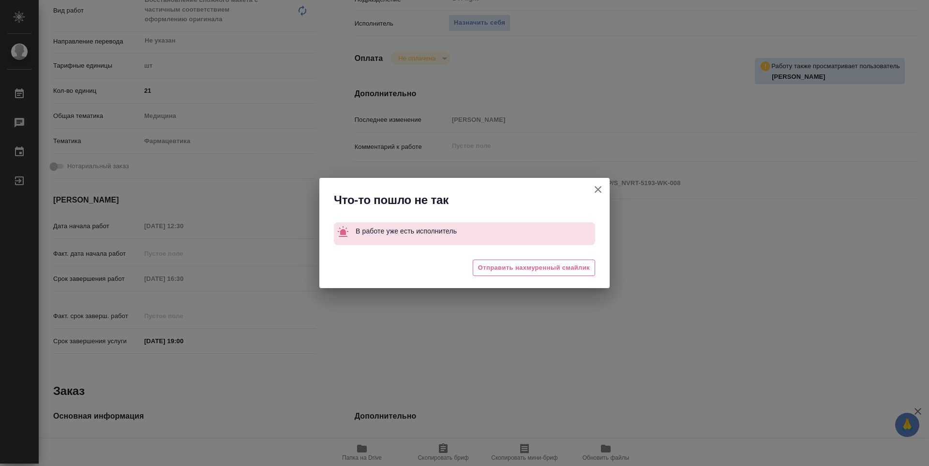
type textarea "x"
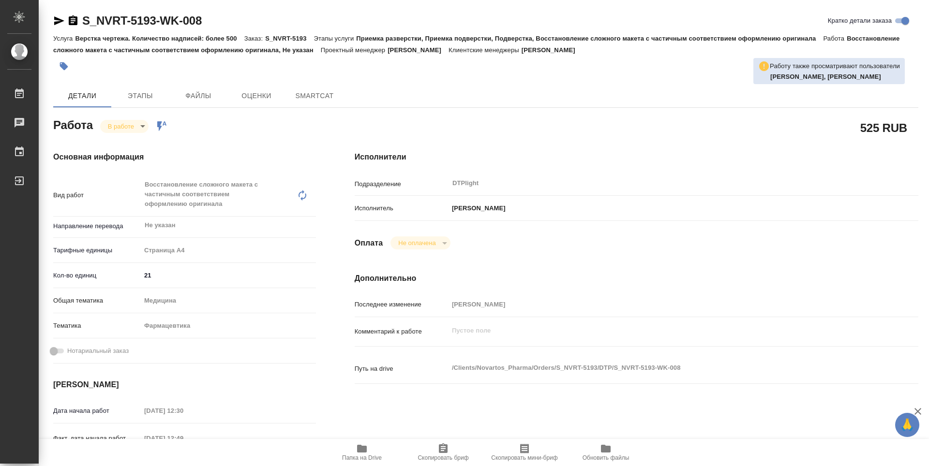
type textarea "x"
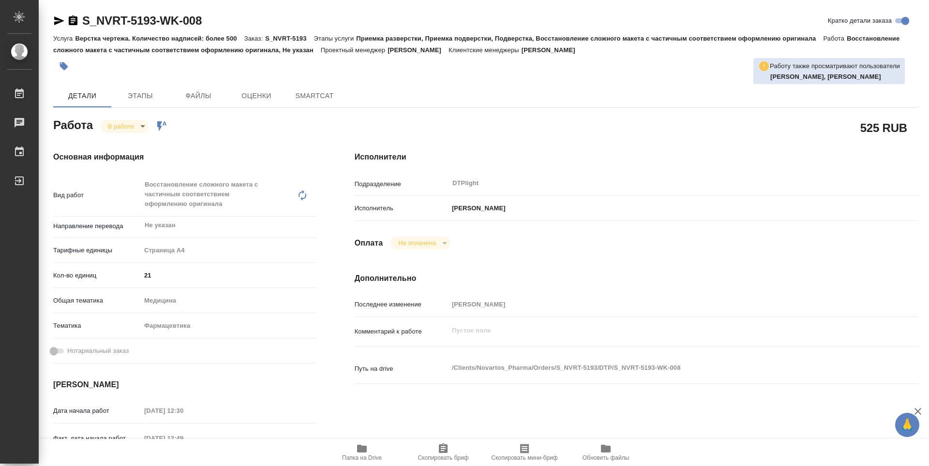
type textarea "x"
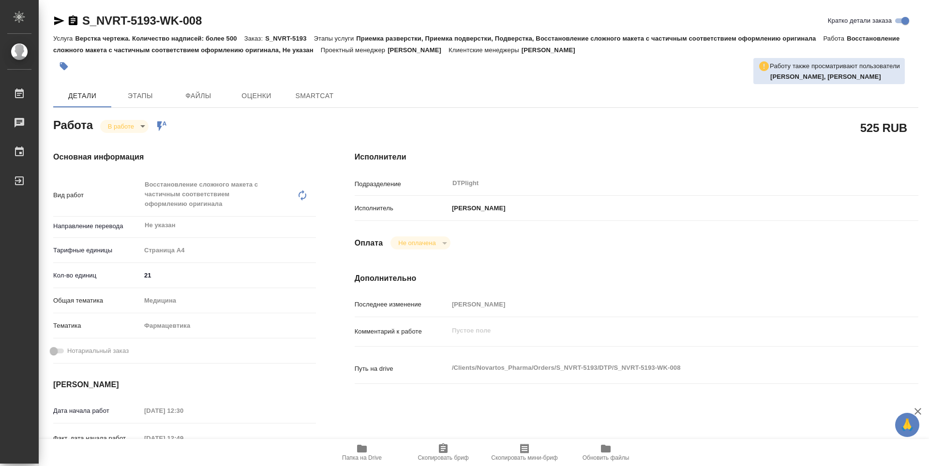
type textarea "x"
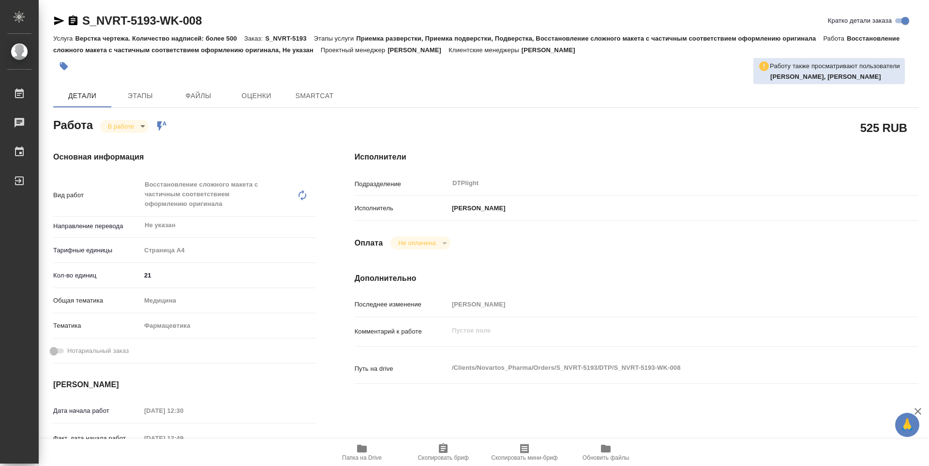
type textarea "x"
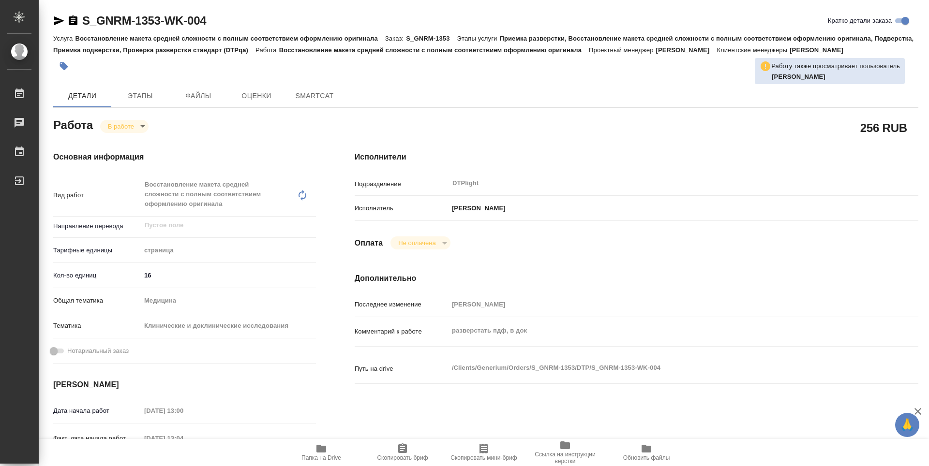
type textarea "x"
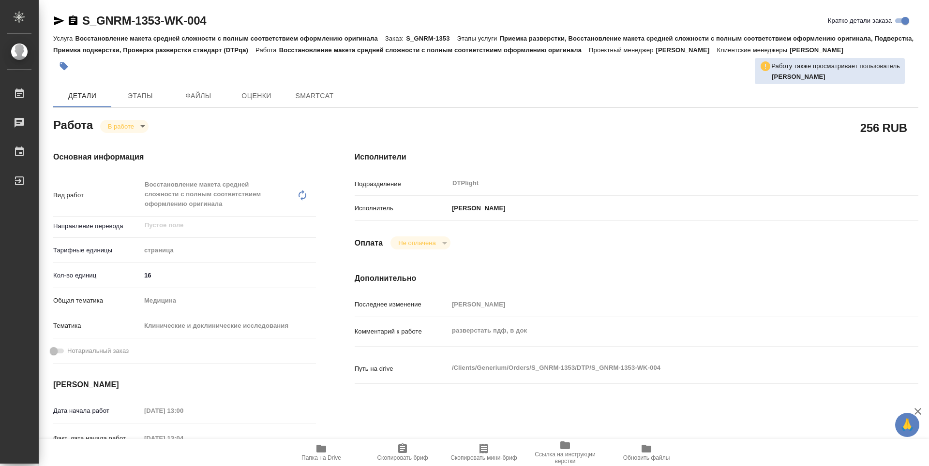
type textarea "x"
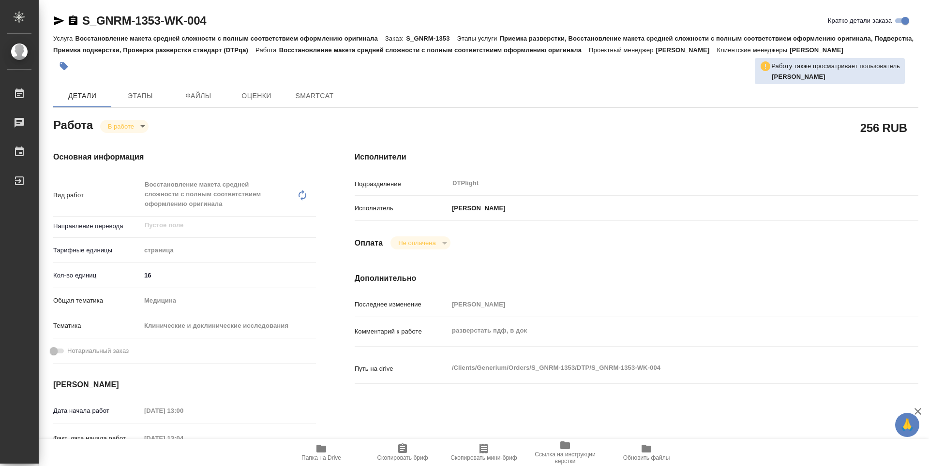
type textarea "x"
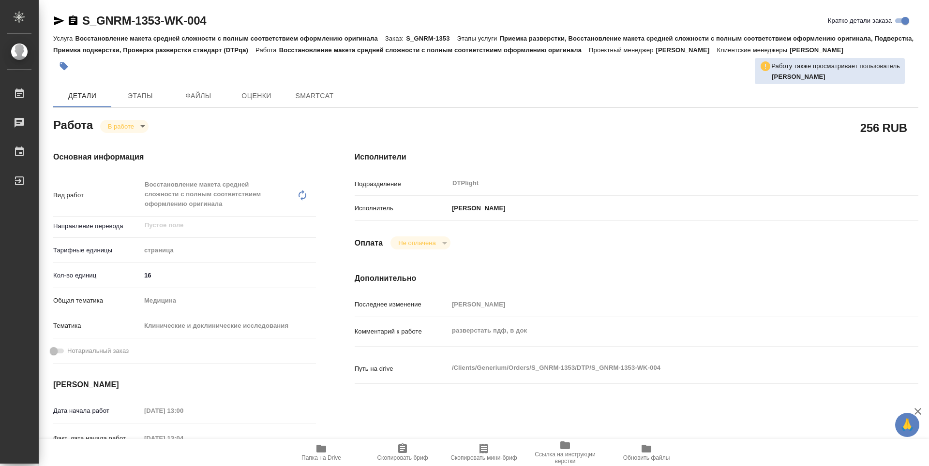
type textarea "x"
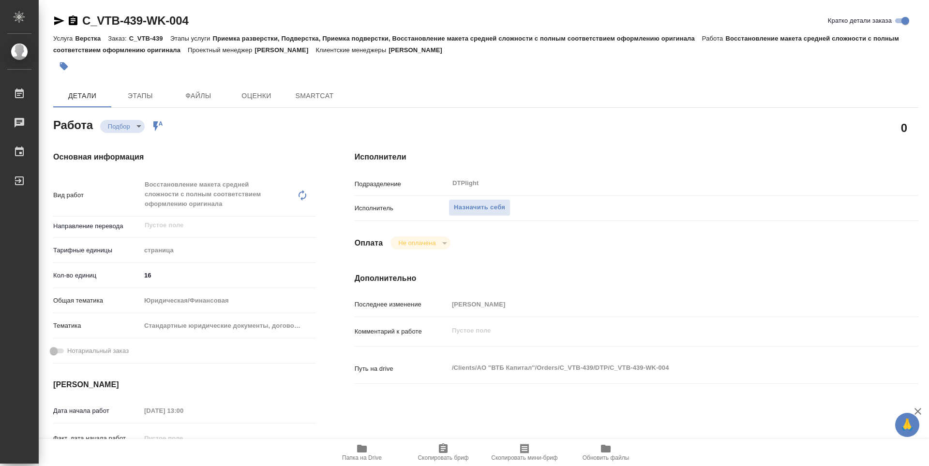
type textarea "x"
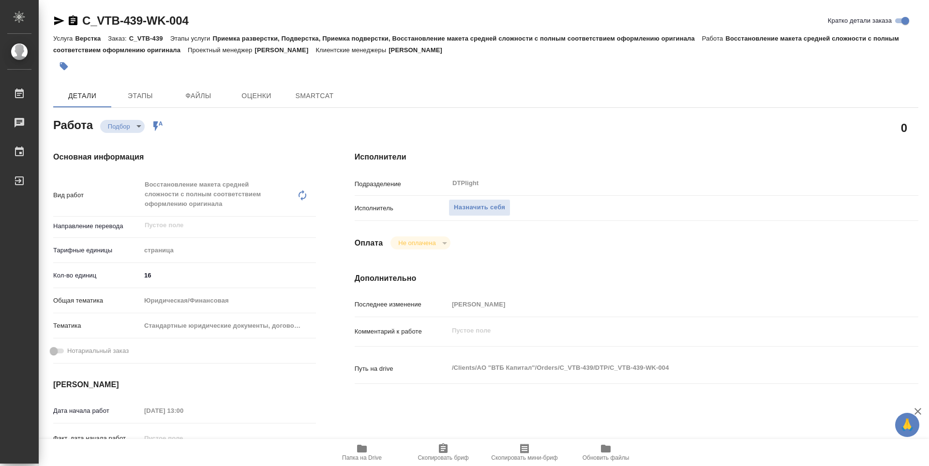
type textarea "x"
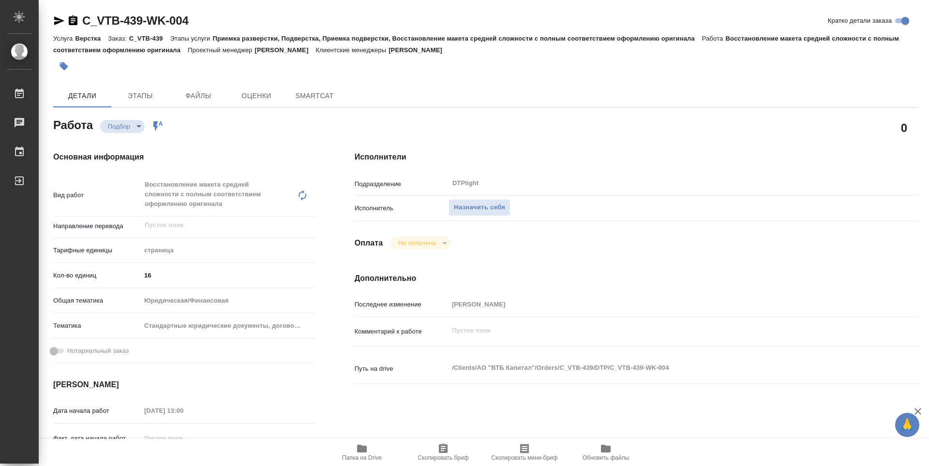
type textarea "x"
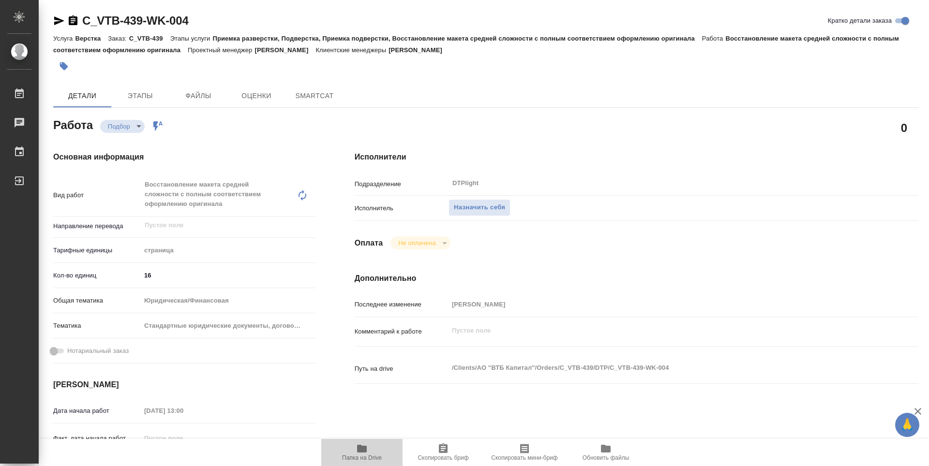
click at [369, 454] on span "Папка на Drive" at bounding box center [362, 452] width 70 height 18
type textarea "x"
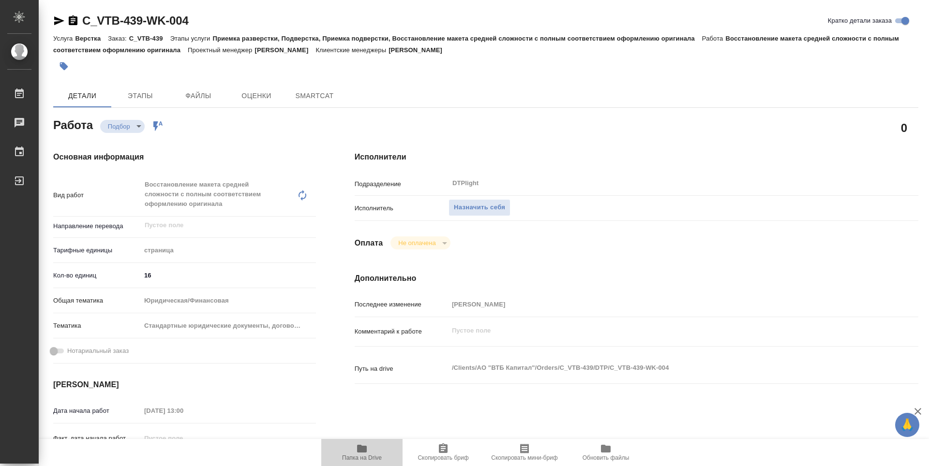
type textarea "x"
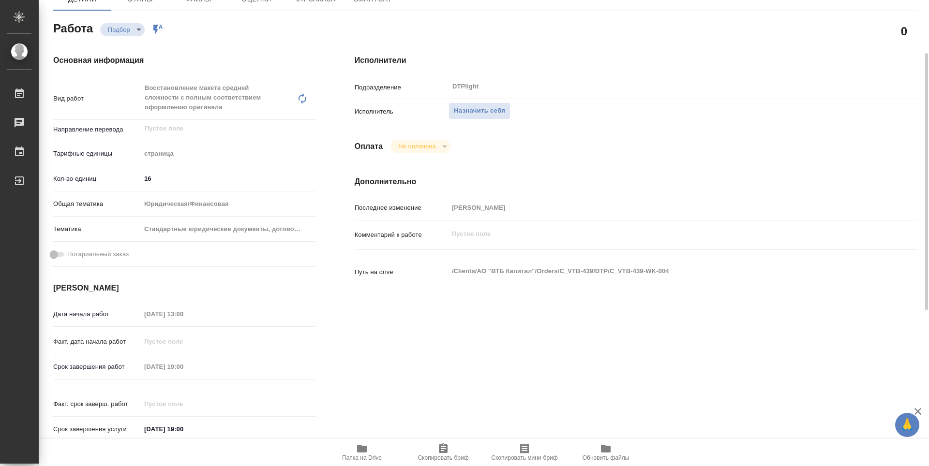
type textarea "x"
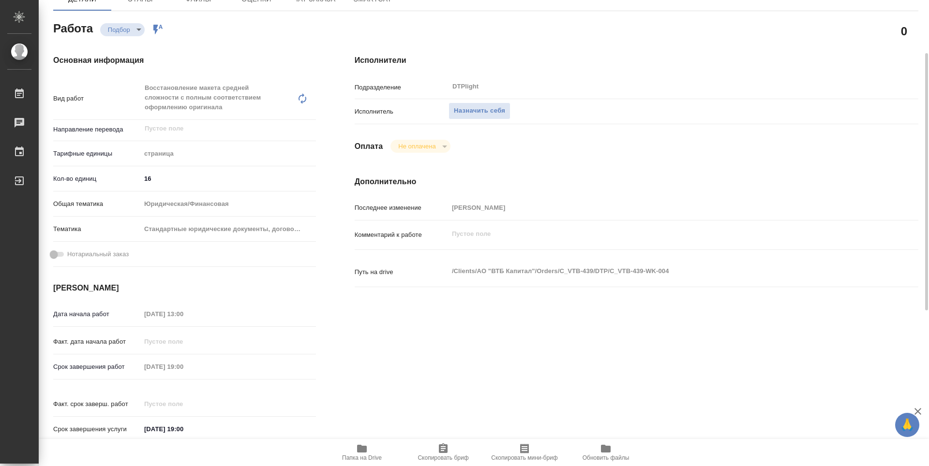
type textarea "x"
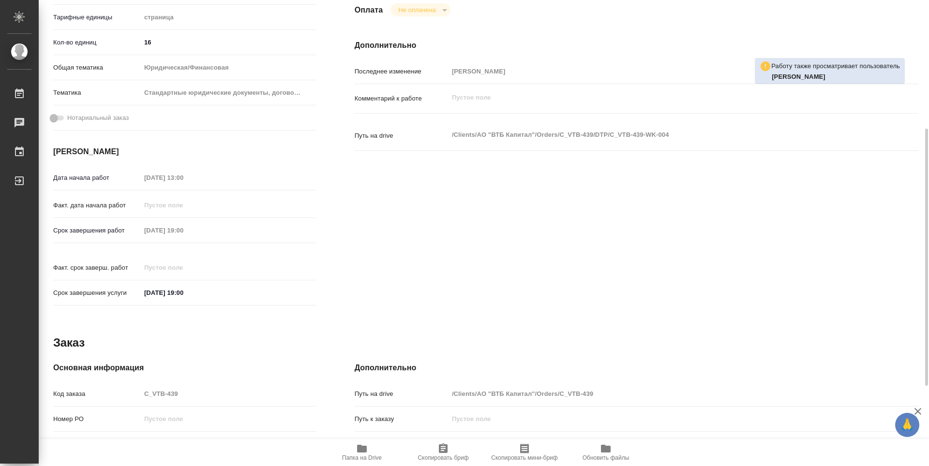
scroll to position [136, 0]
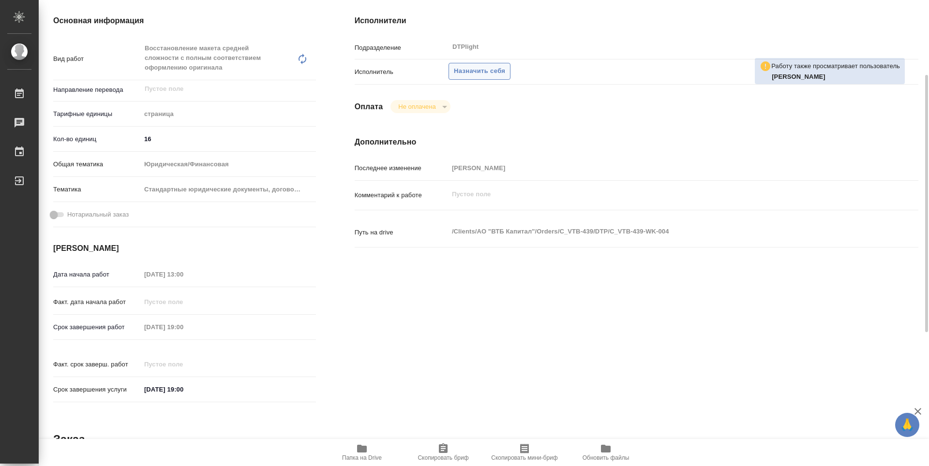
click at [477, 67] on span "Назначить себя" at bounding box center [479, 71] width 51 height 11
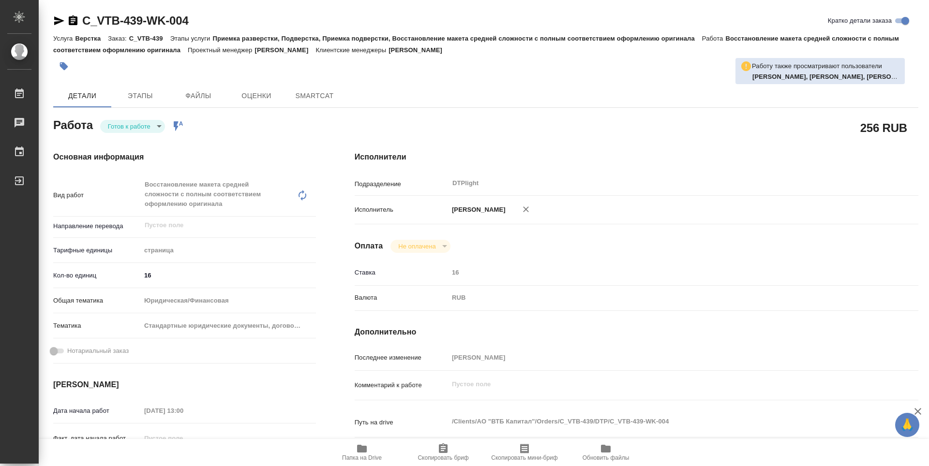
type textarea "x"
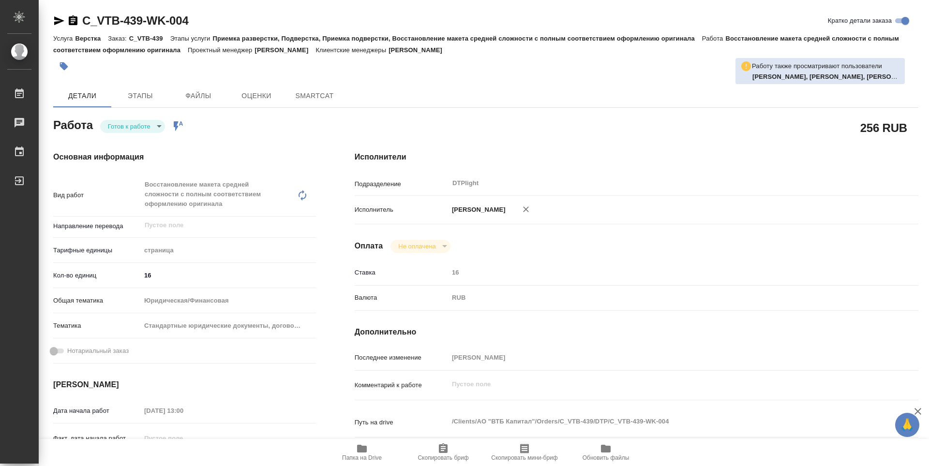
scroll to position [145, 0]
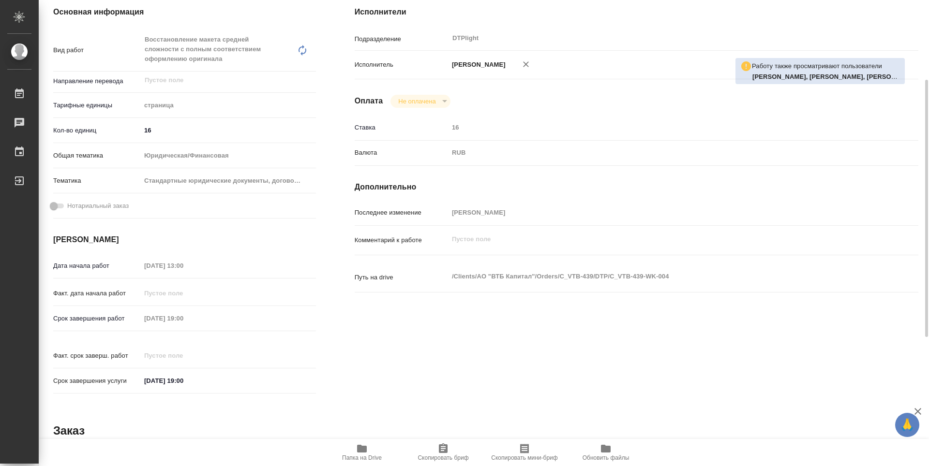
type textarea "x"
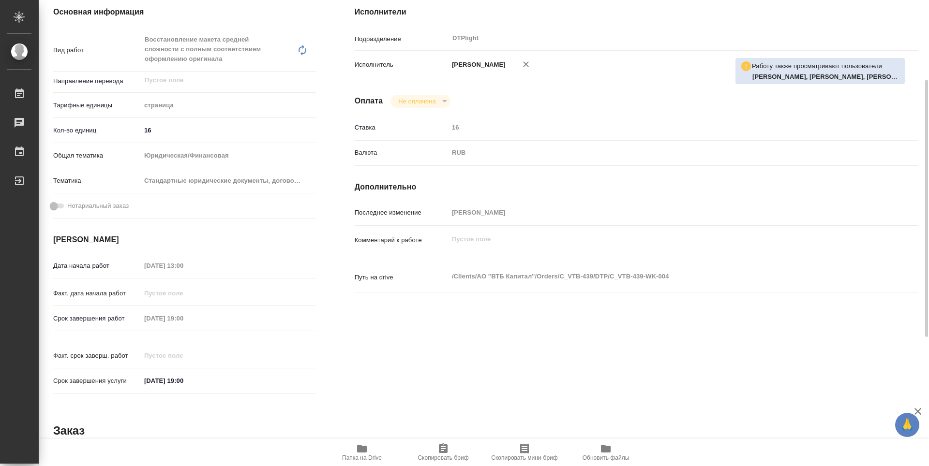
type textarea "x"
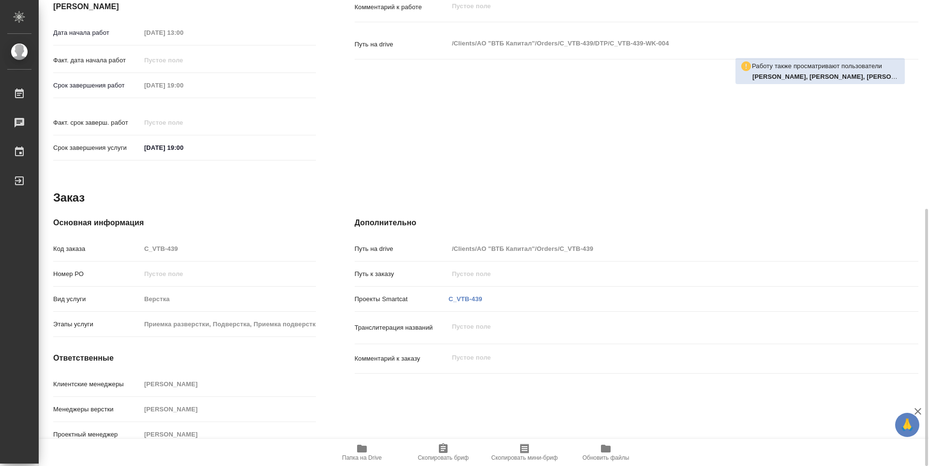
type textarea "x"
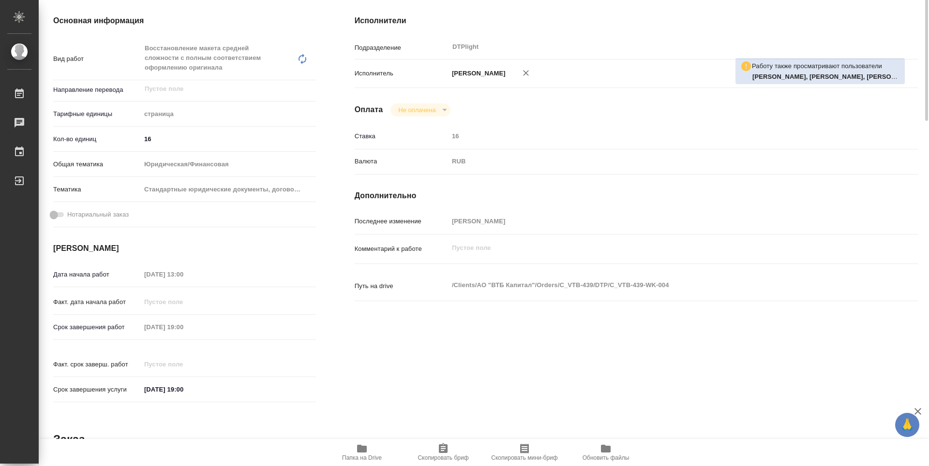
scroll to position [0, 0]
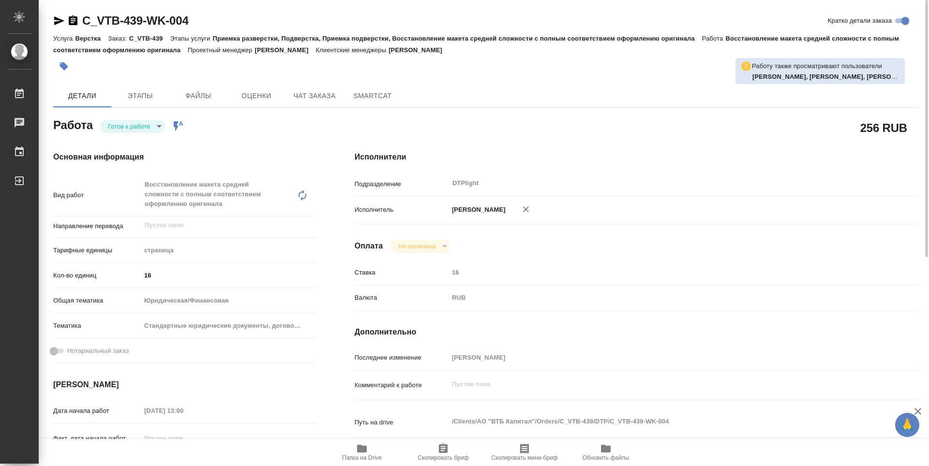
click at [160, 128] on body "🙏 .cls-1 fill:#fff; AWATERA Guselnikov Roman Работы Чаты График Выйти C_VTB-439…" at bounding box center [464, 233] width 929 height 466
type textarea "x"
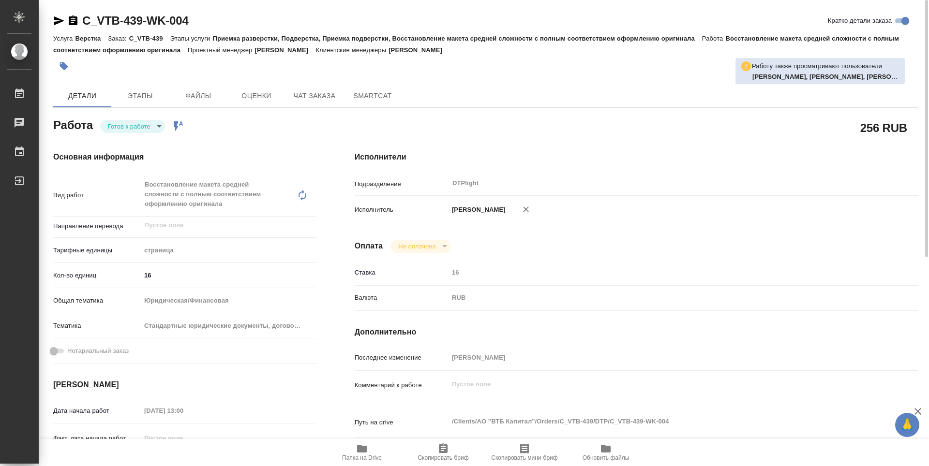
type textarea "x"
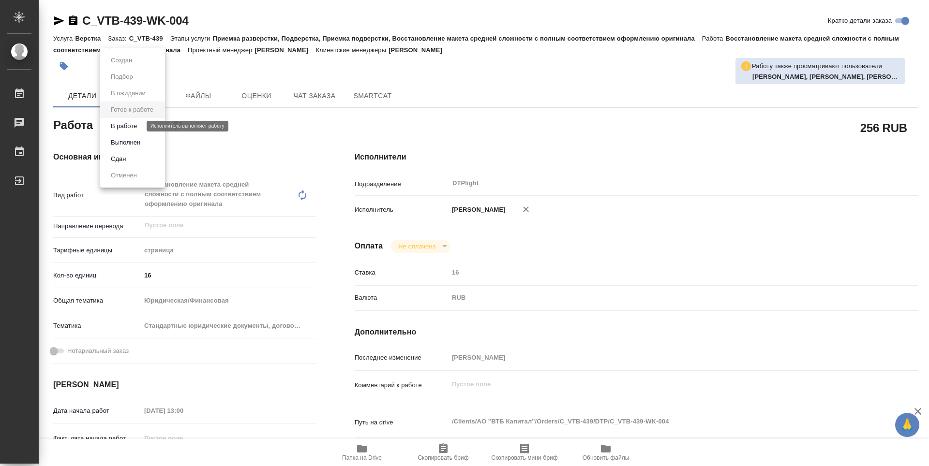
click at [127, 129] on button "В работе" at bounding box center [124, 126] width 32 height 11
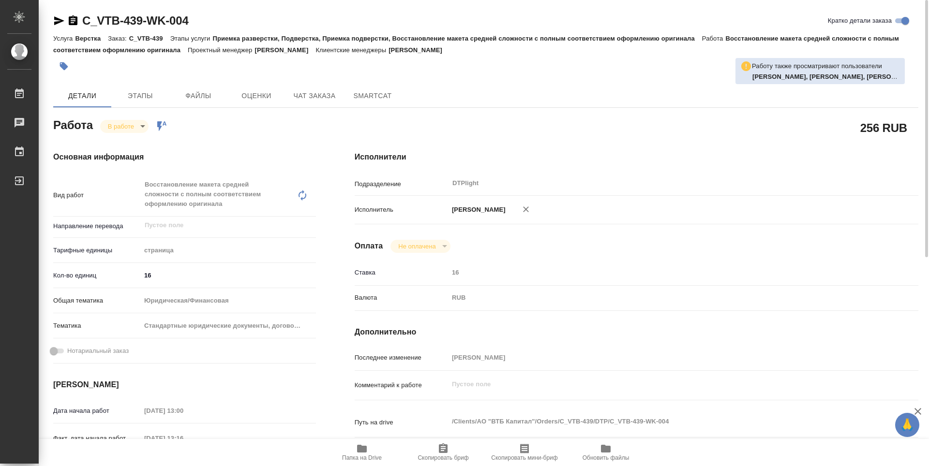
type textarea "x"
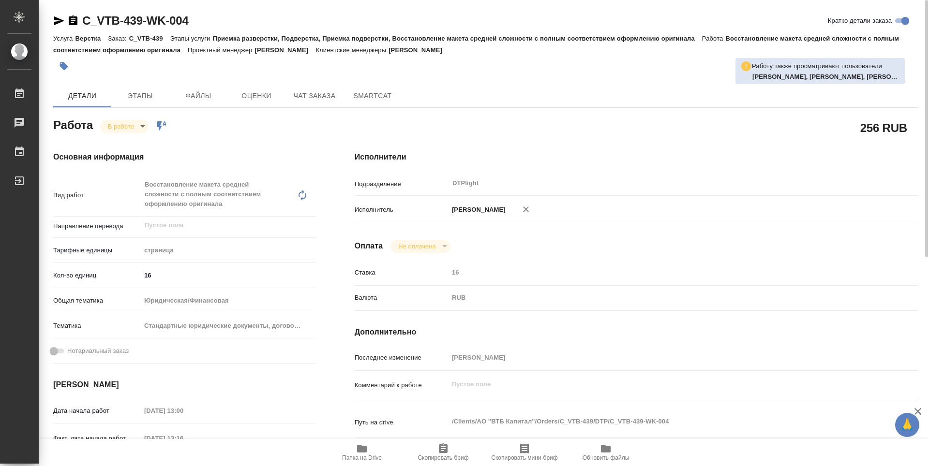
type textarea "x"
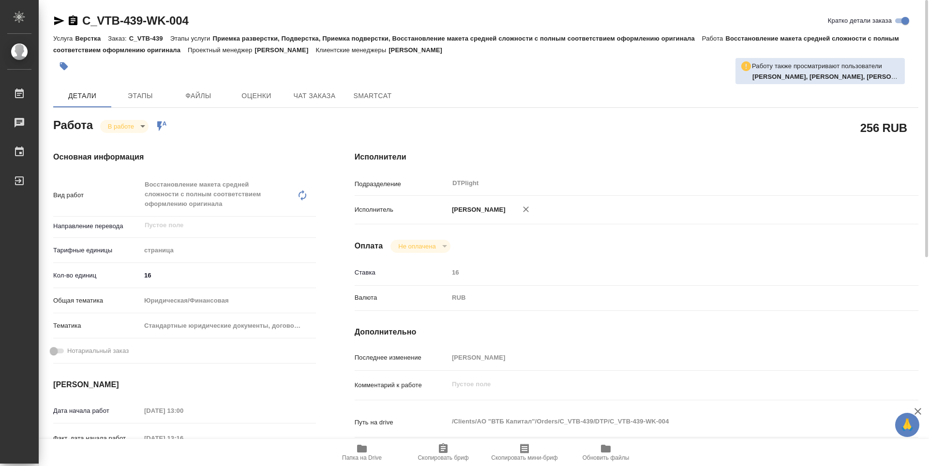
type textarea "x"
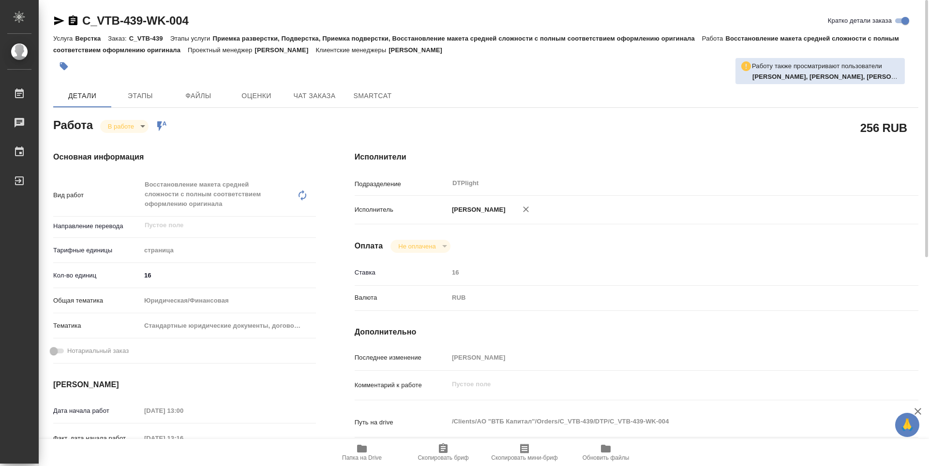
click at [76, 23] on icon "button" at bounding box center [73, 20] width 9 height 10
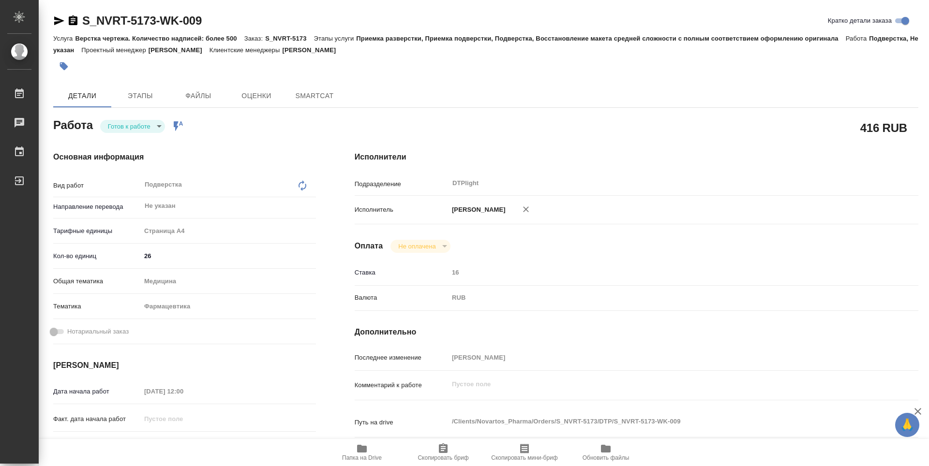
type textarea "x"
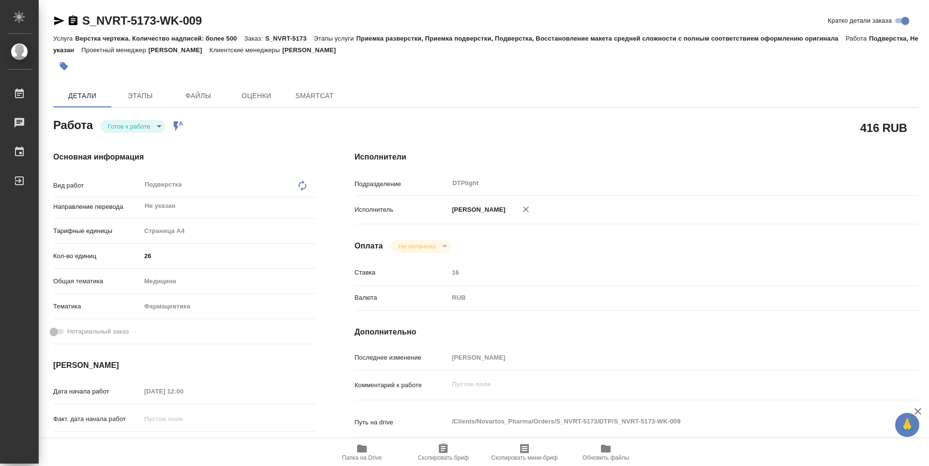
type textarea "x"
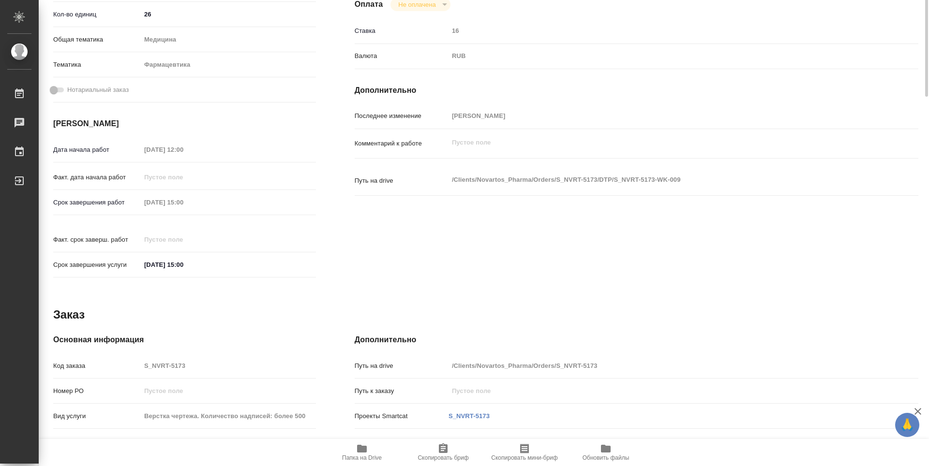
type textarea "x"
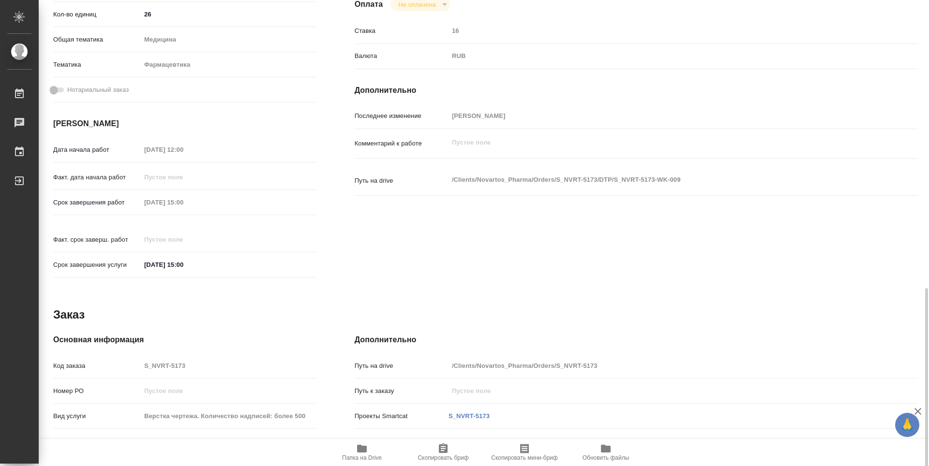
scroll to position [359, 0]
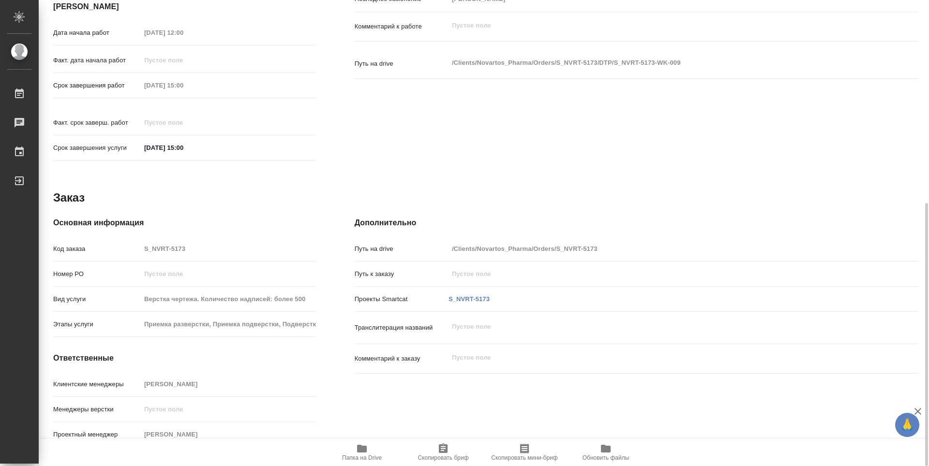
type textarea "x"
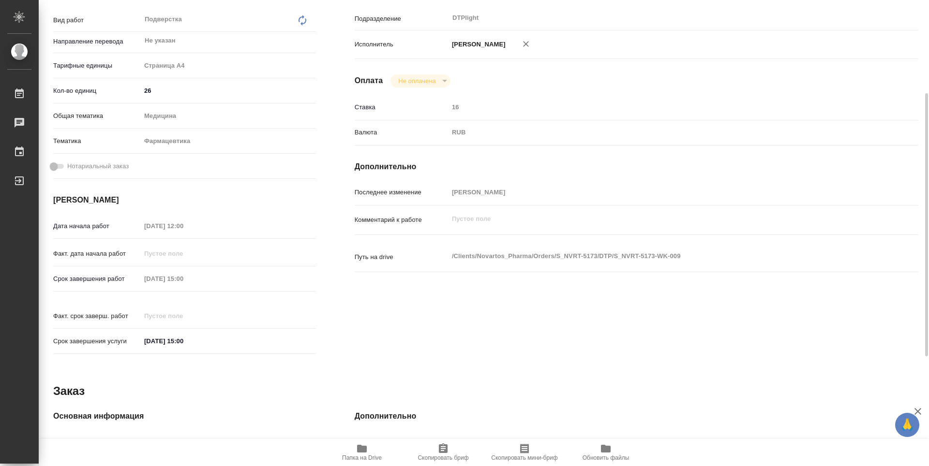
scroll to position [0, 0]
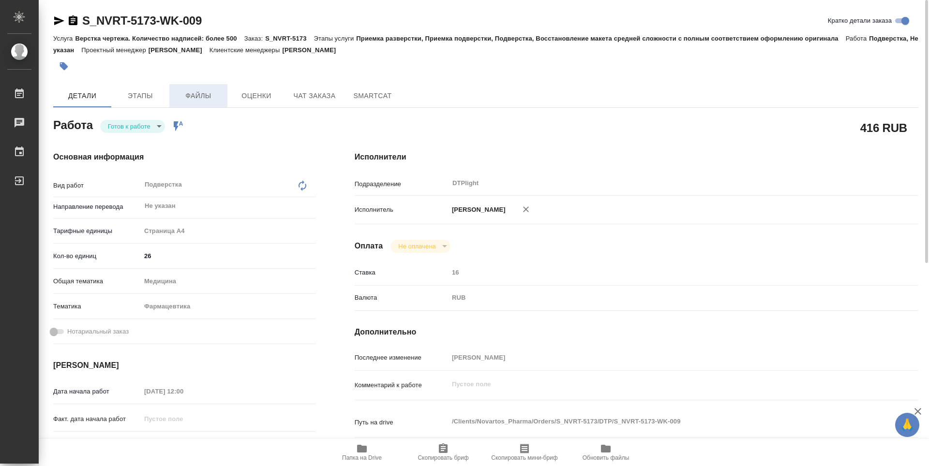
type textarea "x"
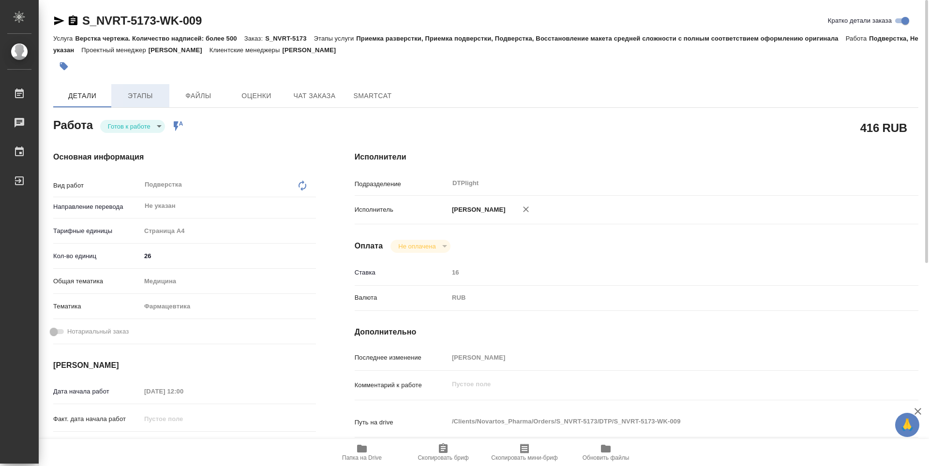
click at [164, 100] on button "Этапы" at bounding box center [140, 95] width 58 height 23
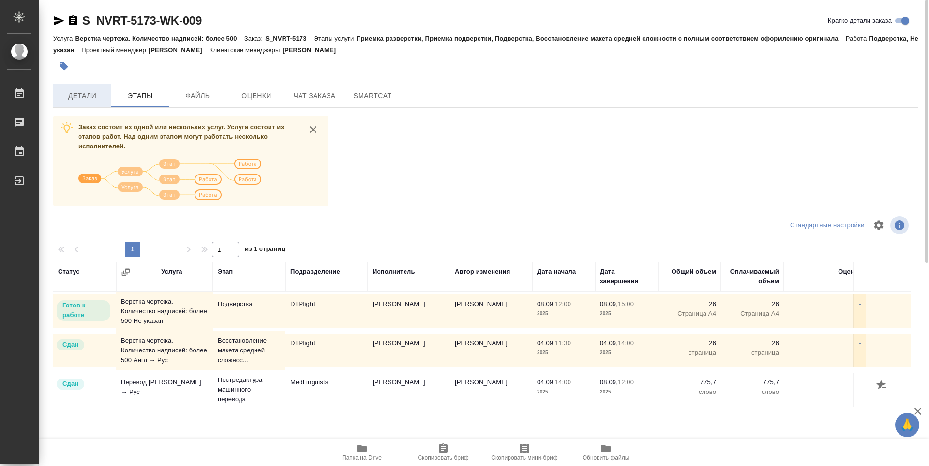
click at [82, 93] on span "Детали" at bounding box center [82, 96] width 46 height 12
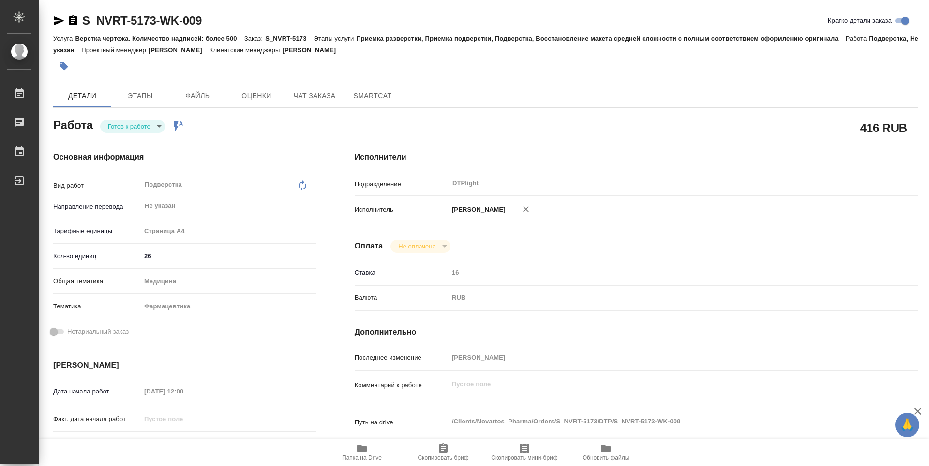
type textarea "x"
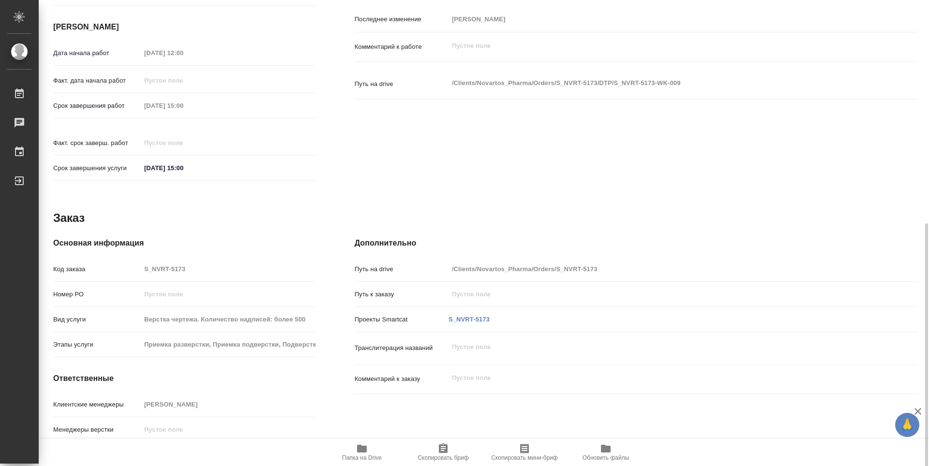
scroll to position [359, 0]
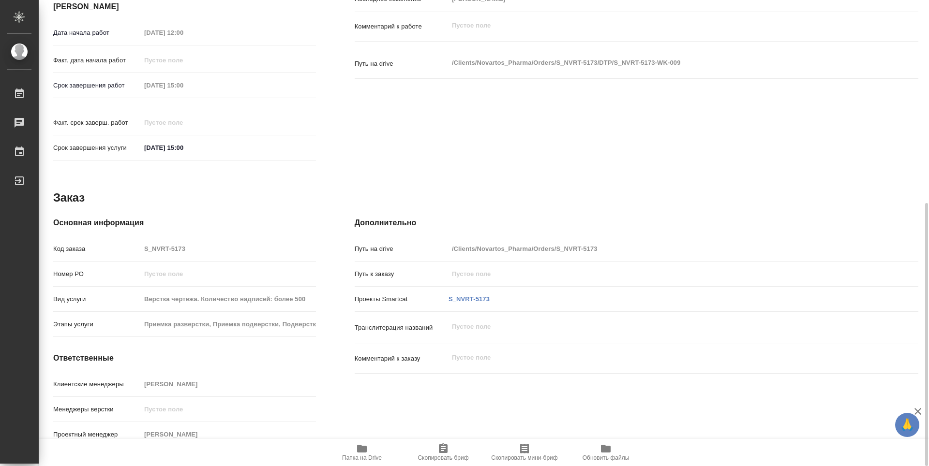
type textarea "x"
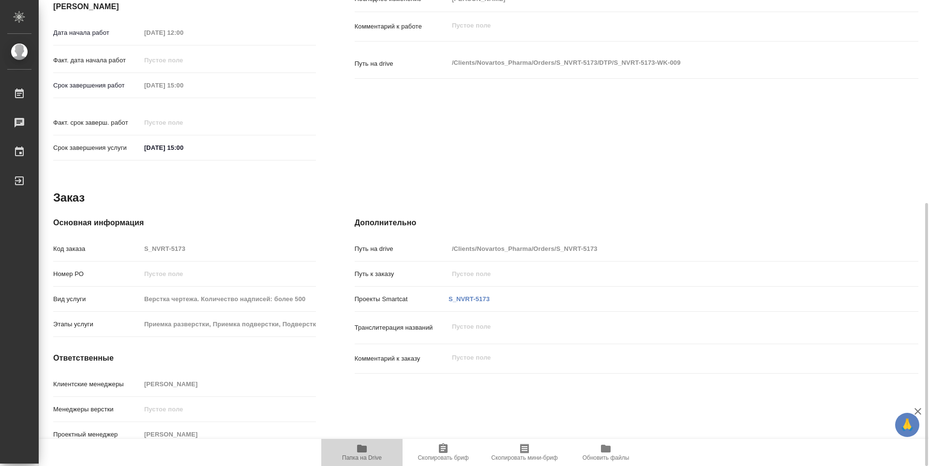
click at [369, 448] on span "Папка на Drive" at bounding box center [362, 452] width 70 height 18
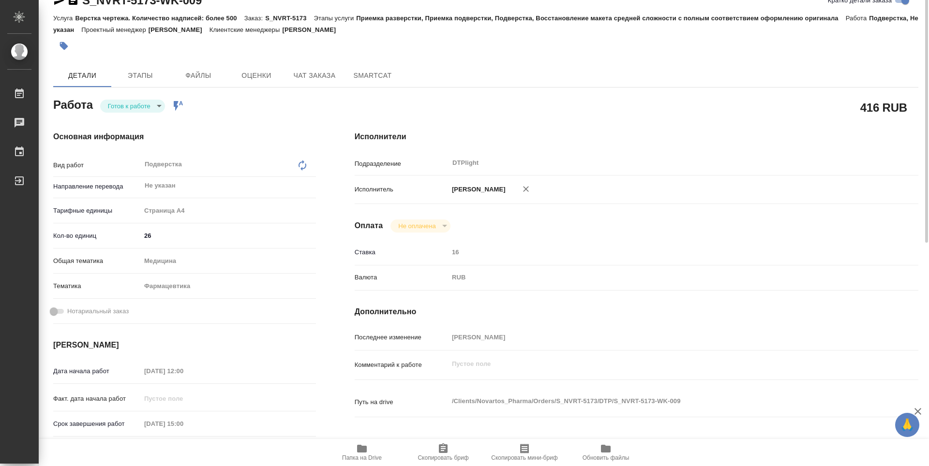
scroll to position [0, 0]
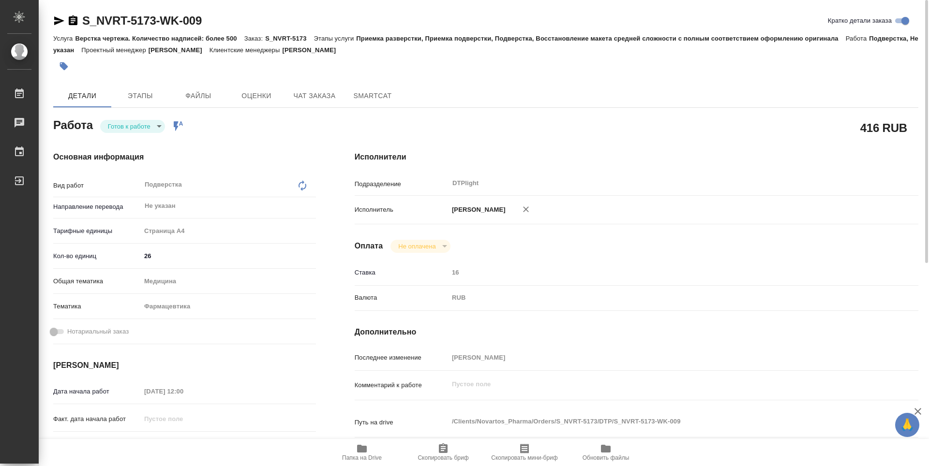
type textarea "x"
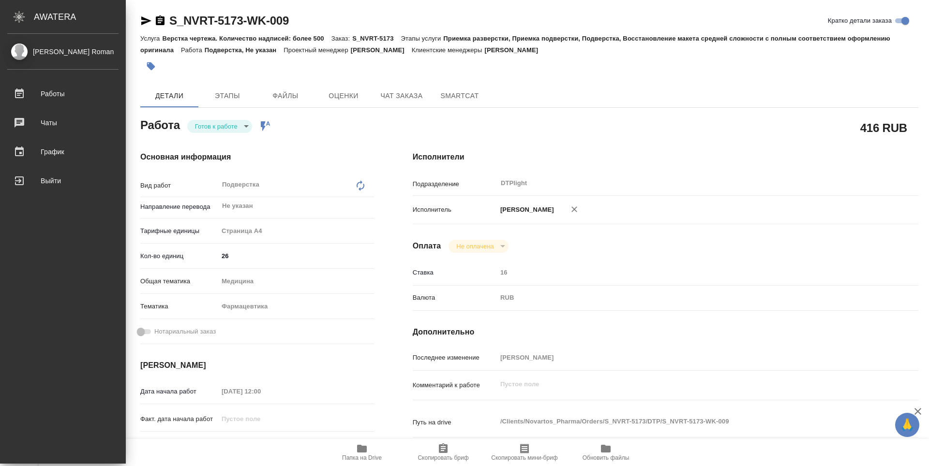
type textarea "x"
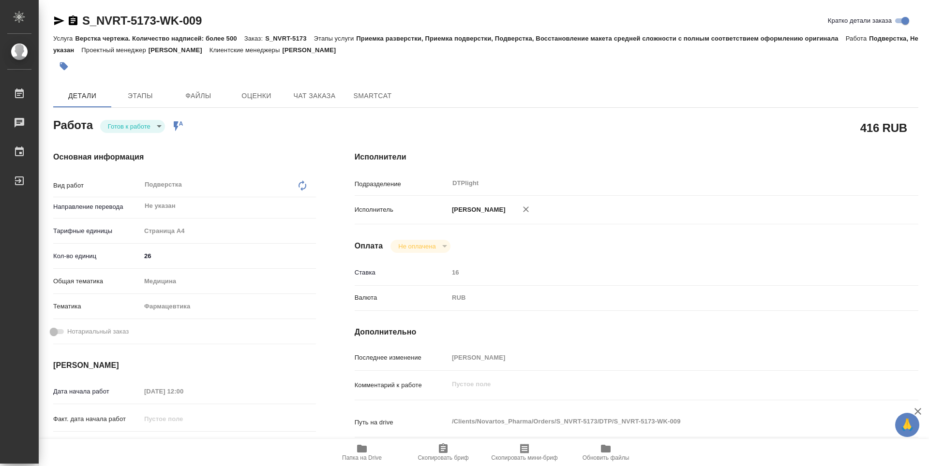
click at [62, 19] on icon "button" at bounding box center [59, 21] width 12 height 12
click at [155, 127] on body "🙏 .cls-1 fill:#fff; AWATERA Guselnikov Roman Работы 0 Чаты График Выйти S_NVRT-…" at bounding box center [464, 233] width 929 height 466
click at [130, 128] on button "В работе" at bounding box center [124, 126] width 32 height 11
type textarea "x"
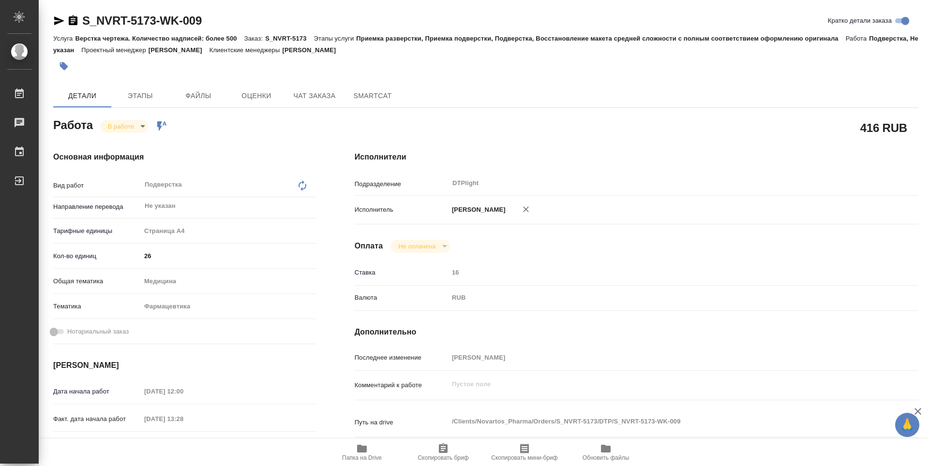
type textarea "x"
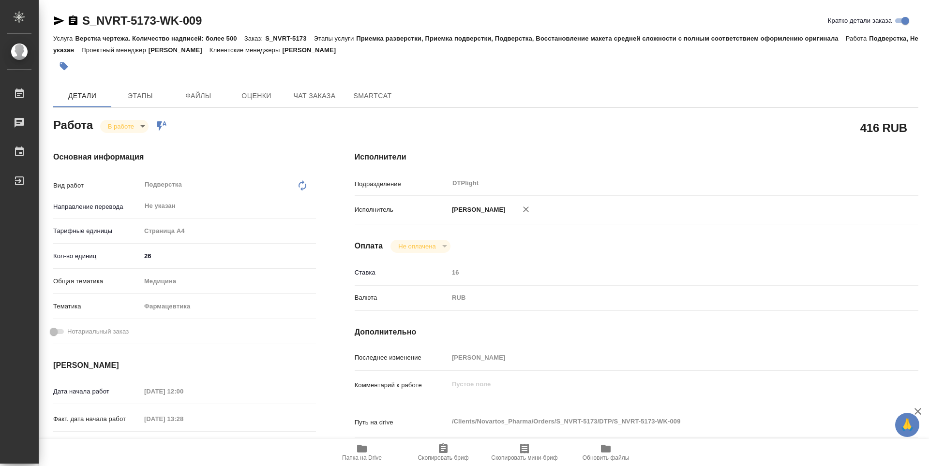
type textarea "x"
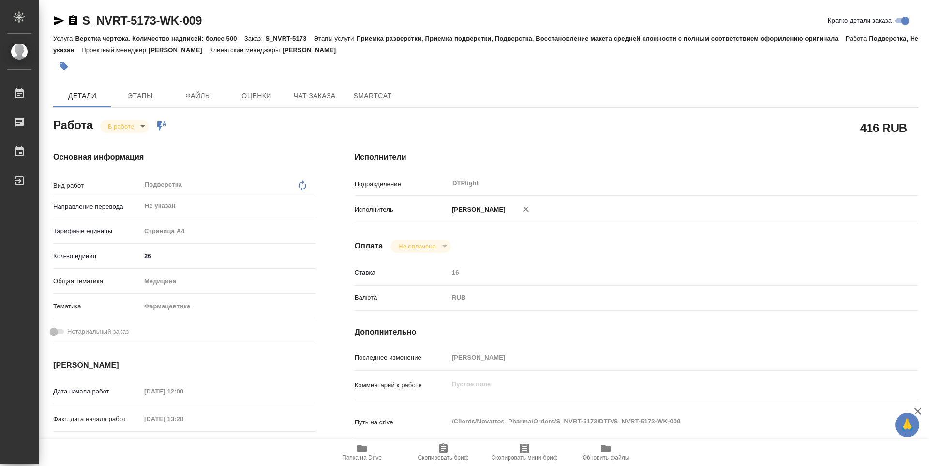
type textarea "x"
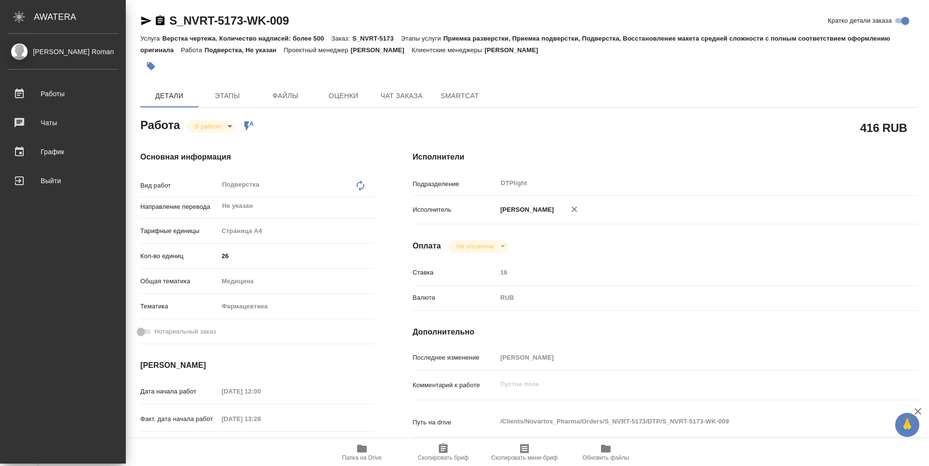
type textarea "x"
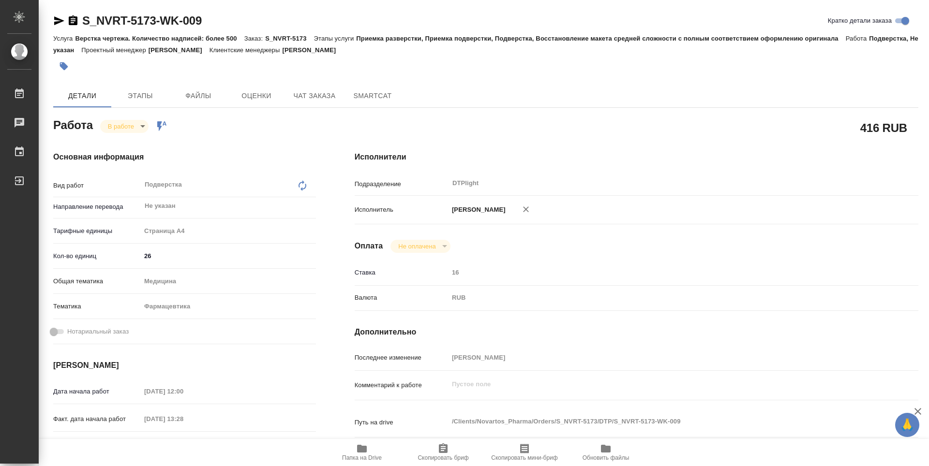
click at [75, 23] on icon "button" at bounding box center [73, 20] width 9 height 10
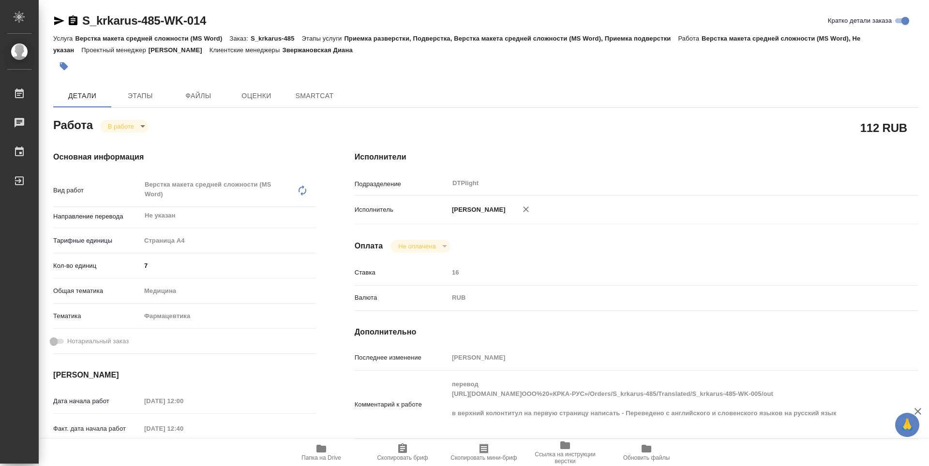
type textarea "x"
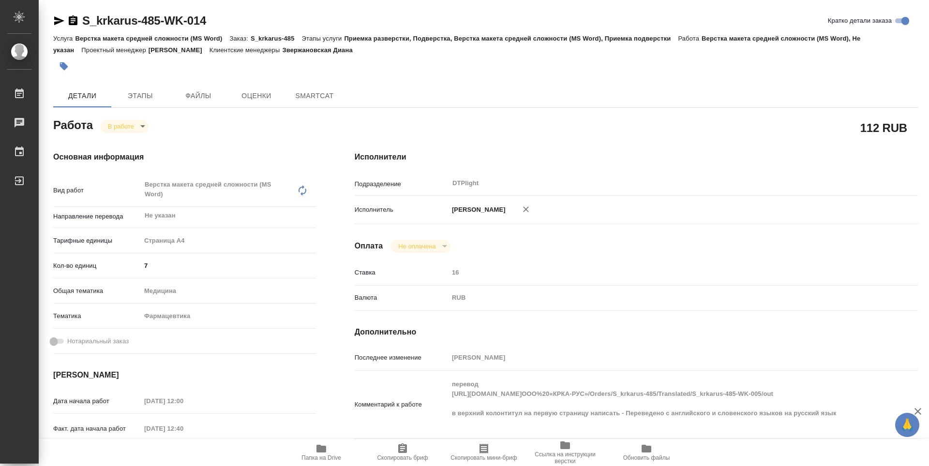
type textarea "x"
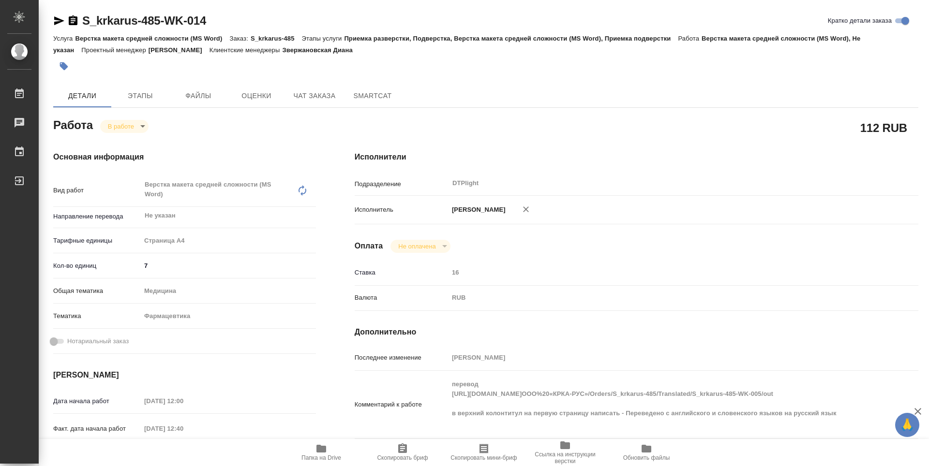
type textarea "x"
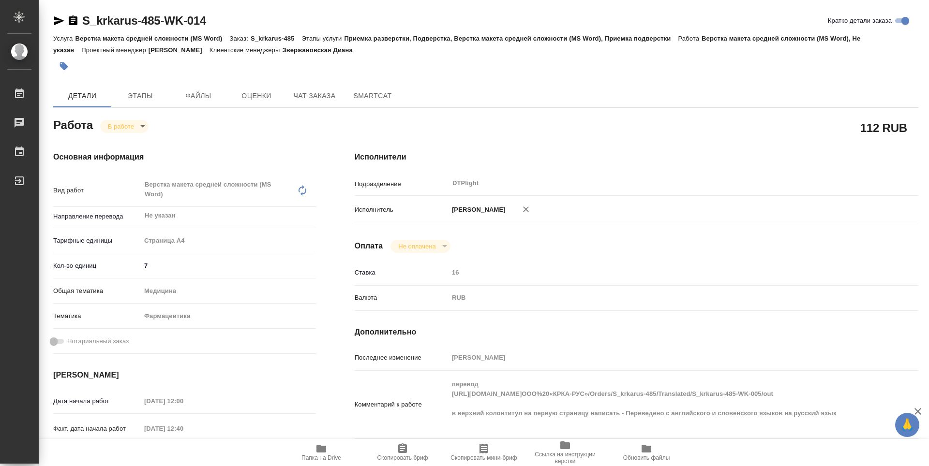
click at [330, 447] on span "Папка на Drive" at bounding box center [321, 452] width 70 height 18
type textarea "x"
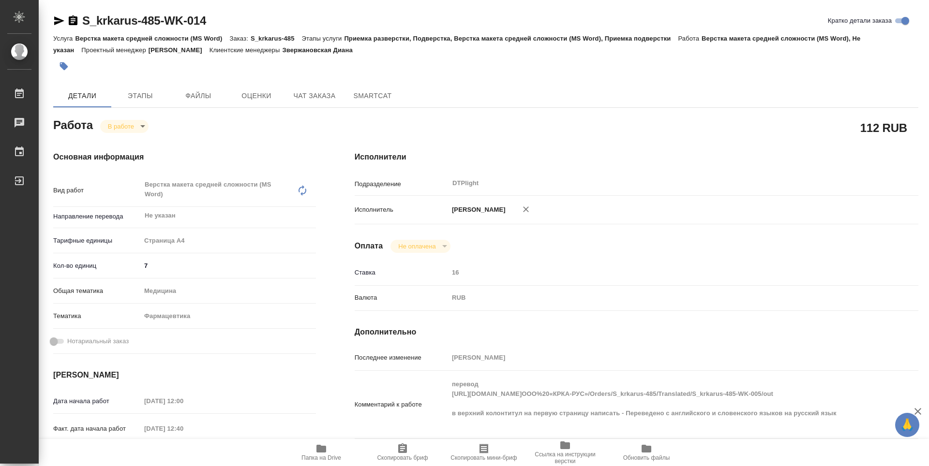
type textarea "x"
click at [142, 128] on body "🙏 .cls-1 fill:#fff; AWATERA Guselnikov Roman Работы 0 Чаты График Выйти S_krkar…" at bounding box center [464, 233] width 929 height 466
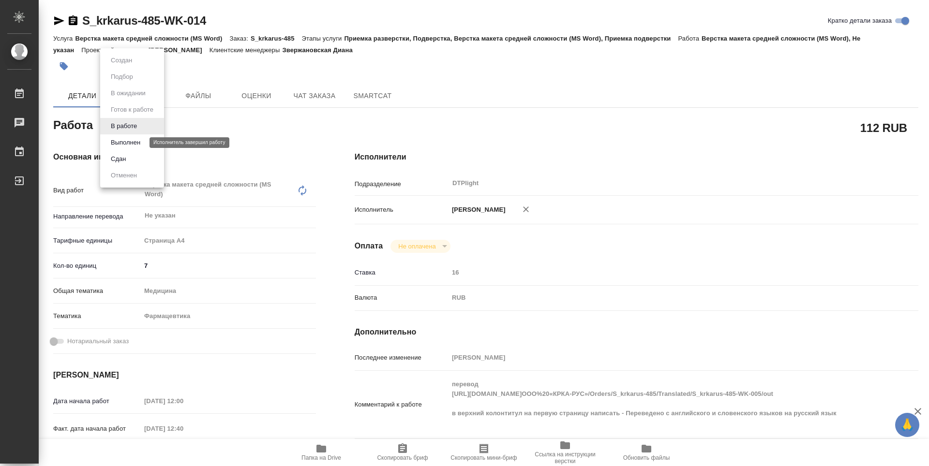
click at [140, 141] on button "Выполнен" at bounding box center [125, 142] width 35 height 11
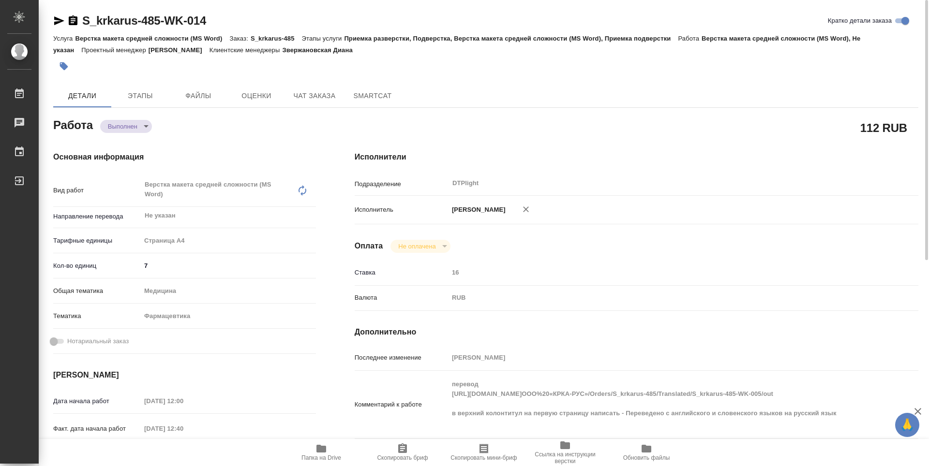
type textarea "x"
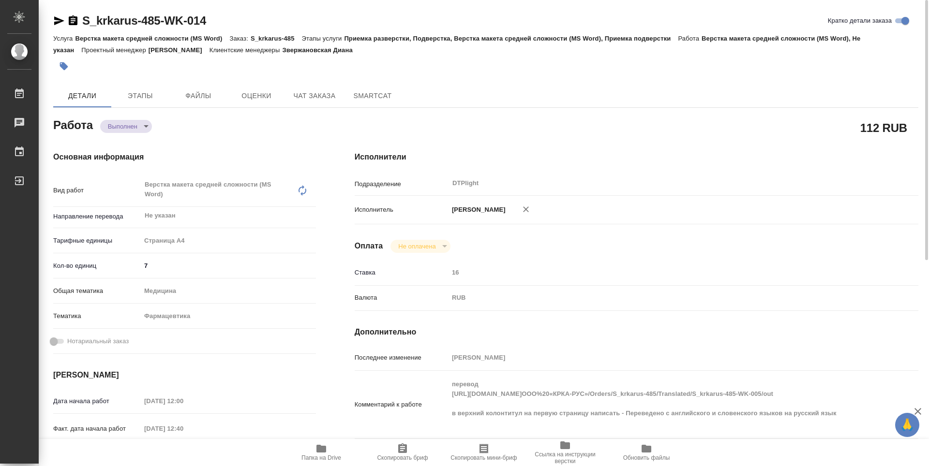
type textarea "x"
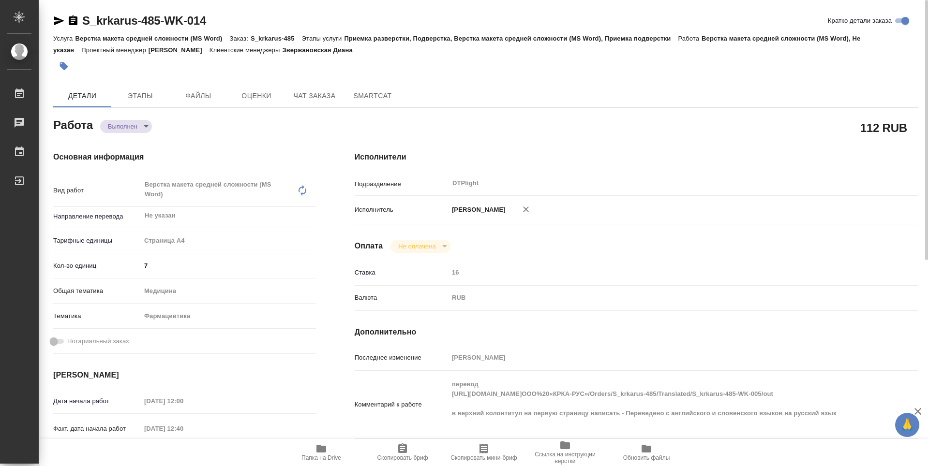
type textarea "x"
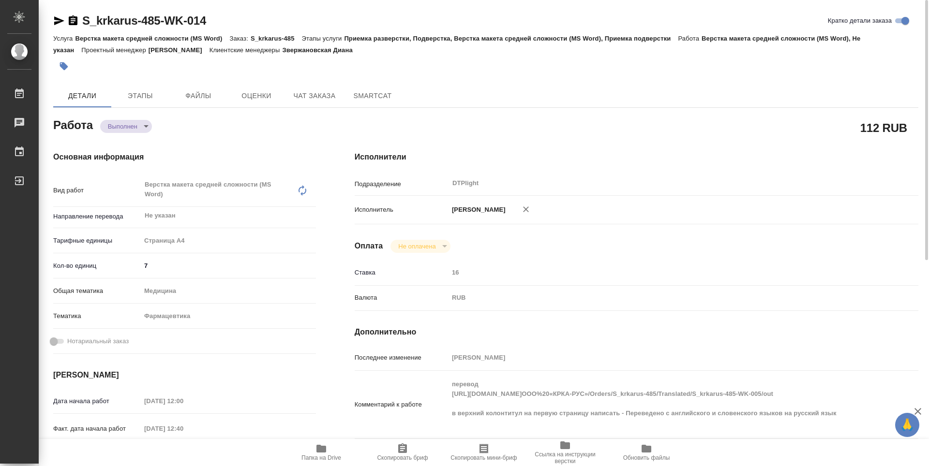
click at [70, 21] on icon "button" at bounding box center [73, 20] width 9 height 10
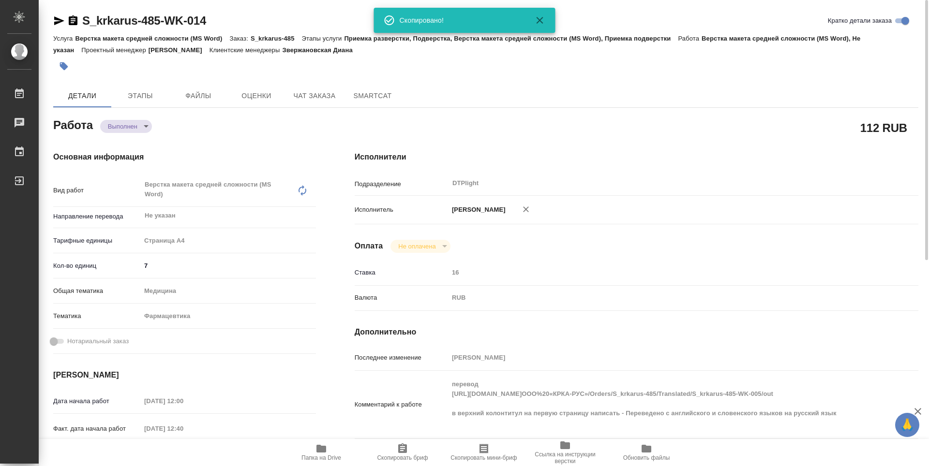
type textarea "x"
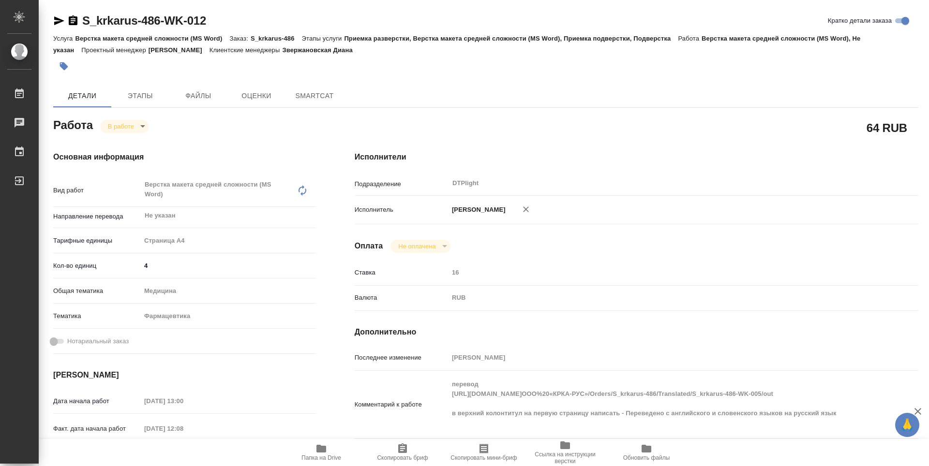
type textarea "x"
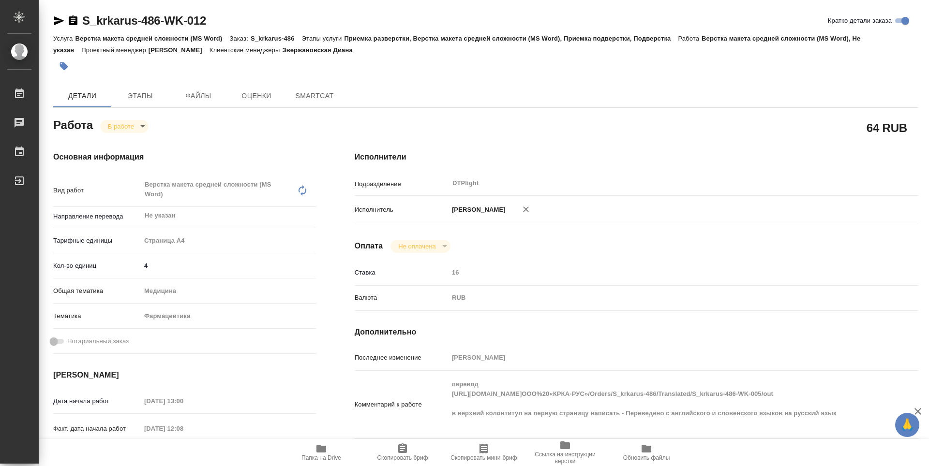
type textarea "x"
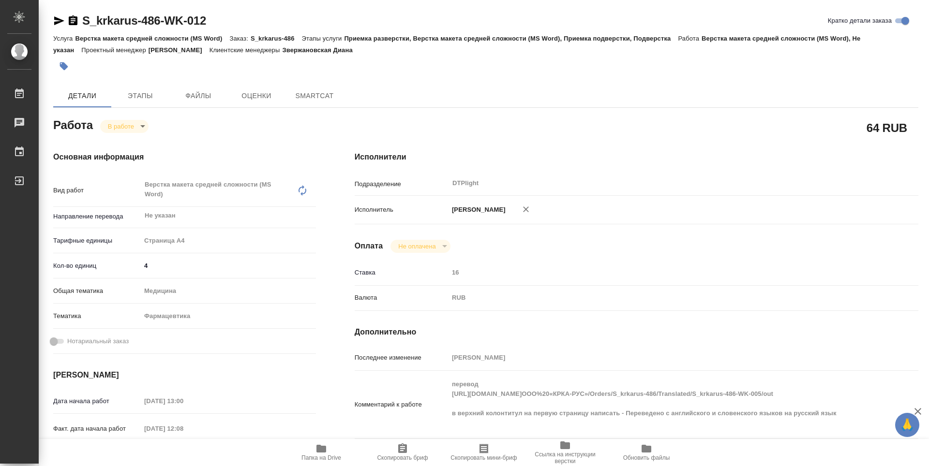
type textarea "x"
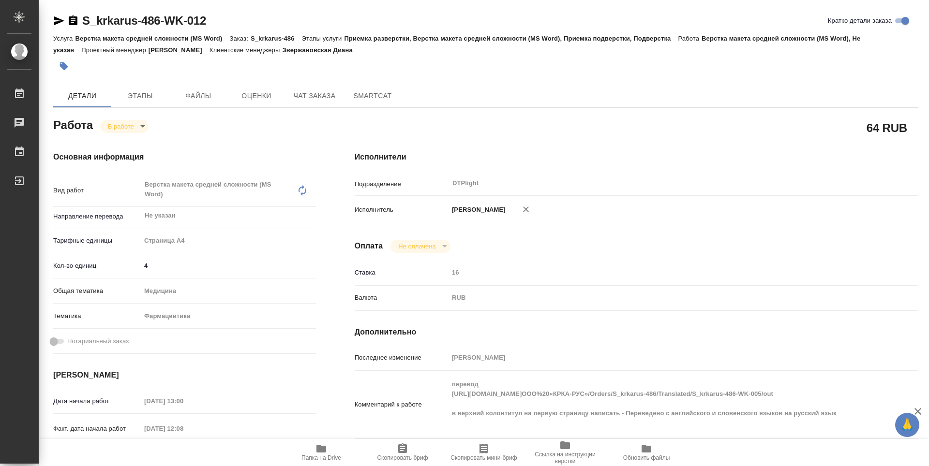
click at [327, 453] on span "Папка на Drive" at bounding box center [321, 452] width 70 height 18
type textarea "x"
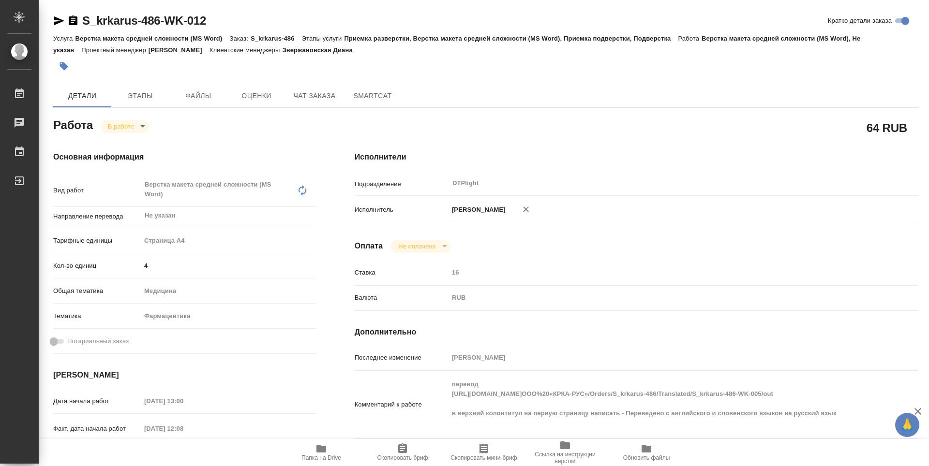
type textarea "x"
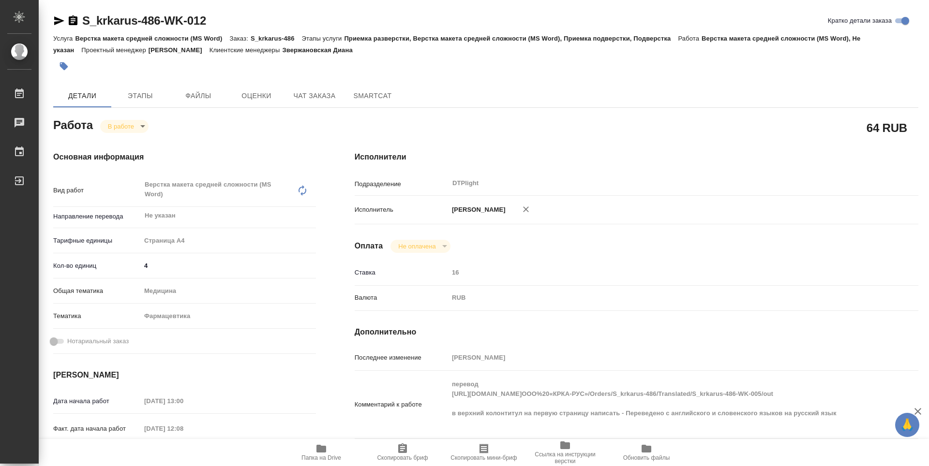
type textarea "x"
click at [148, 126] on body "🙏 .cls-1 fill:#fff; AWATERA Guselnikov Roman Работы 0 Чаты График Выйти S_krkar…" at bounding box center [464, 233] width 929 height 466
click at [140, 145] on button "Выполнен" at bounding box center [125, 142] width 35 height 11
type textarea "x"
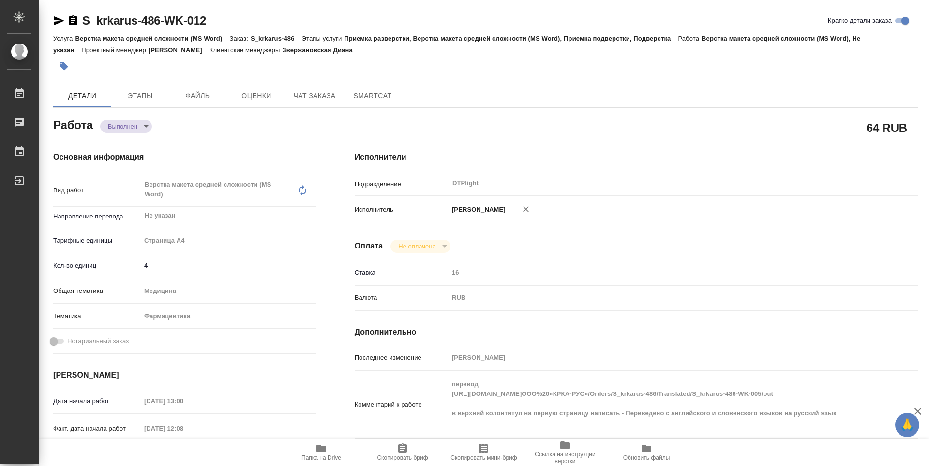
type textarea "x"
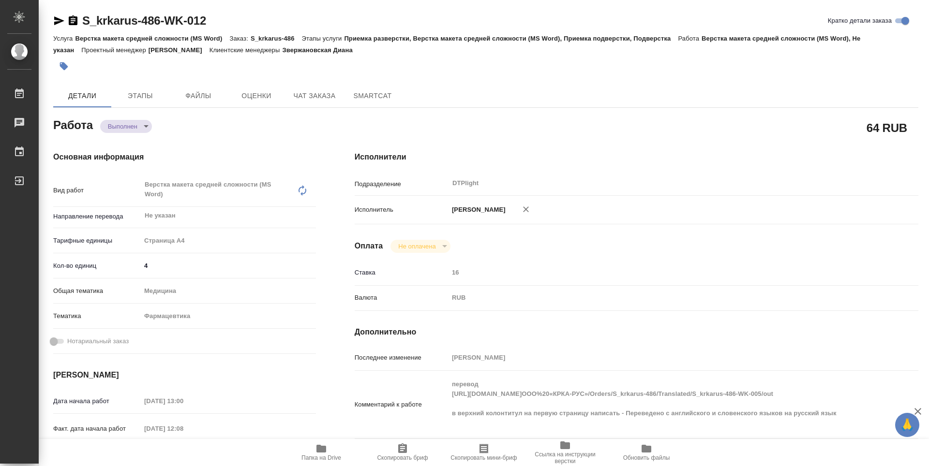
type textarea "x"
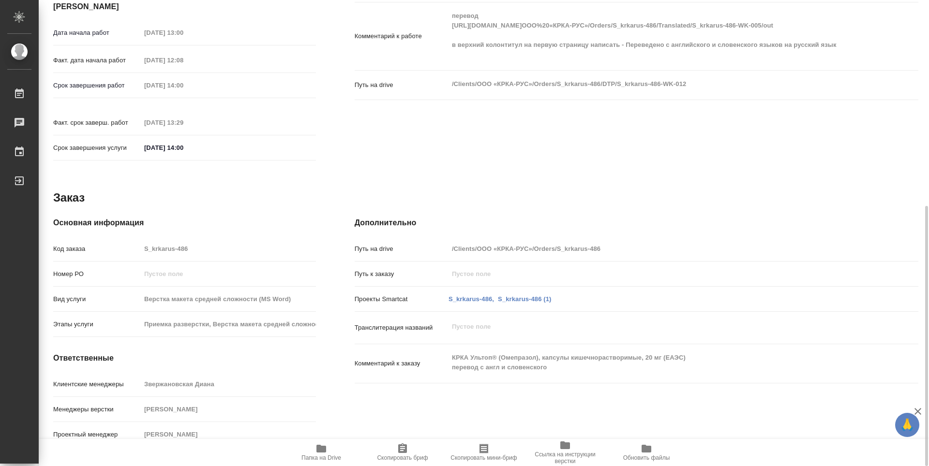
type textarea "x"
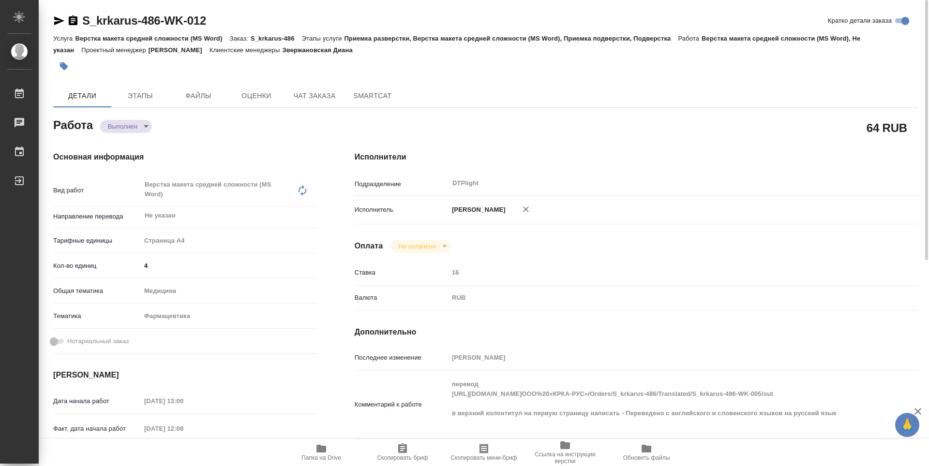
click at [74, 21] on icon "button" at bounding box center [73, 20] width 9 height 10
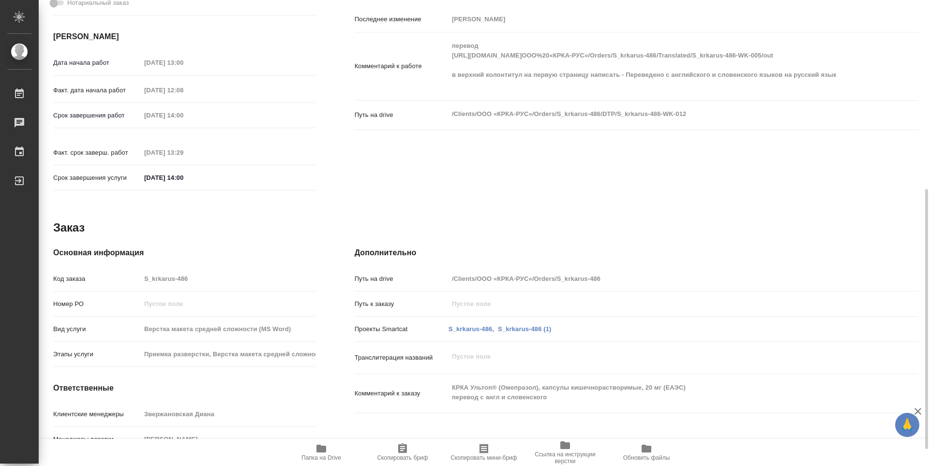
scroll to position [369, 0]
